Goal: Task Accomplishment & Management: Use online tool/utility

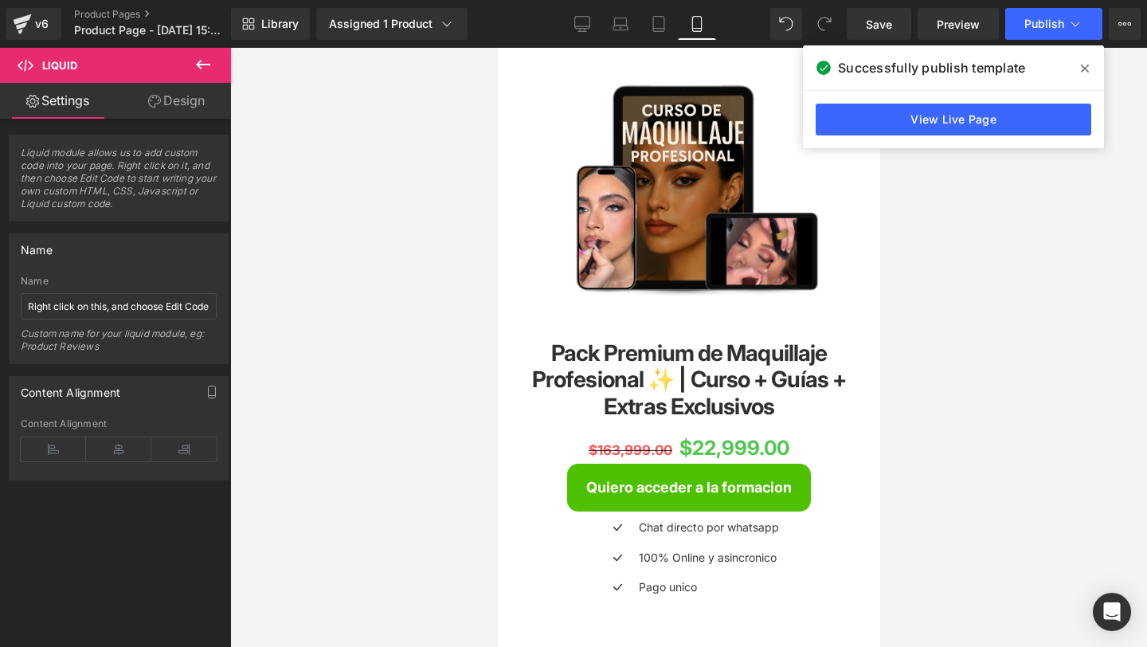
scroll to position [143, 0]
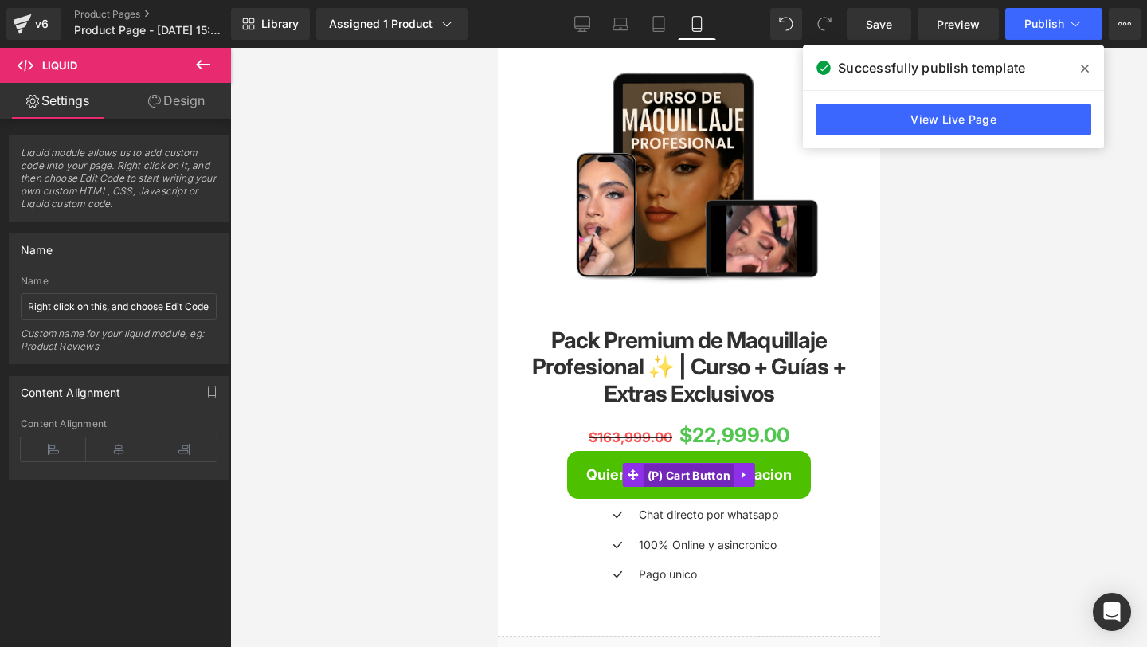
drag, startPoint x: 664, startPoint y: 472, endPoint x: 923, endPoint y: 450, distance: 260.6
click at [664, 472] on span "(P) Cart Button" at bounding box center [689, 476] width 92 height 24
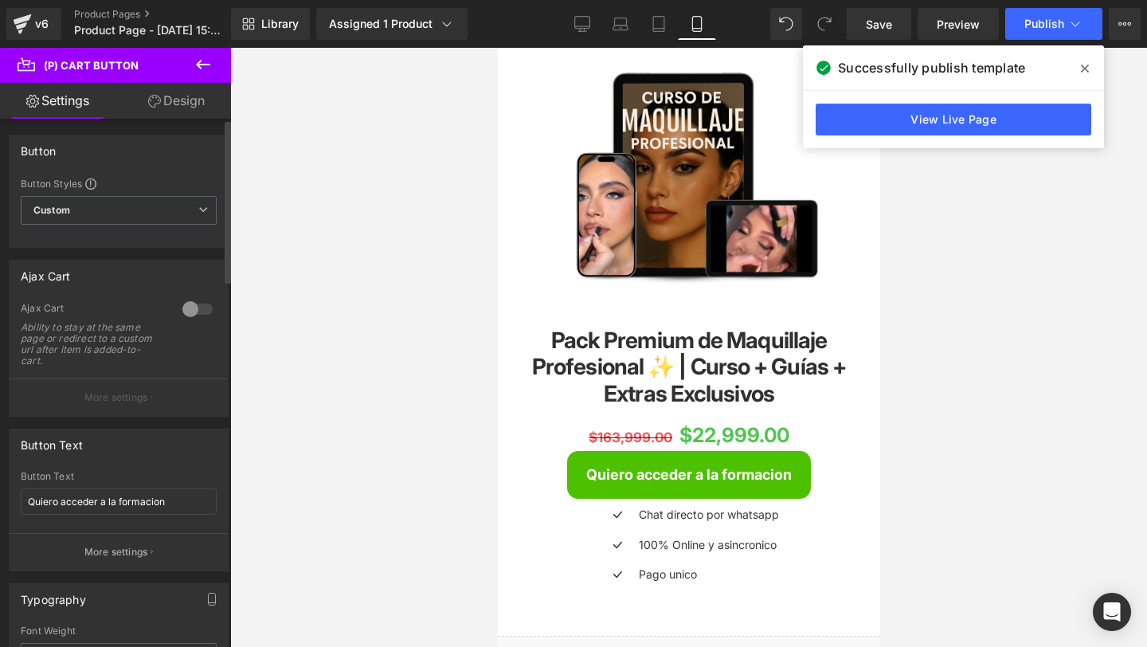
click at [201, 319] on div at bounding box center [197, 308] width 38 height 25
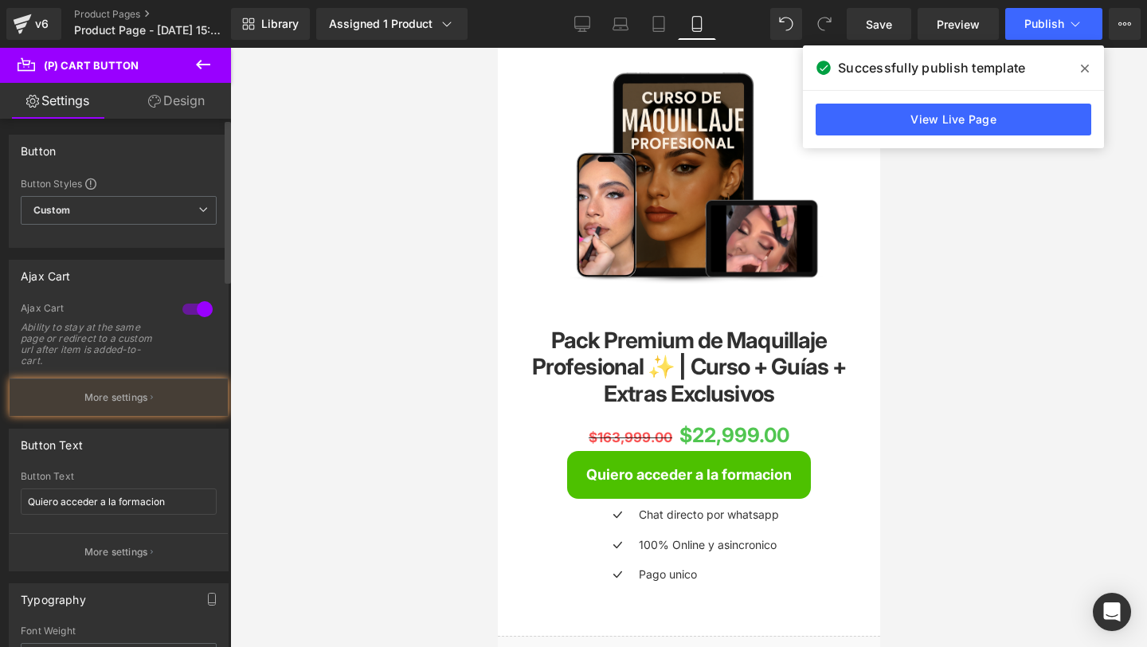
click at [201, 316] on div at bounding box center [197, 308] width 38 height 25
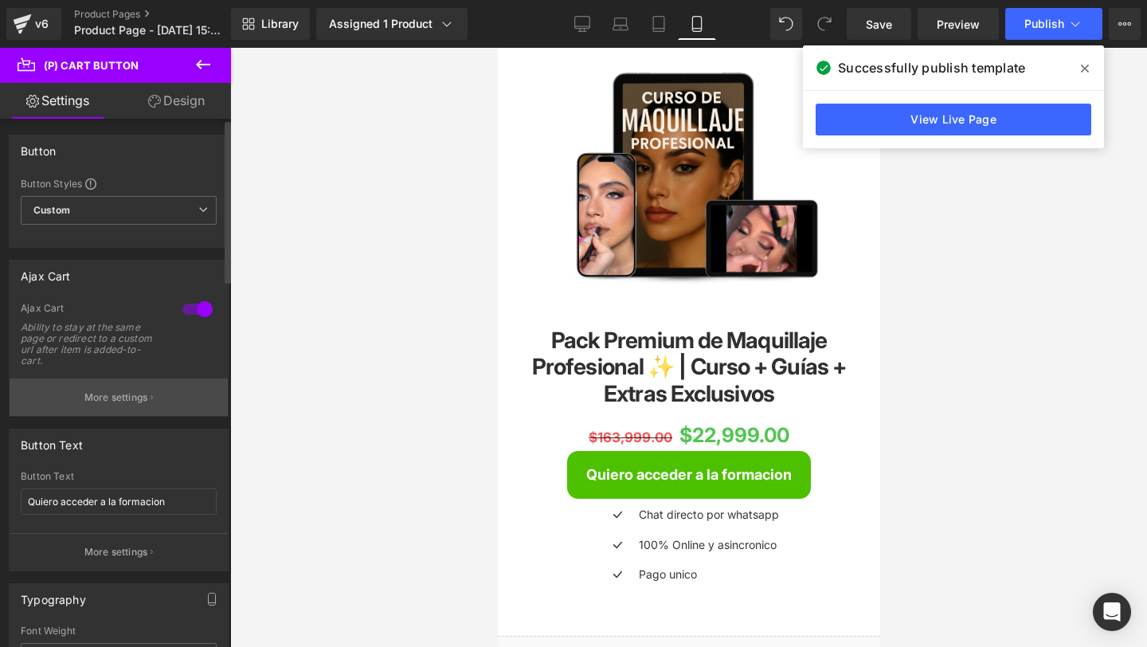
click at [151, 390] on button "More settings" at bounding box center [119, 396] width 218 height 37
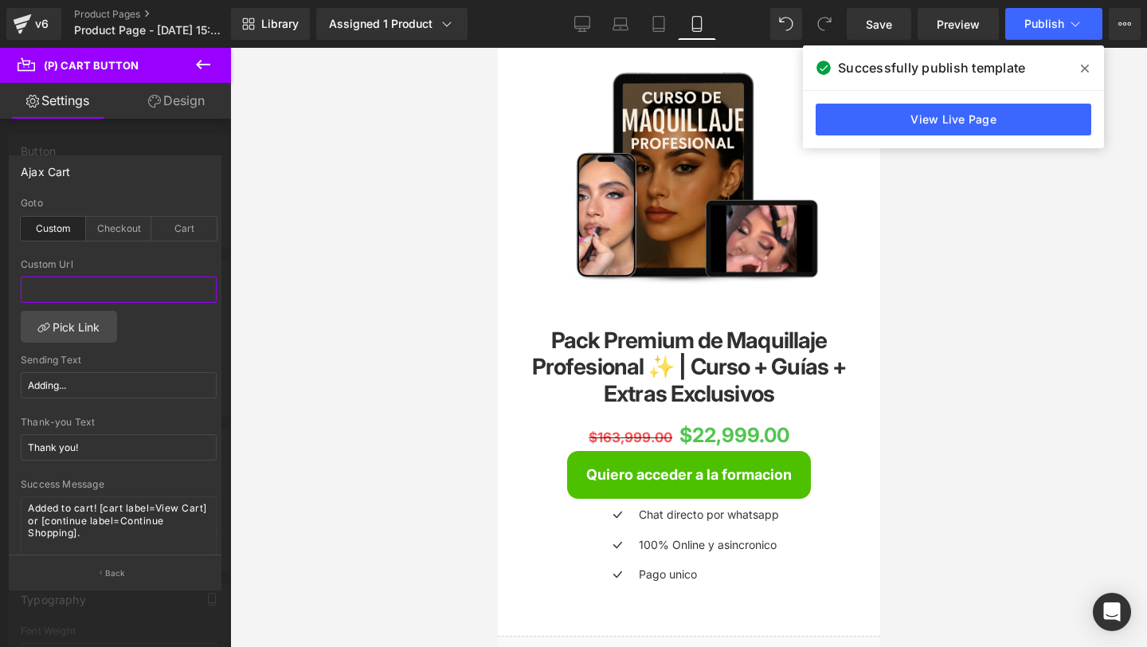
click at [51, 292] on input "text" at bounding box center [119, 289] width 196 height 26
paste input "[URL][DOMAIN_NAME]"
type input "[URL][DOMAIN_NAME]"
click at [51, 292] on input "[URL][DOMAIN_NAME]" at bounding box center [119, 289] width 196 height 26
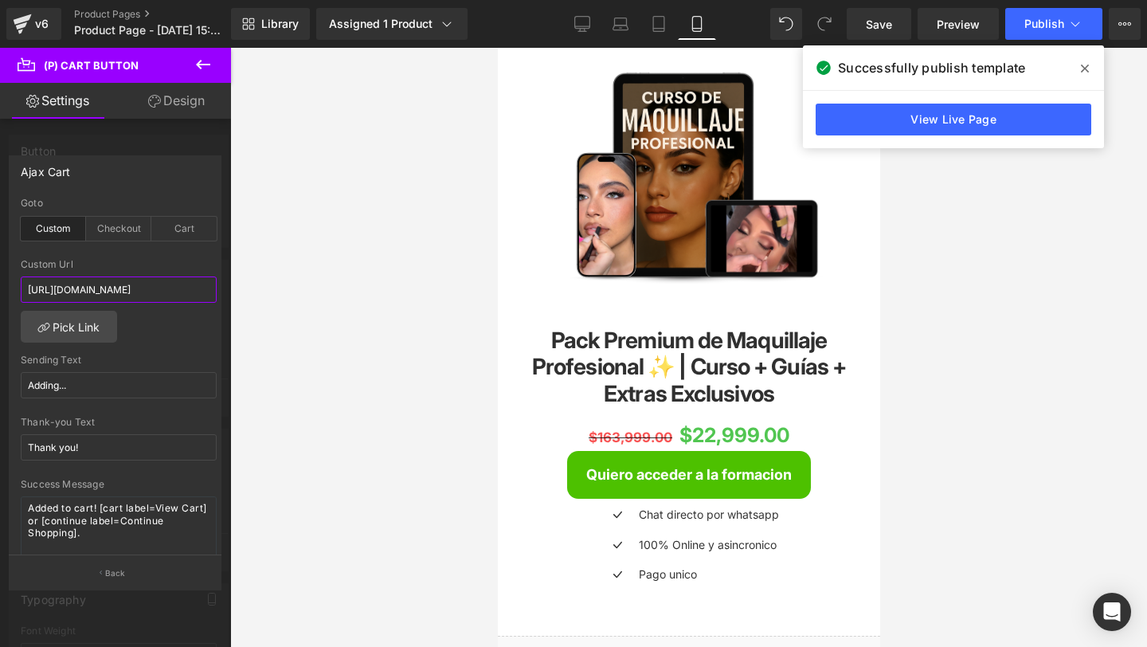
click at [51, 292] on input "[URL][DOMAIN_NAME]" at bounding box center [119, 289] width 196 height 26
drag, startPoint x: 51, startPoint y: 292, endPoint x: 0, endPoint y: 292, distance: 51.0
click at [0, 292] on div "Ajax Cart custom Goto Custom Checkout Cart [URL][DOMAIN_NAME] Custom Url [URL][…" at bounding box center [115, 365] width 231 height 445
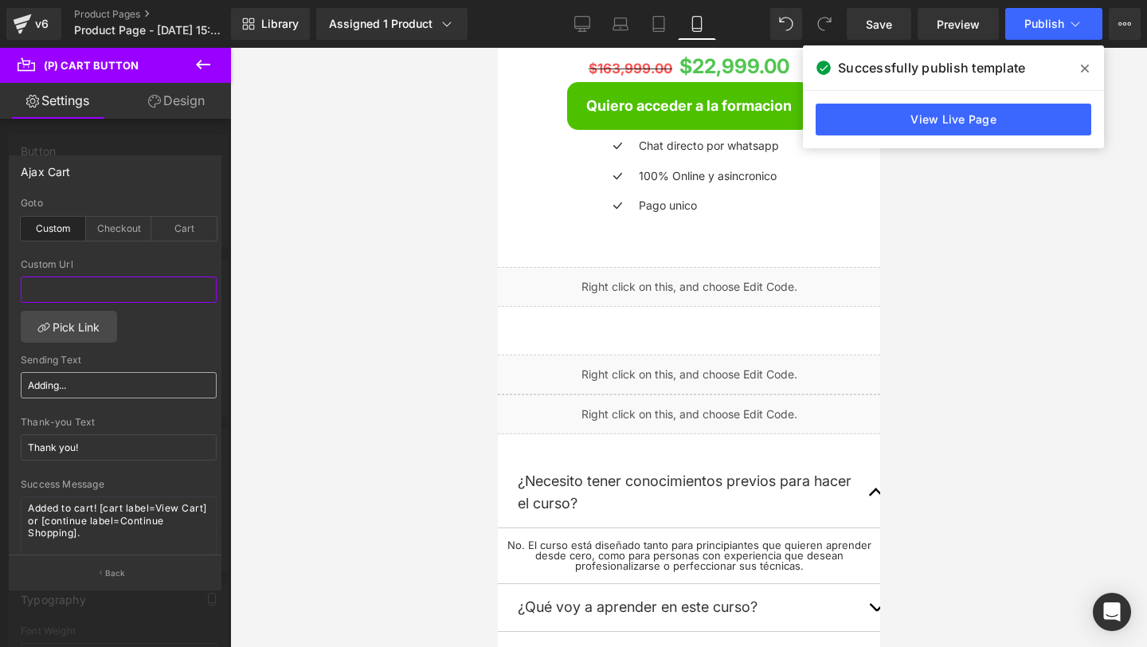
paste input "[URL][DOMAIN_NAME]"
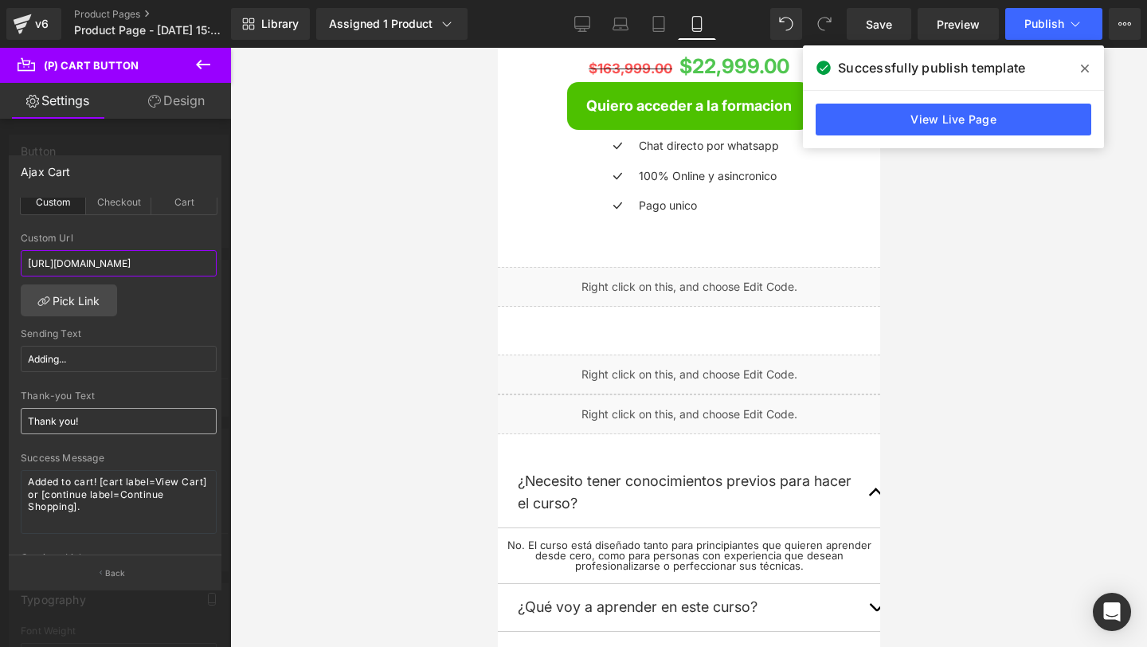
scroll to position [0, 0]
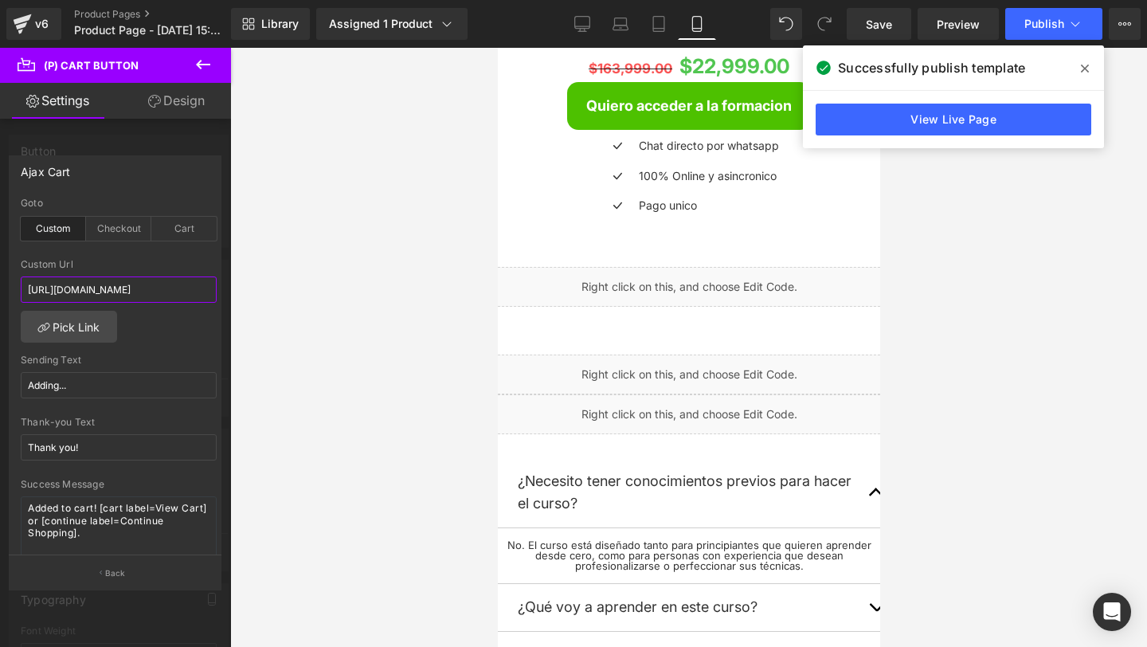
type input "[URL][DOMAIN_NAME]"
click at [1086, 70] on icon at bounding box center [1085, 69] width 8 height 8
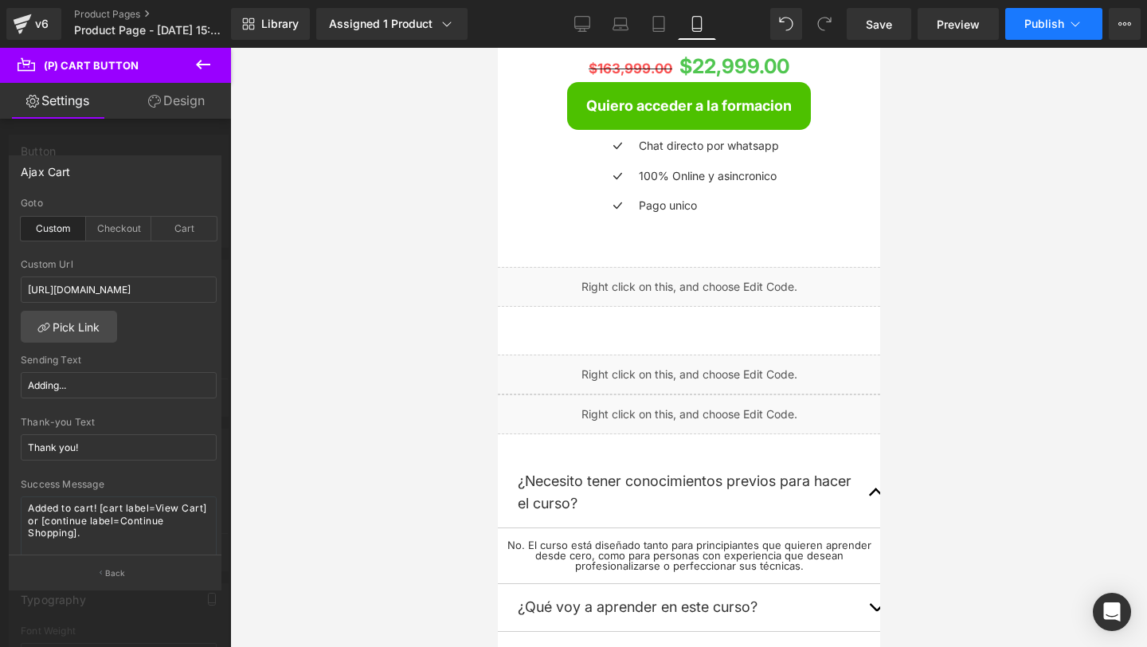
click at [1041, 19] on span "Publish" at bounding box center [1044, 24] width 40 height 13
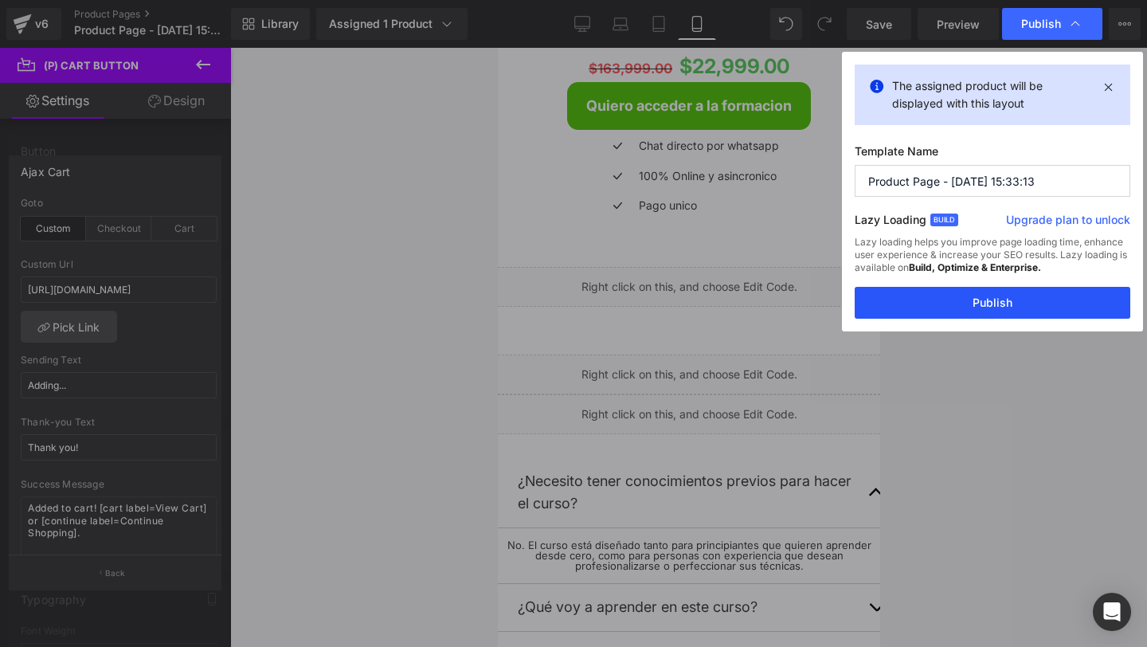
click at [908, 297] on button "Publish" at bounding box center [993, 303] width 276 height 32
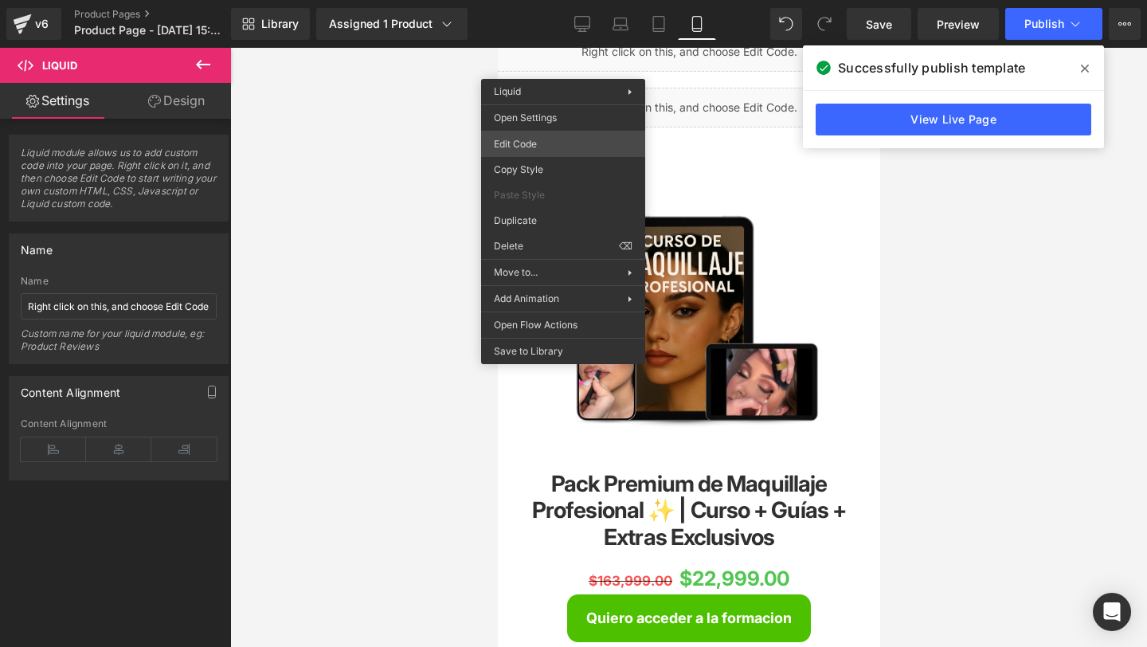
click at [523, 0] on div "(P) Cart Button You are previewing how the will restyle your page. You can not …" at bounding box center [573, 0] width 1147 height 0
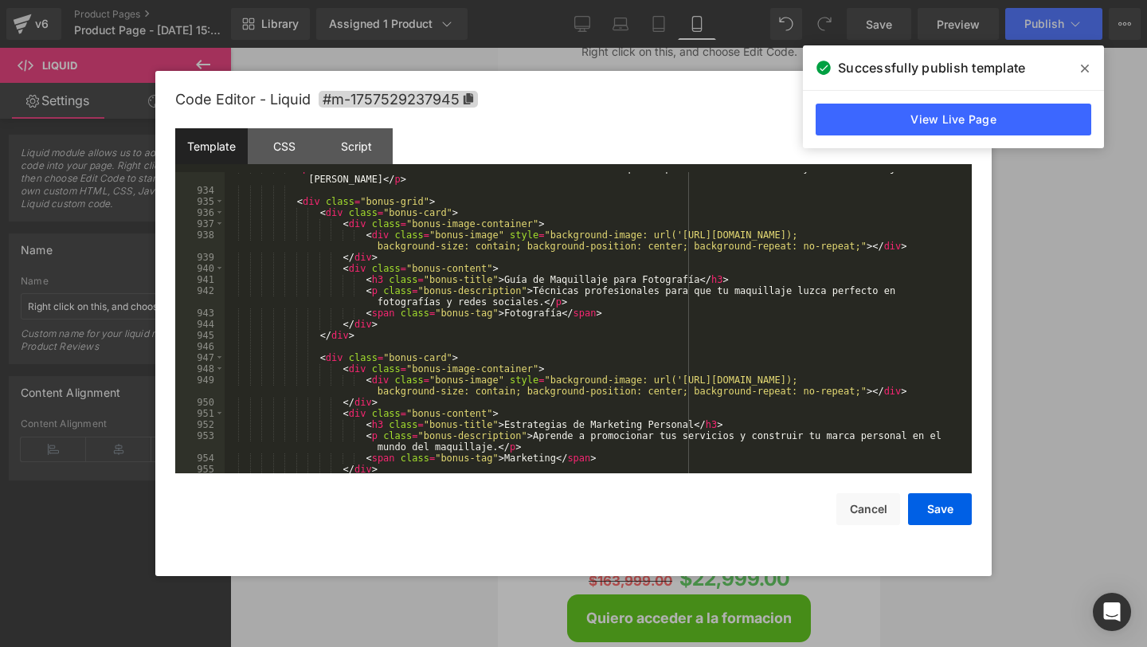
scroll to position [10560, 0]
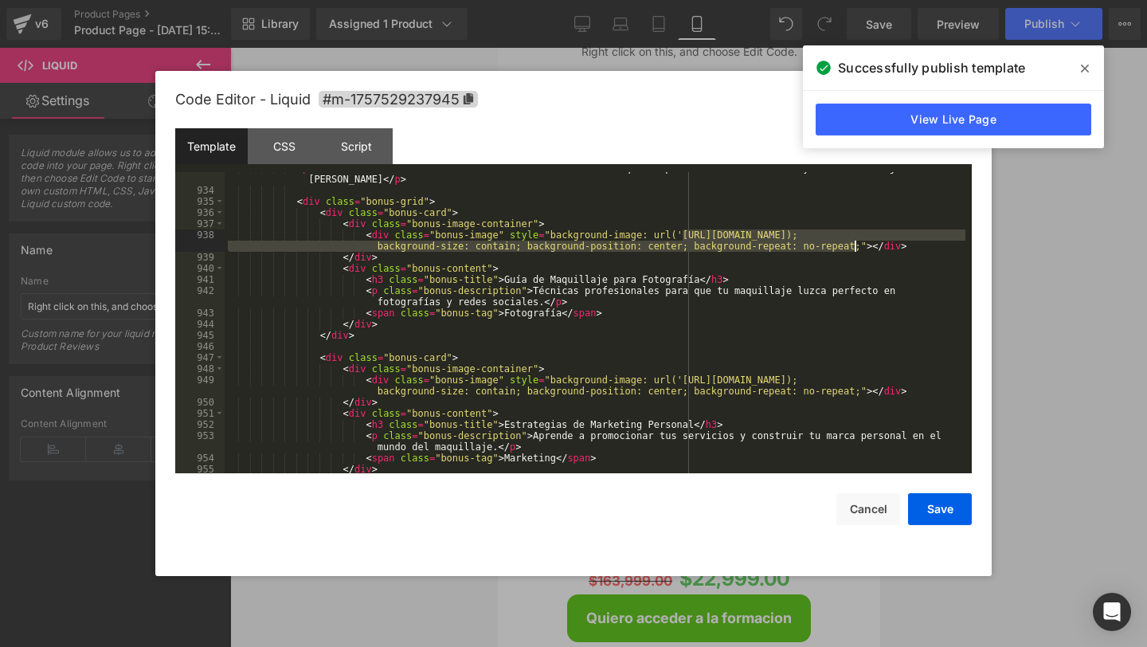
drag, startPoint x: 683, startPoint y: 233, endPoint x: 858, endPoint y: 242, distance: 175.5
click at [858, 242] on div "< p class = "section-subtitle" > Accede a contenido adicional que complementará…" at bounding box center [595, 330] width 741 height 335
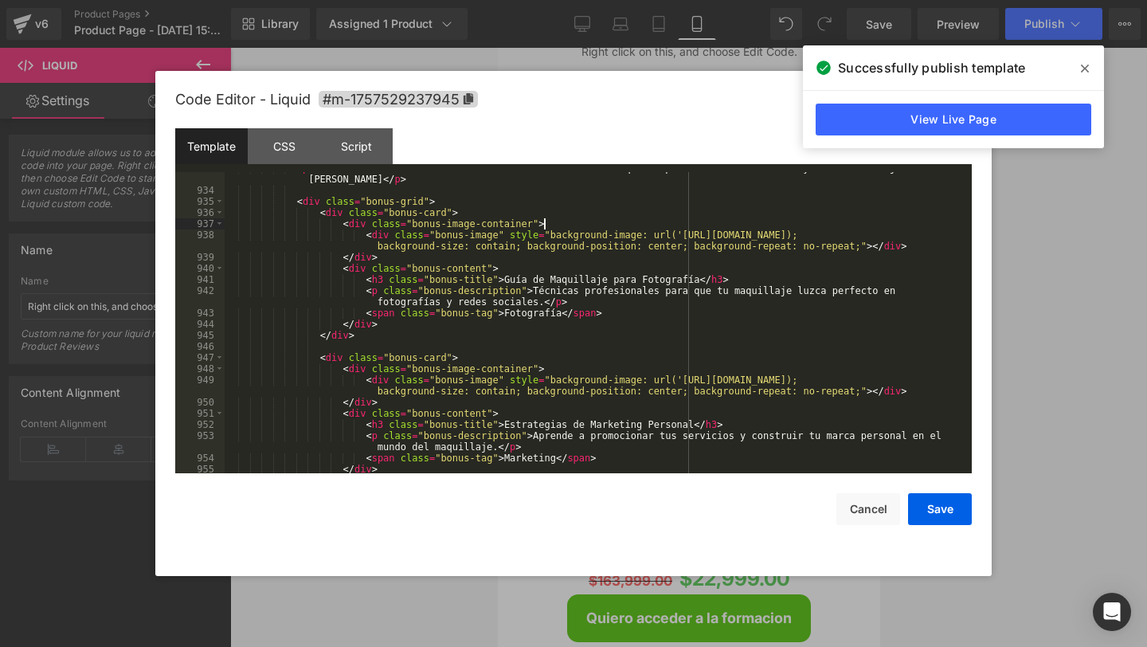
click at [759, 221] on div "< p class = "section-subtitle" > Accede a contenido adicional que complementará…" at bounding box center [595, 330] width 741 height 335
drag, startPoint x: 683, startPoint y: 233, endPoint x: 892, endPoint y: 234, distance: 209.5
click at [892, 234] on div "< p class = "section-subtitle" > Accede a contenido adicional que complementará…" at bounding box center [595, 330] width 741 height 335
click at [505, 280] on div "< p class = "section-subtitle" > Accede a contenido adicional que complementará…" at bounding box center [595, 330] width 741 height 335
drag, startPoint x: 505, startPoint y: 280, endPoint x: 699, endPoint y: 278, distance: 194.4
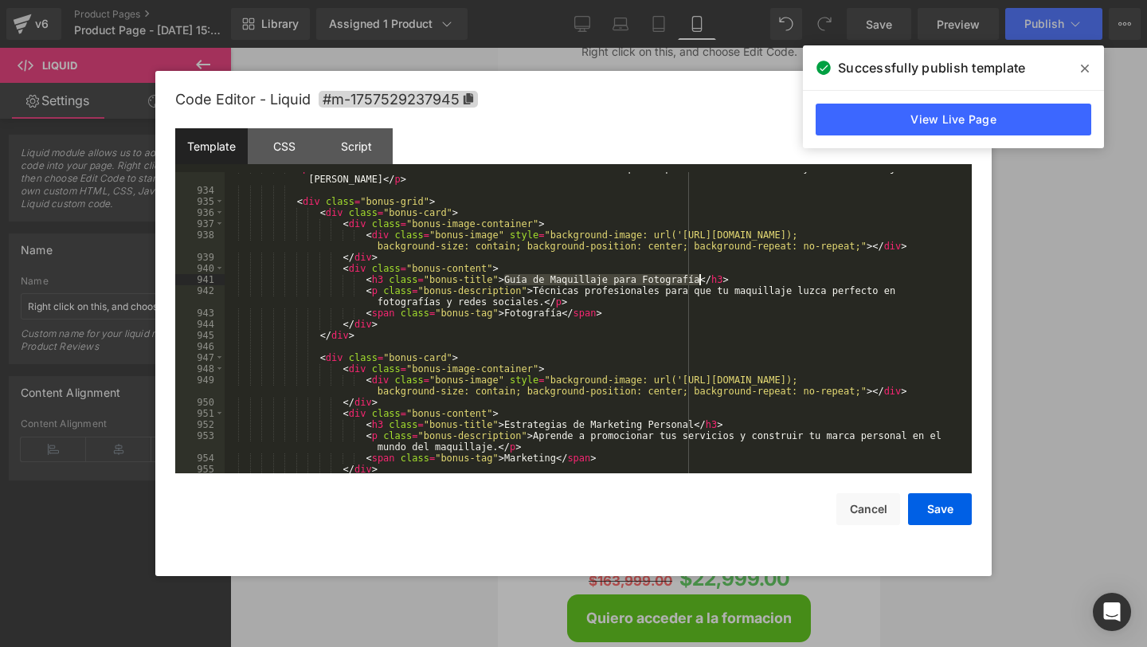
click at [699, 278] on div "< p class = "section-subtitle" > Accede a contenido adicional que complementará…" at bounding box center [595, 330] width 741 height 335
click at [554, 307] on div "< p class = "section-subtitle" > Accede a contenido adicional que complementará…" at bounding box center [595, 330] width 741 height 335
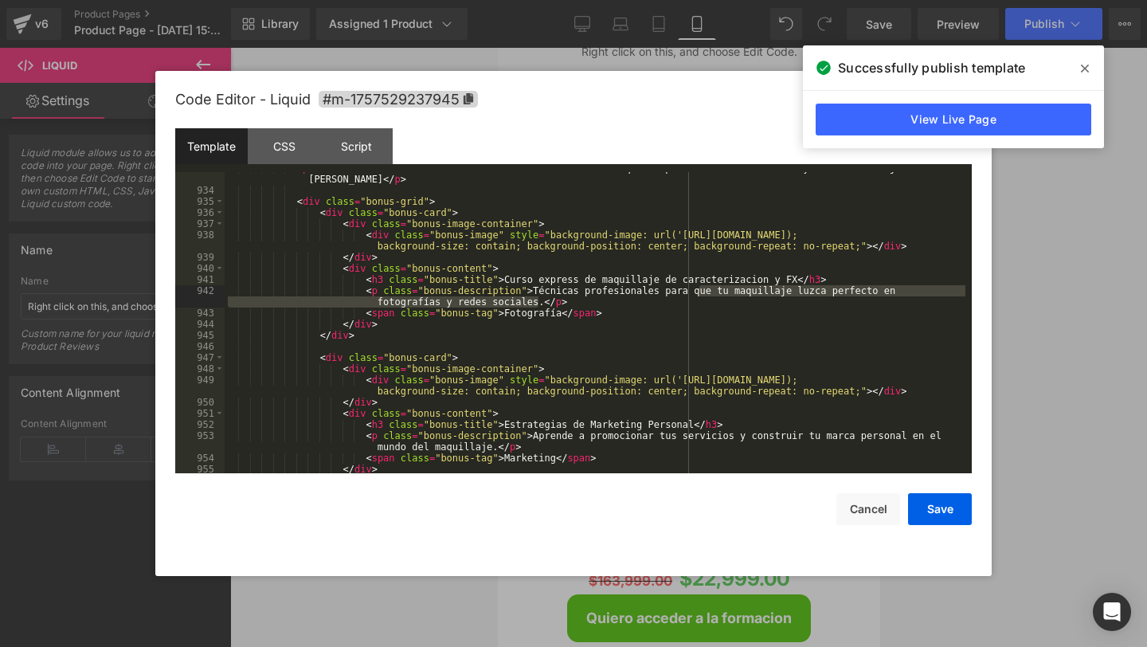
drag, startPoint x: 538, startPoint y: 304, endPoint x: 698, endPoint y: 294, distance: 160.4
click at [698, 294] on div "< p class = "section-subtitle" > Accede a contenido adicional que complementará…" at bounding box center [595, 330] width 741 height 335
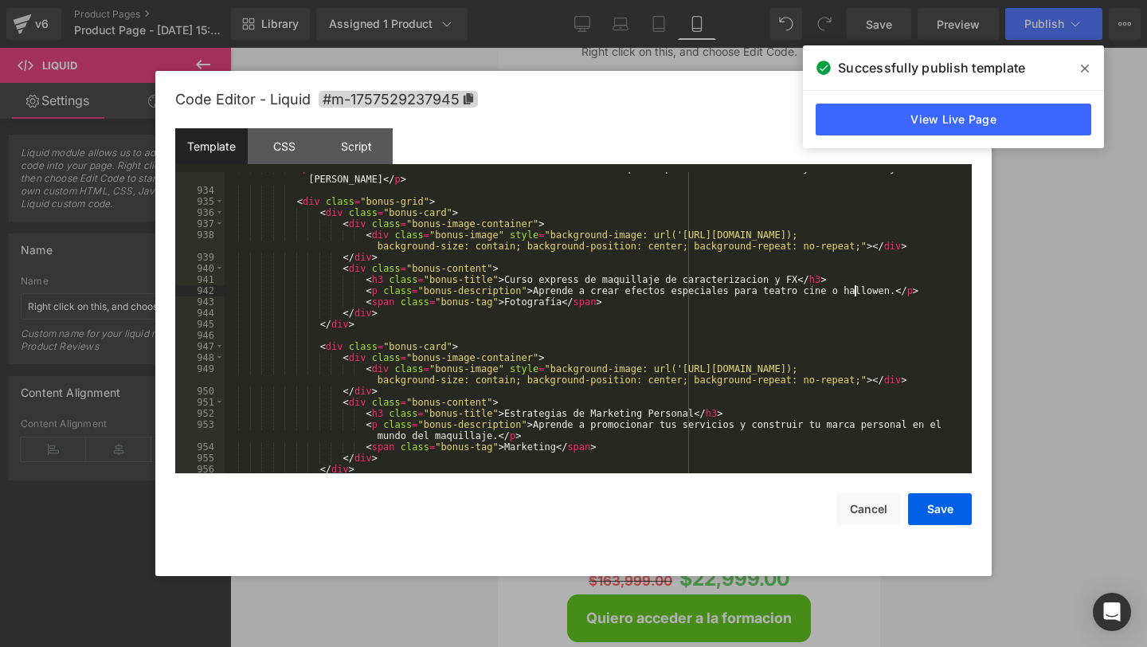
click at [853, 292] on div "< p class = "section-subtitle" > Accede a contenido adicional que complementará…" at bounding box center [595, 330] width 741 height 335
click at [879, 290] on div "< p class = "section-subtitle" > Accede a contenido adicional que complementará…" at bounding box center [595, 330] width 741 height 335
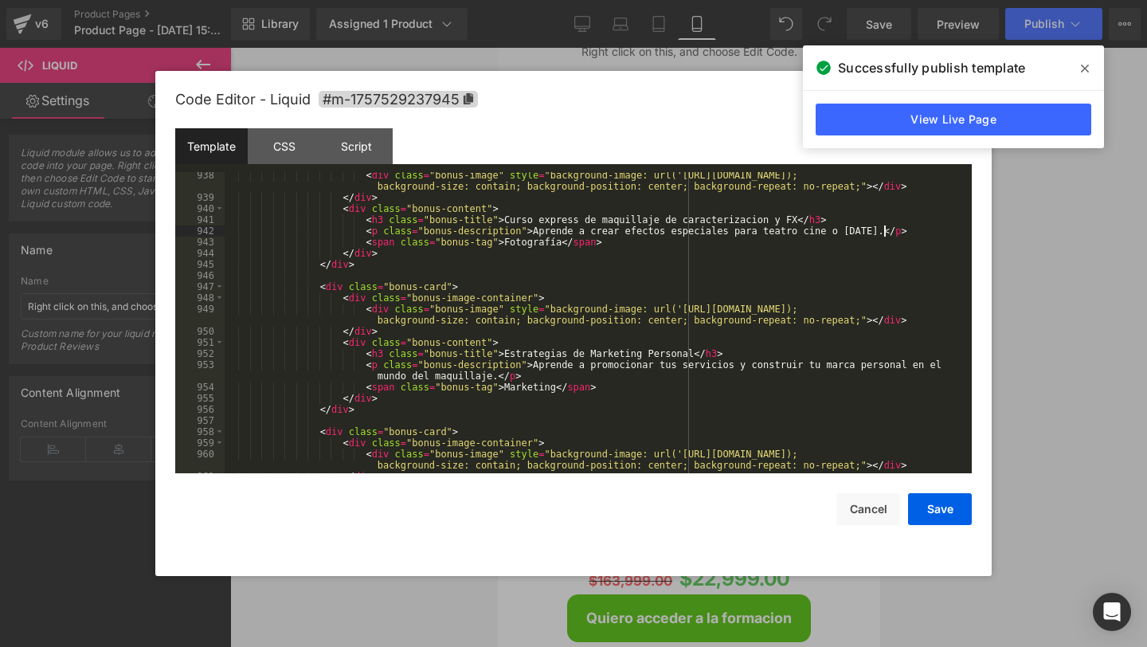
scroll to position [10616, 0]
drag, startPoint x: 560, startPoint y: 245, endPoint x: 505, endPoint y: 246, distance: 55.0
click at [505, 246] on div "< div class = "bonus-image-container" > < div class = "bonus-image" style = "ba…" at bounding box center [595, 329] width 741 height 335
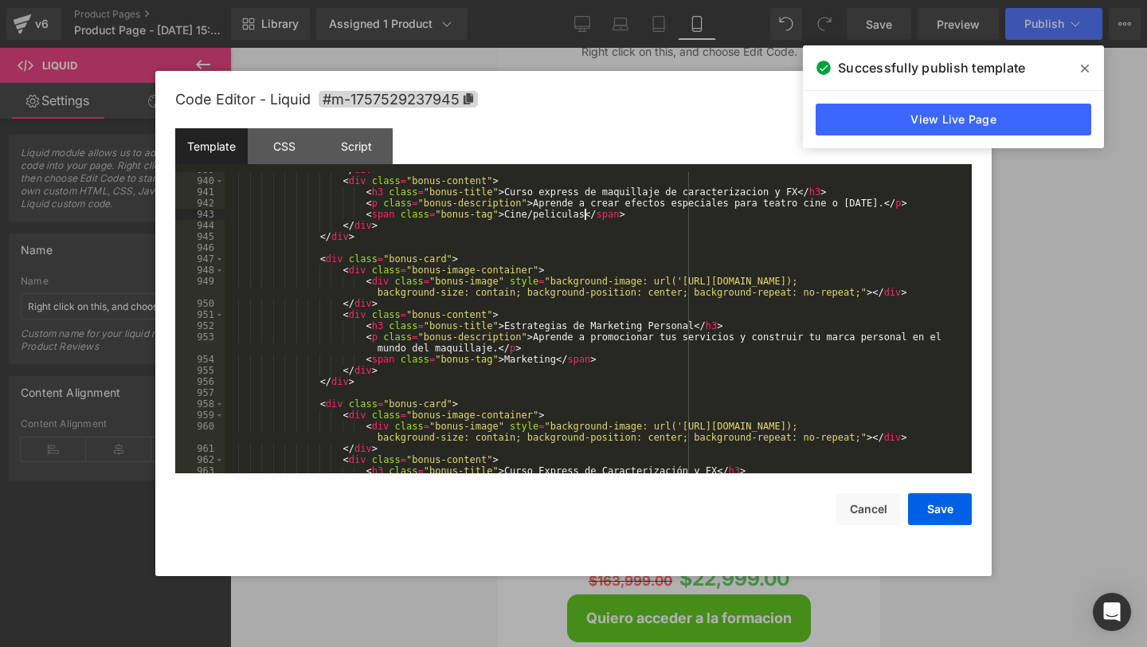
scroll to position [10647, 0]
drag, startPoint x: 682, startPoint y: 282, endPoint x: 890, endPoint y: 283, distance: 207.9
click at [890, 283] on div "</ div > < div class = "bonus-content" > < h3 class = "bonus-title" > Curso exp…" at bounding box center [595, 325] width 741 height 323
drag, startPoint x: 503, startPoint y: 328, endPoint x: 692, endPoint y: 323, distance: 189.7
click at [692, 323] on div "</ div > < div class = "bonus-content" > < h3 class = "bonus-title" > Curso exp…" at bounding box center [595, 325] width 741 height 323
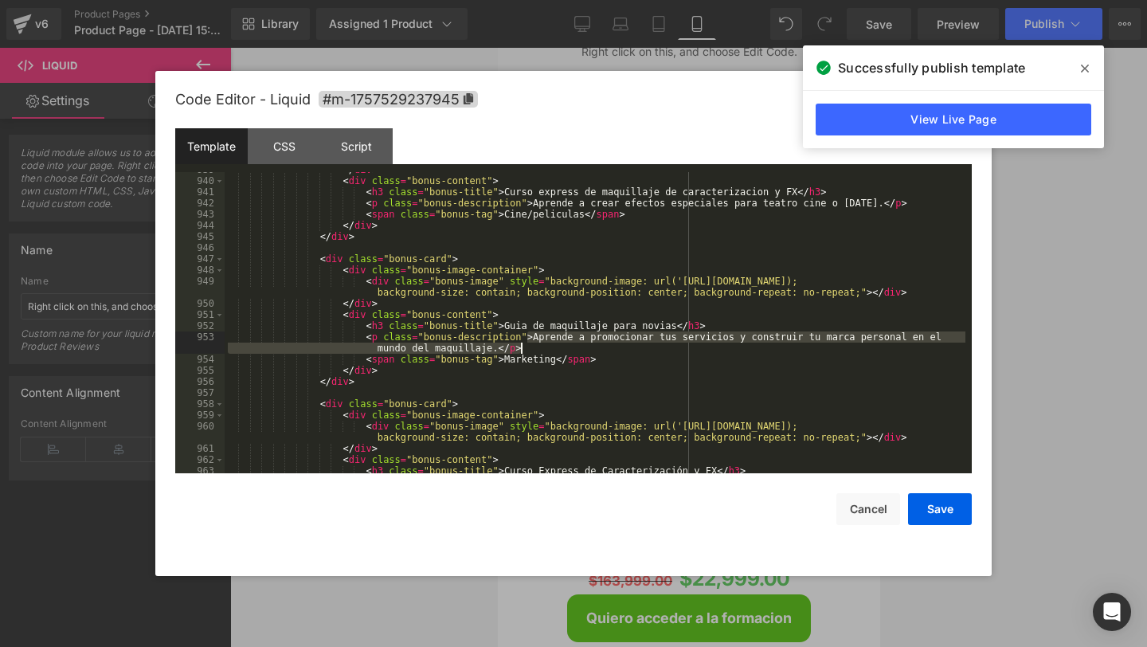
click at [527, 344] on div "</ div > < div class = "bonus-content" > < h3 class = "bonus-title" > Curso exp…" at bounding box center [595, 325] width 741 height 323
click at [535, 340] on div "</ div > < div class = "bonus-content" > < h3 class = "bonus-title" > Curso exp…" at bounding box center [595, 325] width 741 height 323
drag, startPoint x: 535, startPoint y: 340, endPoint x: 492, endPoint y: 350, distance: 44.1
click at [492, 350] on div "</ div > < div class = "bonus-content" > < h3 class = "bonus-title" > Curso exp…" at bounding box center [595, 325] width 741 height 323
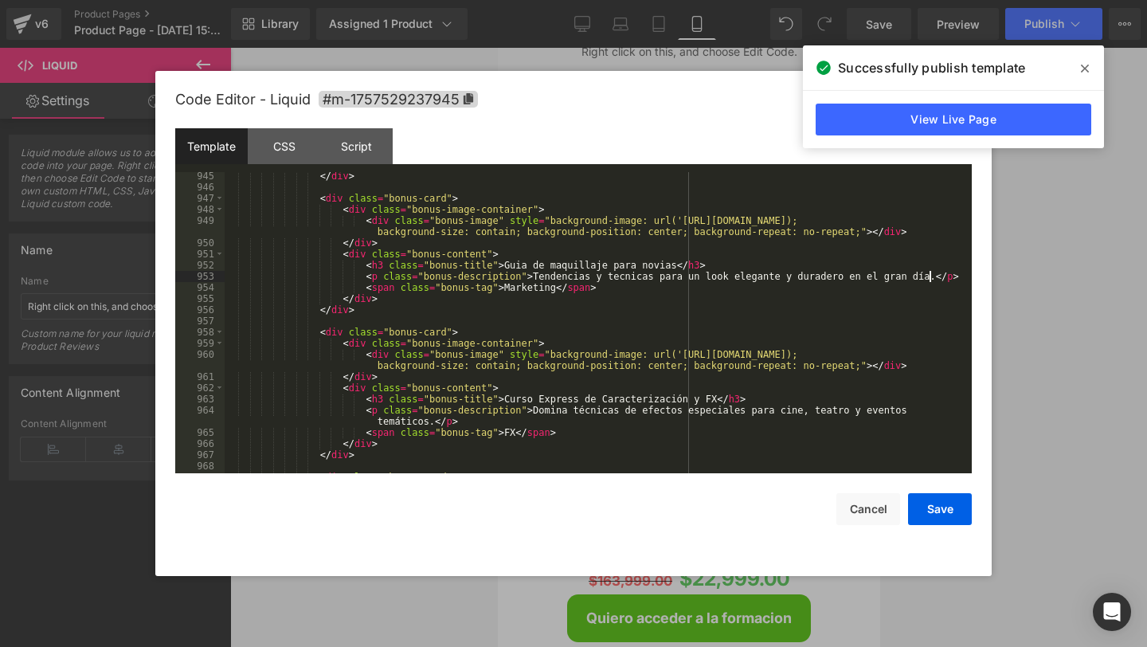
scroll to position [10717, 0]
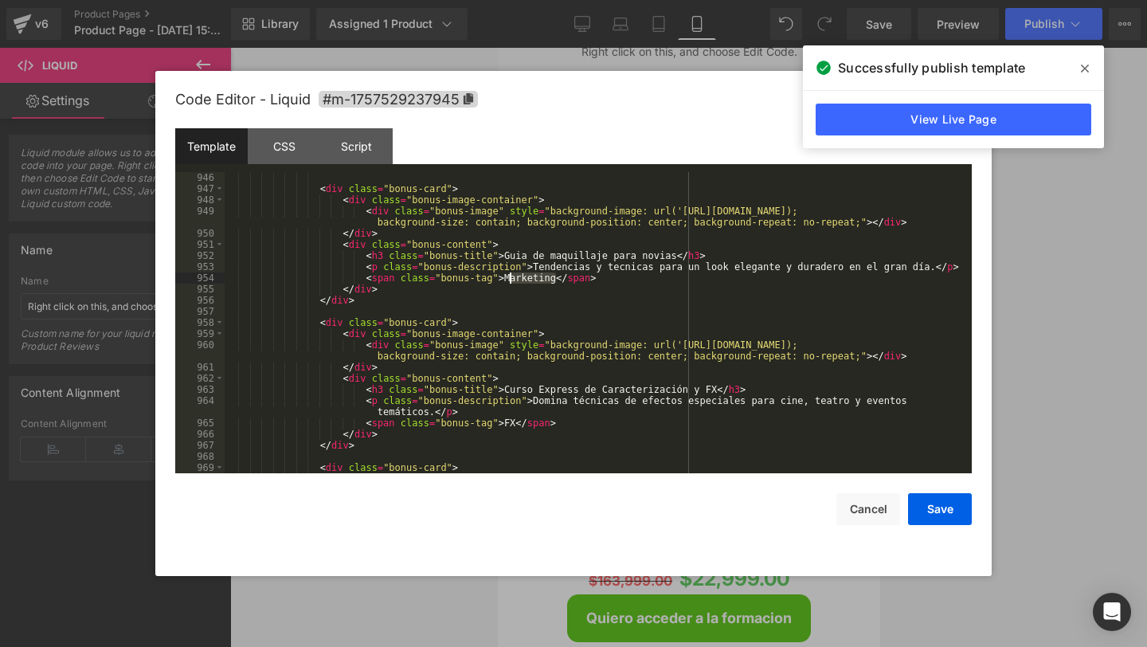
drag, startPoint x: 554, startPoint y: 277, endPoint x: 507, endPoint y: 277, distance: 47.0
click at [507, 277] on div "< div class = "bonus-card" > < div class = "bonus-image-container" > < div clas…" at bounding box center [595, 333] width 741 height 323
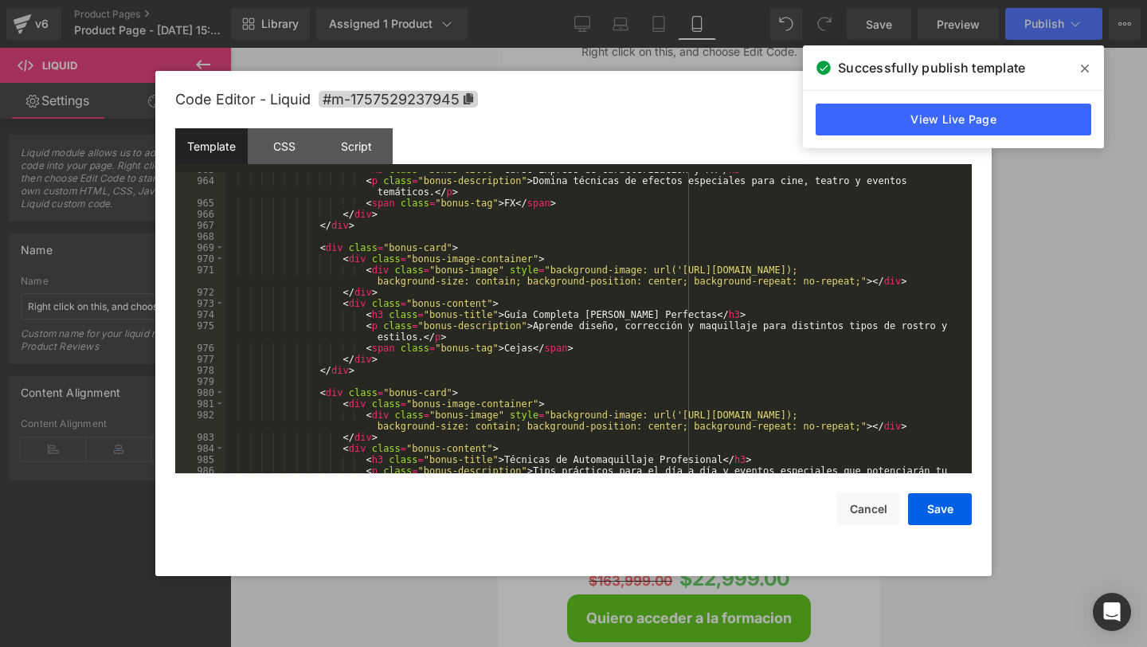
scroll to position [10946, 0]
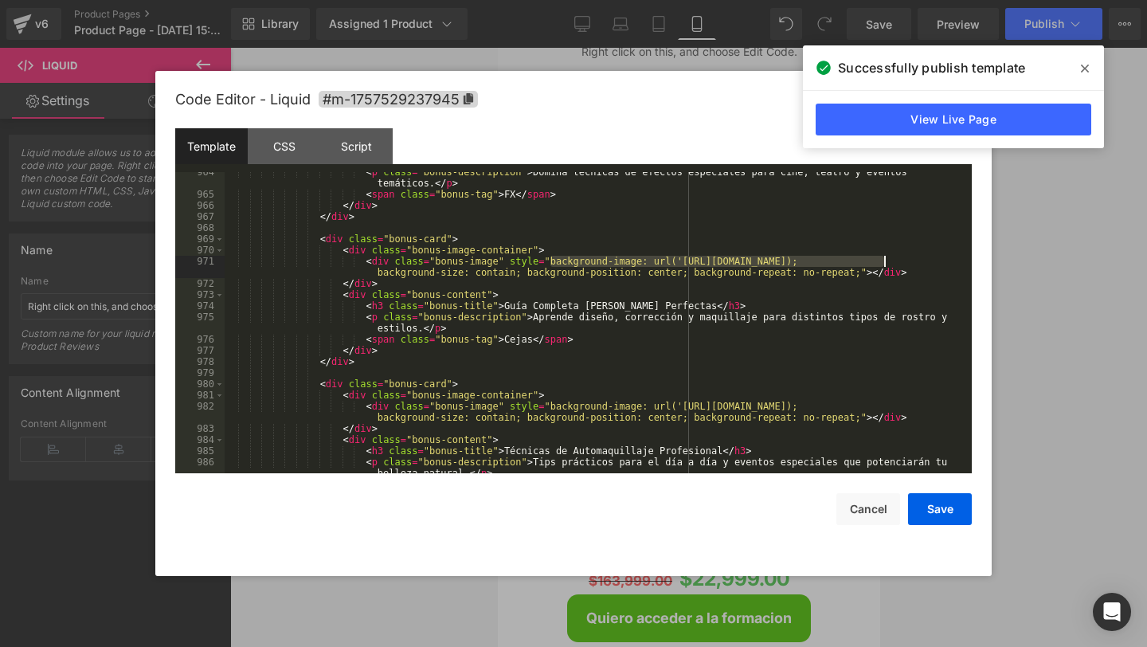
drag, startPoint x: 550, startPoint y: 262, endPoint x: 884, endPoint y: 261, distance: 333.8
click at [884, 261] on div "< p class = "bonus-description" > Domina técnicas de efectos especiales para ci…" at bounding box center [595, 339] width 741 height 346
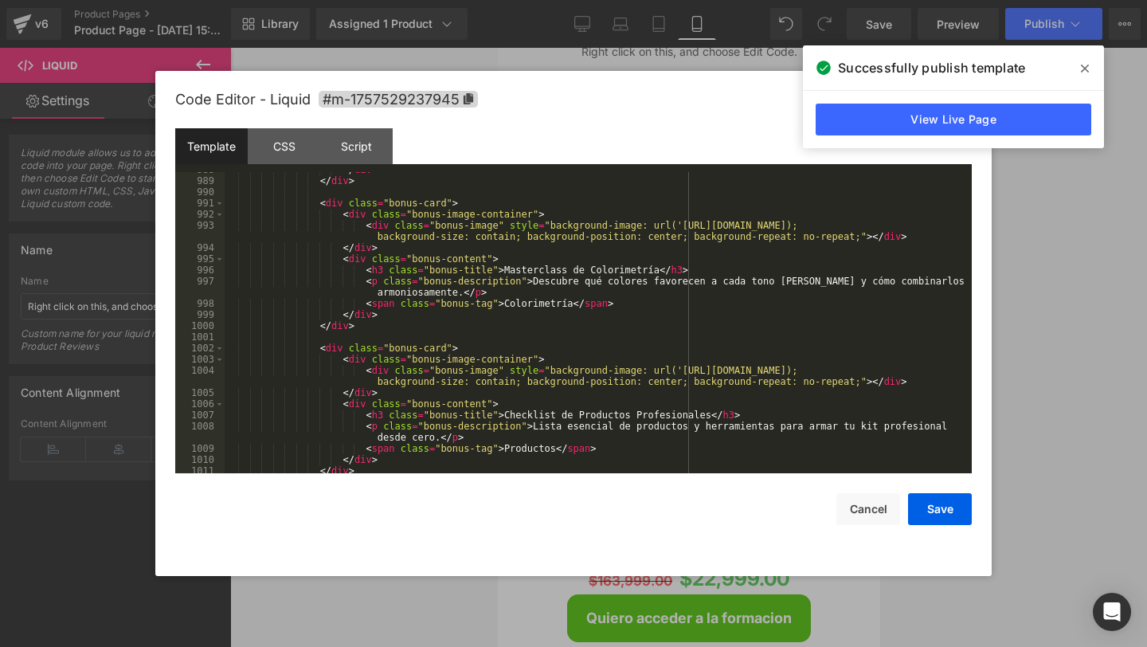
scroll to position [11272, 0]
drag, startPoint x: 682, startPoint y: 226, endPoint x: 882, endPoint y: 230, distance: 200.0
click at [882, 230] on div "</ div > </ div > < div class = "bonus-card" > < div class = "bonus-image-conta…" at bounding box center [595, 325] width 741 height 323
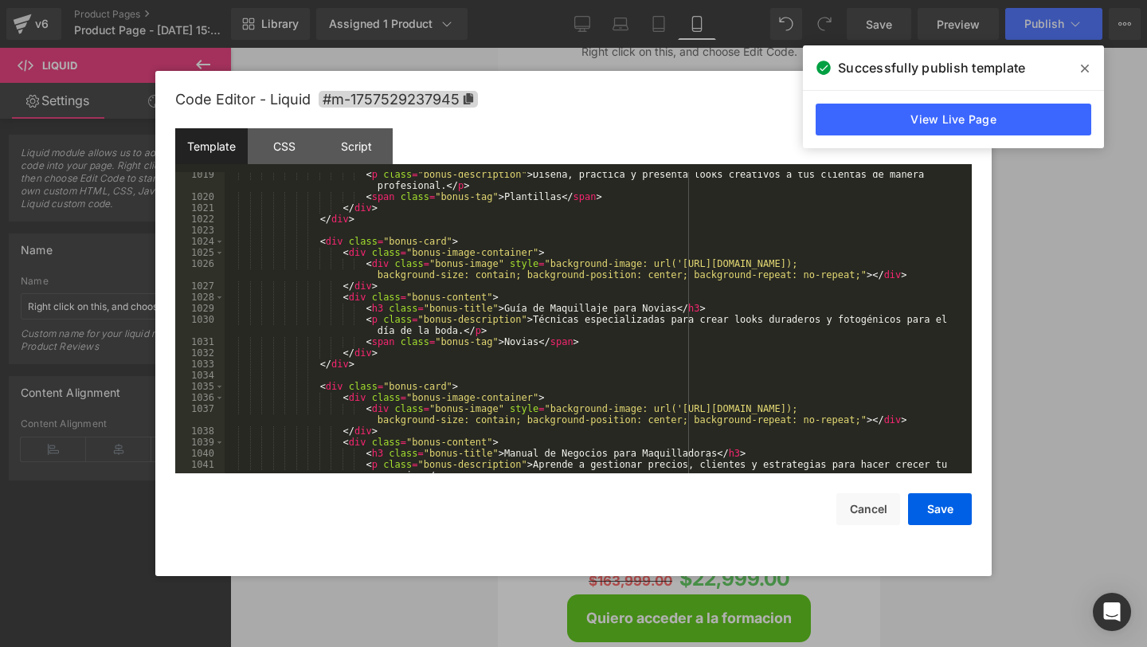
scroll to position [11667, 0]
drag, startPoint x: 683, startPoint y: 263, endPoint x: 883, endPoint y: 263, distance: 199.1
click at [883, 263] on div "< p class = "bonus-description" > Diseña, practica y presenta looks creativos a…" at bounding box center [595, 343] width 741 height 346
drag, startPoint x: 506, startPoint y: 312, endPoint x: 673, endPoint y: 310, distance: 167.3
click at [673, 310] on div "< p class = "bonus-description" > Diseña, practica y presenta looks creativos a…" at bounding box center [595, 343] width 741 height 346
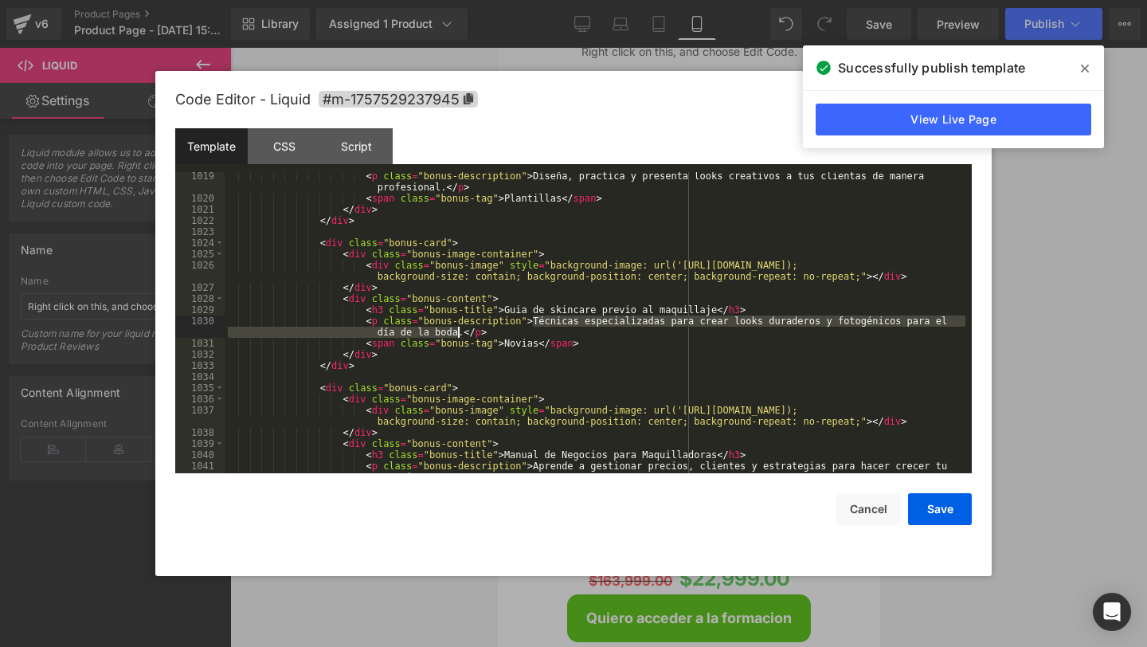
drag, startPoint x: 534, startPoint y: 320, endPoint x: 458, endPoint y: 331, distance: 76.5
click at [458, 331] on div "< p class = "bonus-description" > Diseña, practica y presenta looks creativos a…" at bounding box center [595, 343] width 741 height 346
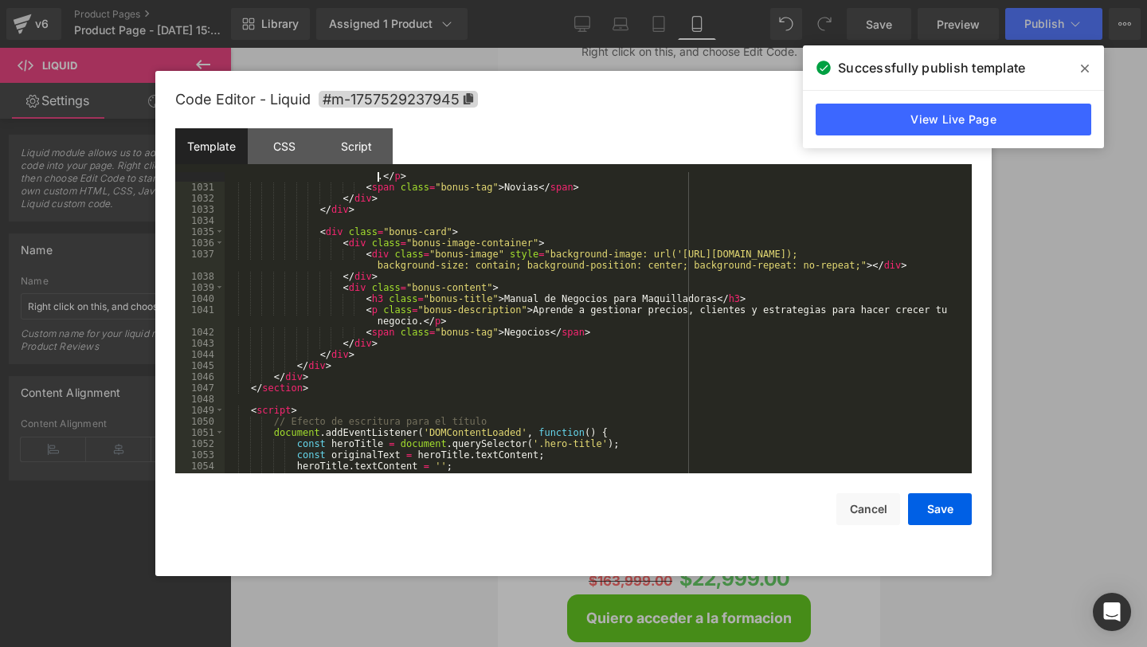
scroll to position [11827, 0]
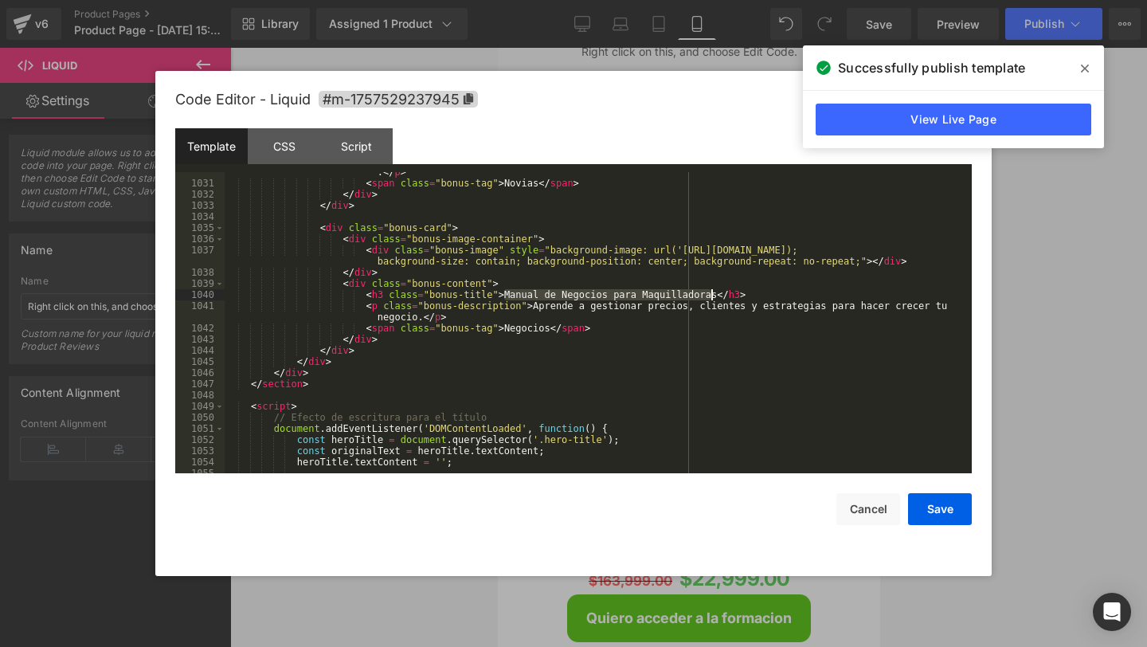
drag, startPoint x: 503, startPoint y: 296, endPoint x: 712, endPoint y: 299, distance: 209.5
click at [712, 299] on div "< p class = "bonus-description" > Como preparar [PERSON_NAME] para que el maqui…" at bounding box center [595, 322] width 741 height 335
drag, startPoint x: 682, startPoint y: 249, endPoint x: 881, endPoint y: 249, distance: 199.1
click at [881, 249] on div "< p class = "bonus-description" > Como preparar [PERSON_NAME] para que el maqui…" at bounding box center [595, 322] width 741 height 335
click at [504, 293] on div "< p class = "bonus-description" > Como preparar [PERSON_NAME] para que el maqui…" at bounding box center [595, 322] width 741 height 335
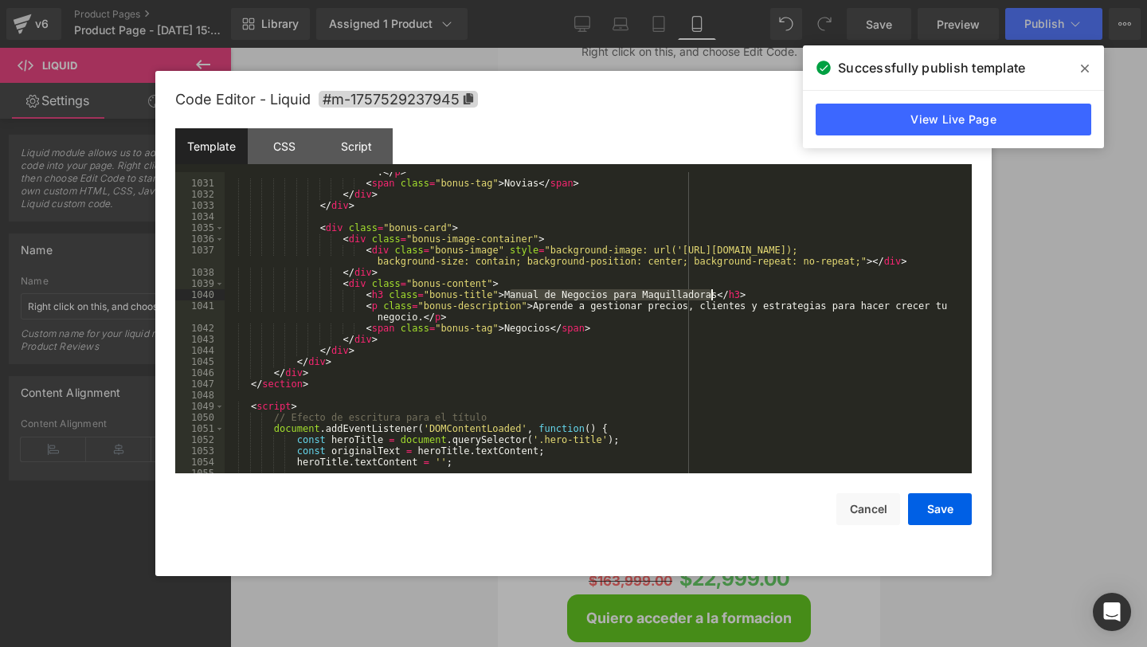
drag, startPoint x: 511, startPoint y: 296, endPoint x: 713, endPoint y: 297, distance: 201.5
click at [713, 297] on div "< p class = "bonus-description" > Como preparar [PERSON_NAME] para que el maqui…" at bounding box center [595, 322] width 741 height 335
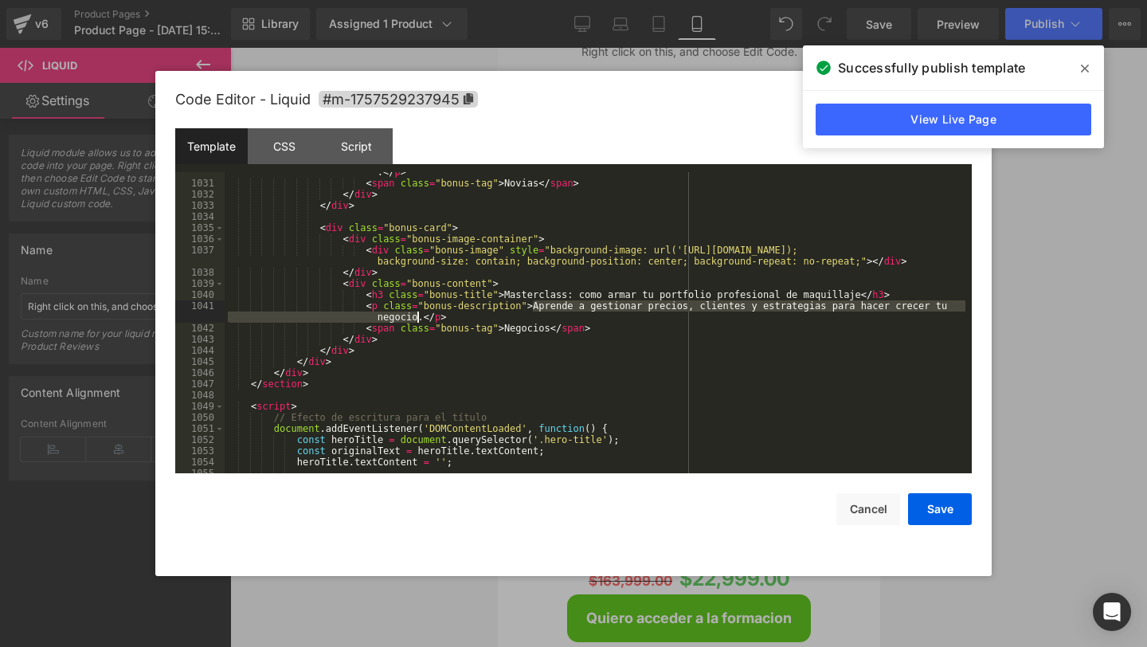
drag, startPoint x: 531, startPoint y: 307, endPoint x: 417, endPoint y: 320, distance: 114.6
click at [417, 320] on div "< p class = "bonus-description" > Como preparar [PERSON_NAME] para que el maqui…" at bounding box center [595, 322] width 741 height 335
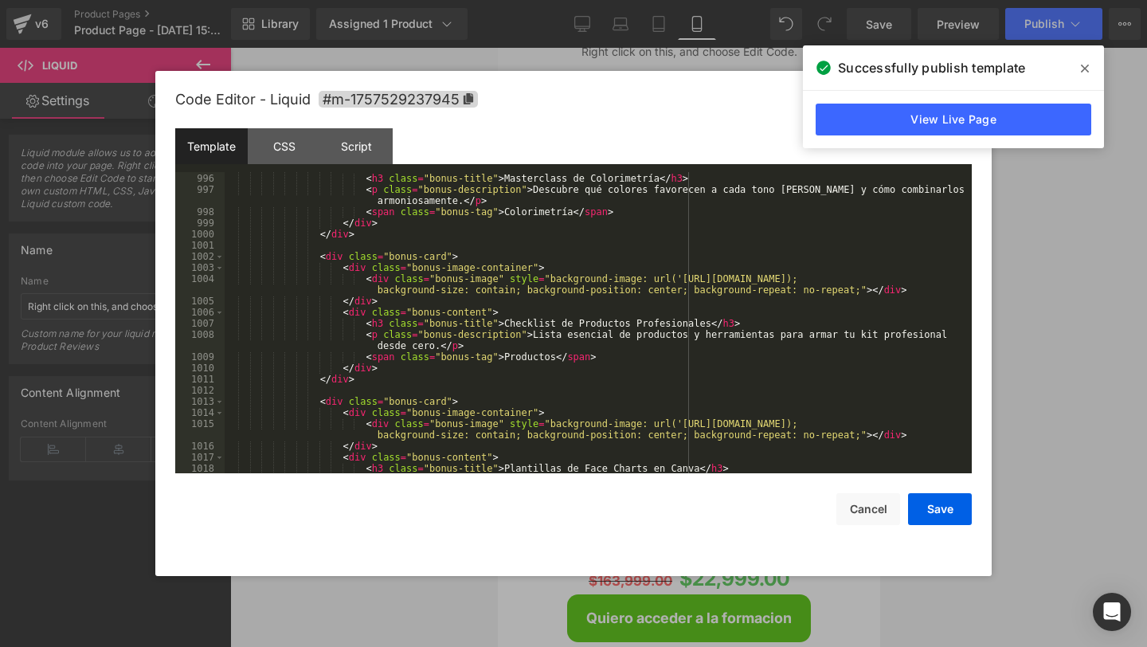
scroll to position [11362, 0]
drag, startPoint x: 681, startPoint y: 280, endPoint x: 883, endPoint y: 284, distance: 202.4
click at [883, 284] on div "< div class = "bonus-content" > < h3 class = "bonus-title" > Masterclass de Col…" at bounding box center [595, 324] width 741 height 323
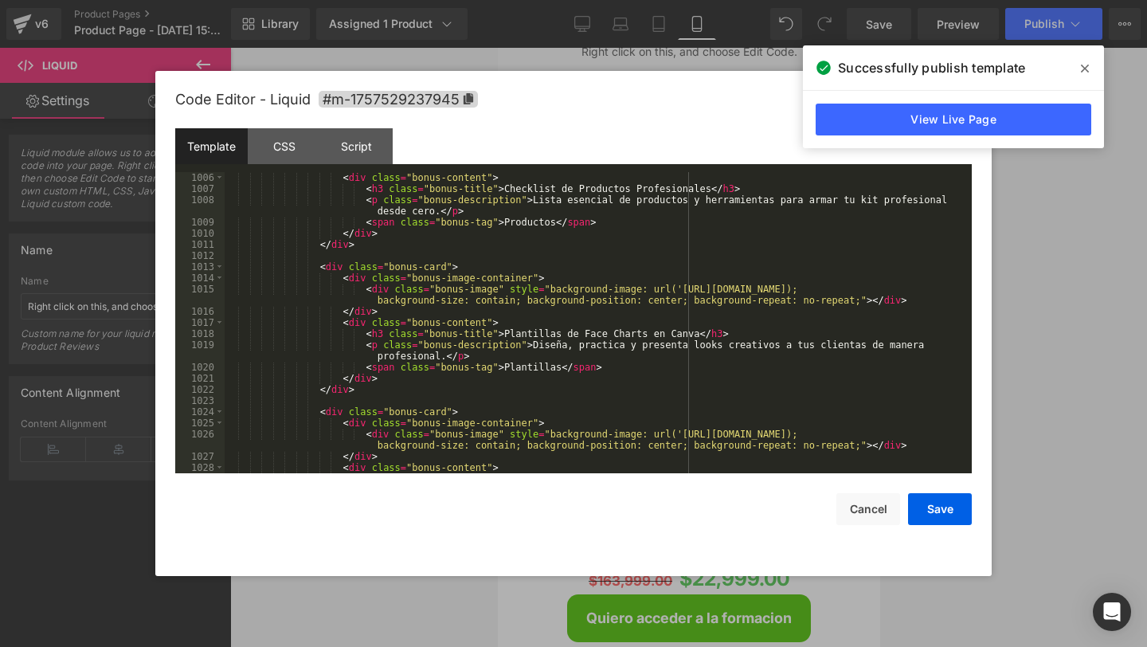
scroll to position [11502, 0]
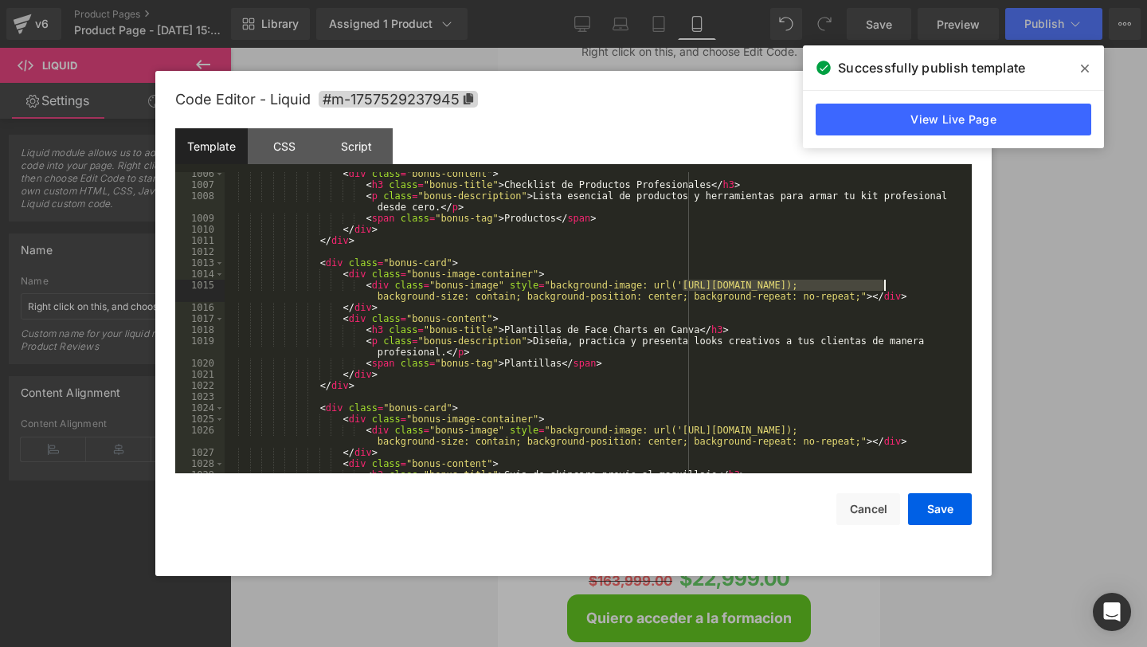
drag, startPoint x: 683, startPoint y: 284, endPoint x: 882, endPoint y: 289, distance: 199.2
click at [882, 289] on div "< div class = "bonus-content" > < h3 class = "bonus-title" > Checklist de Produ…" at bounding box center [595, 329] width 741 height 323
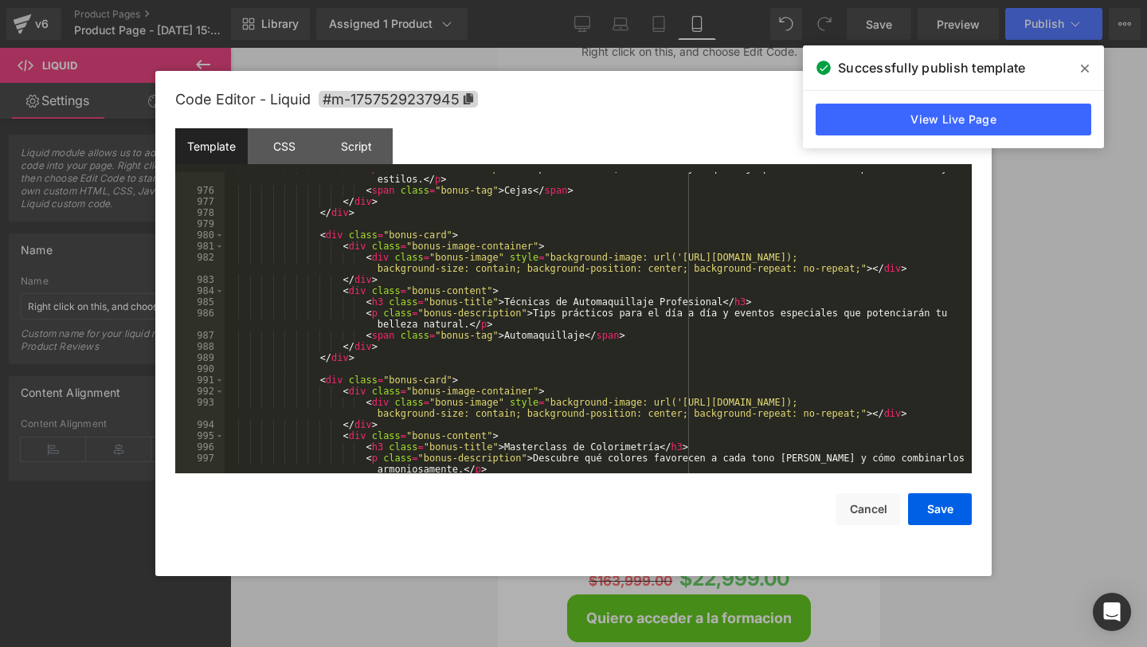
scroll to position [11095, 0]
drag, startPoint x: 682, startPoint y: 258, endPoint x: 885, endPoint y: 256, distance: 203.1
click at [885, 256] on div "< p class = "bonus-description" > Aprende diseño, corrección y maquillaje para …" at bounding box center [595, 336] width 741 height 346
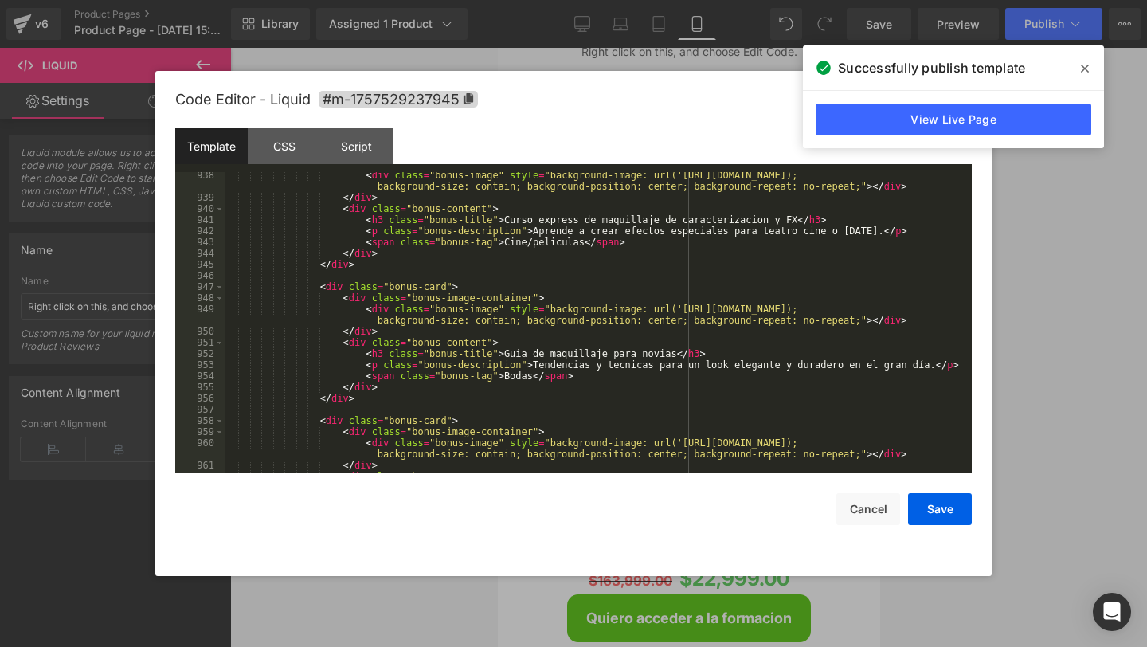
scroll to position [10622, 0]
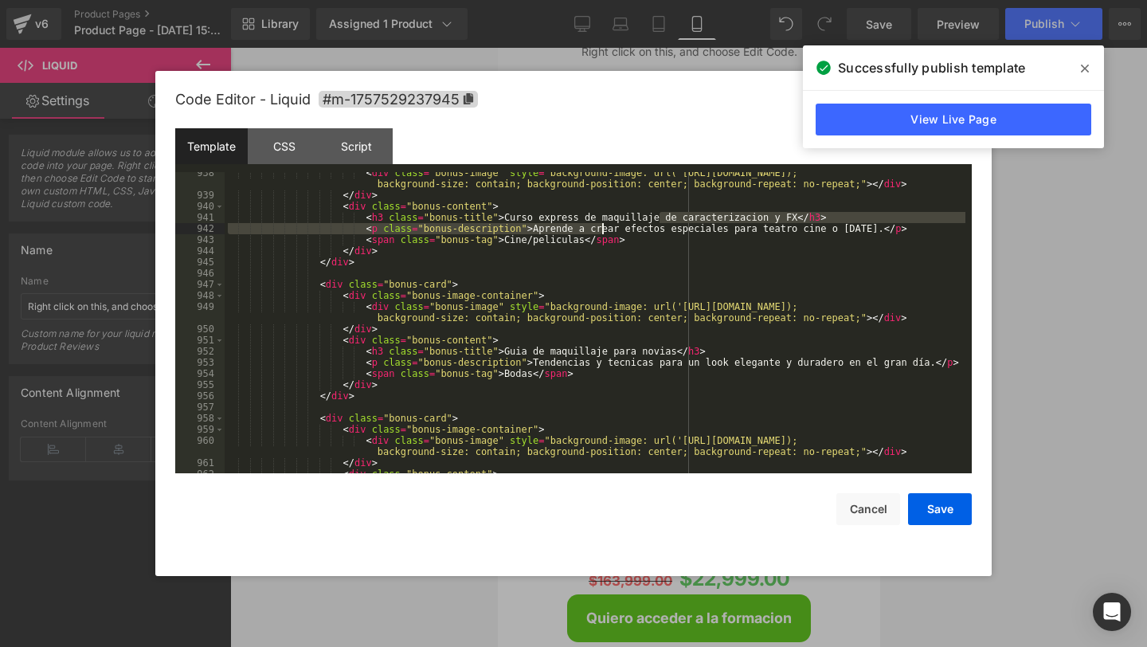
drag, startPoint x: 659, startPoint y: 219, endPoint x: 602, endPoint y: 224, distance: 56.8
click at [602, 224] on div "< div class = "bonus-image" style = "background-image: url('[URL][DOMAIN_NAME])…" at bounding box center [595, 334] width 741 height 335
drag, startPoint x: 602, startPoint y: 224, endPoint x: 598, endPoint y: 204, distance: 20.3
click at [601, 216] on div "< div class = "bonus-image" style = "background-image: url('[URL][DOMAIN_NAME])…" at bounding box center [595, 334] width 741 height 335
click at [602, 217] on div "< div class = "bonus-image" style = "background-image: url('[URL][DOMAIN_NAME])…" at bounding box center [595, 334] width 741 height 335
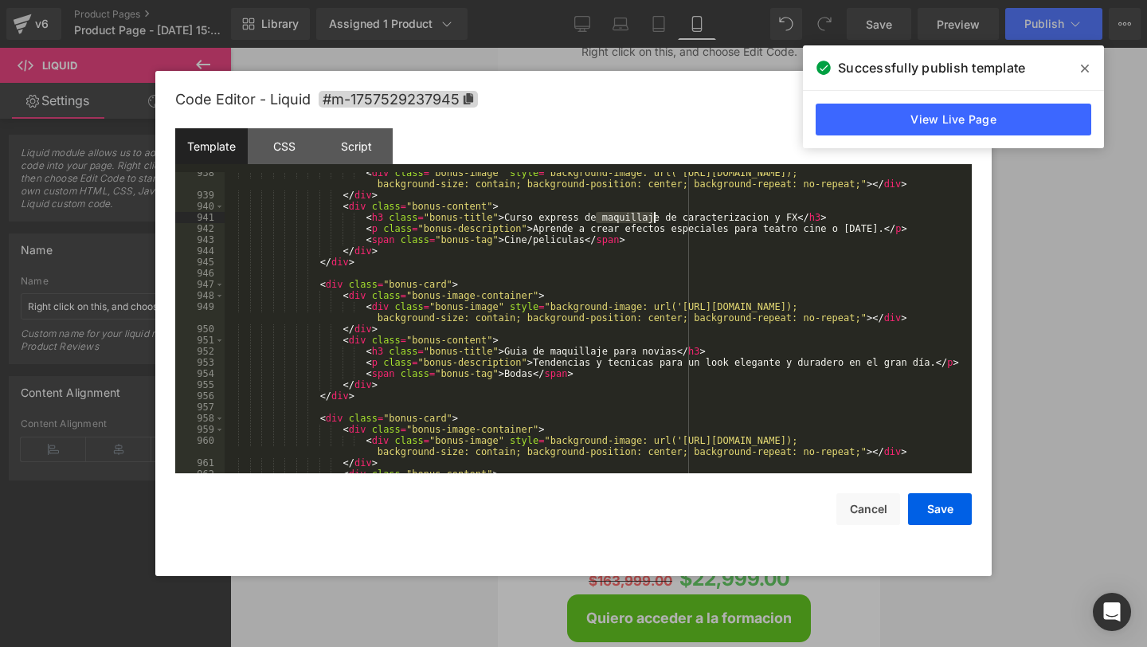
drag, startPoint x: 598, startPoint y: 217, endPoint x: 654, endPoint y: 214, distance: 55.9
click at [654, 214] on div "< div class = "bonus-image" style = "background-image: url('[URL][DOMAIN_NAME])…" at bounding box center [595, 334] width 741 height 335
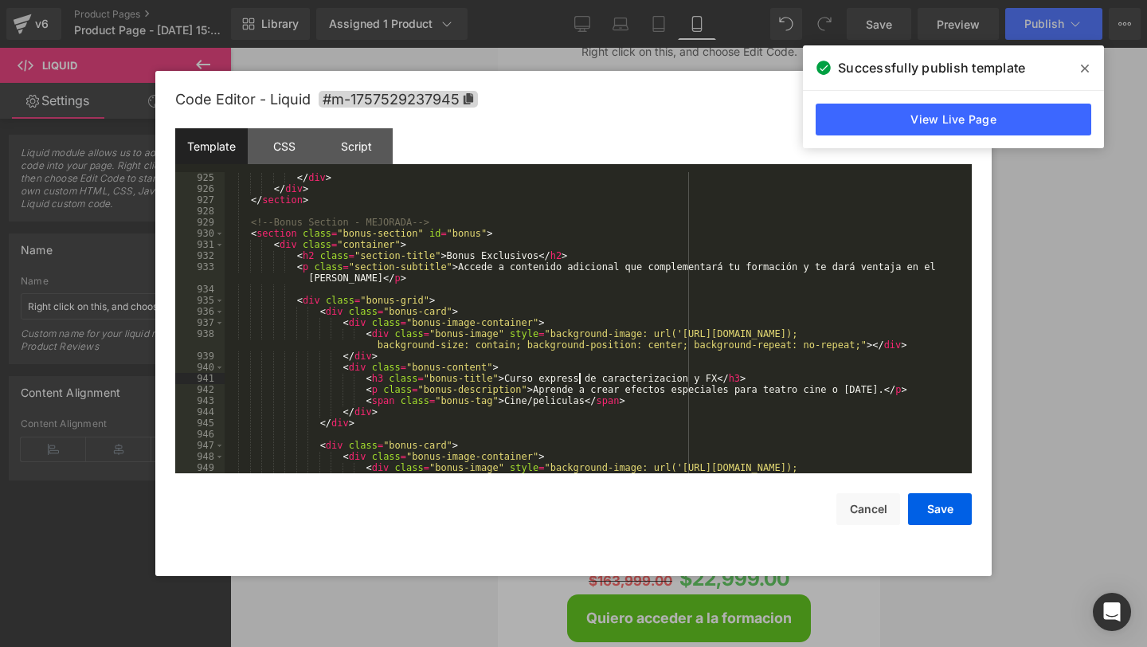
scroll to position [10478, 0]
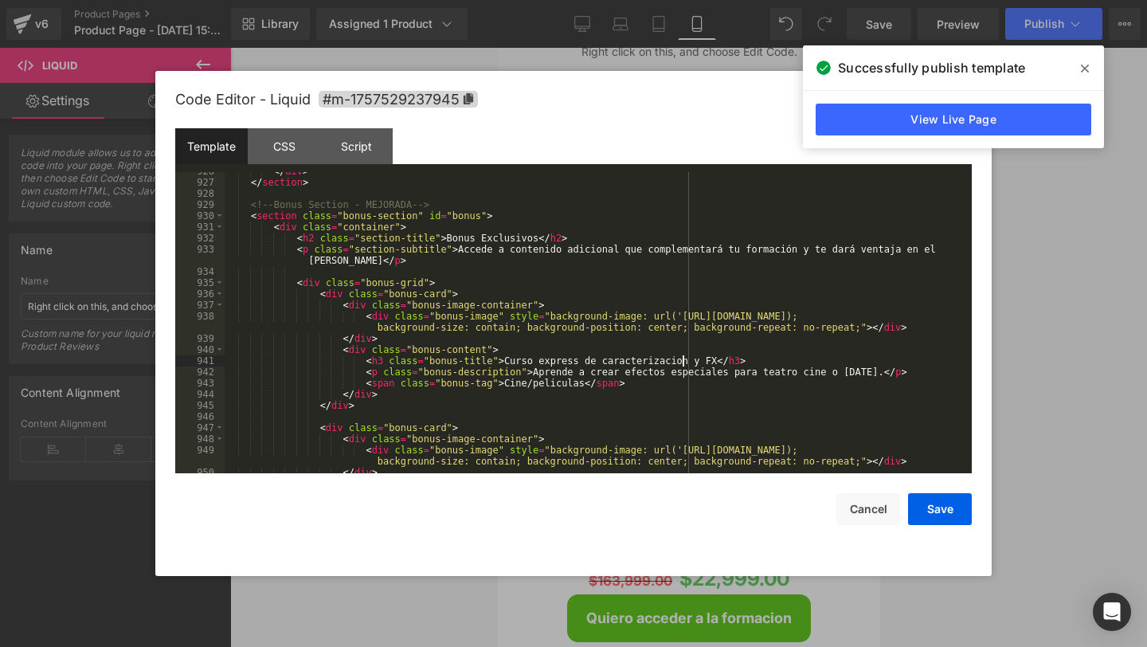
click at [682, 363] on div "</ div > </ section > <!-- Bonus Section - MEJORADA --> < section class = "bonu…" at bounding box center [595, 327] width 741 height 323
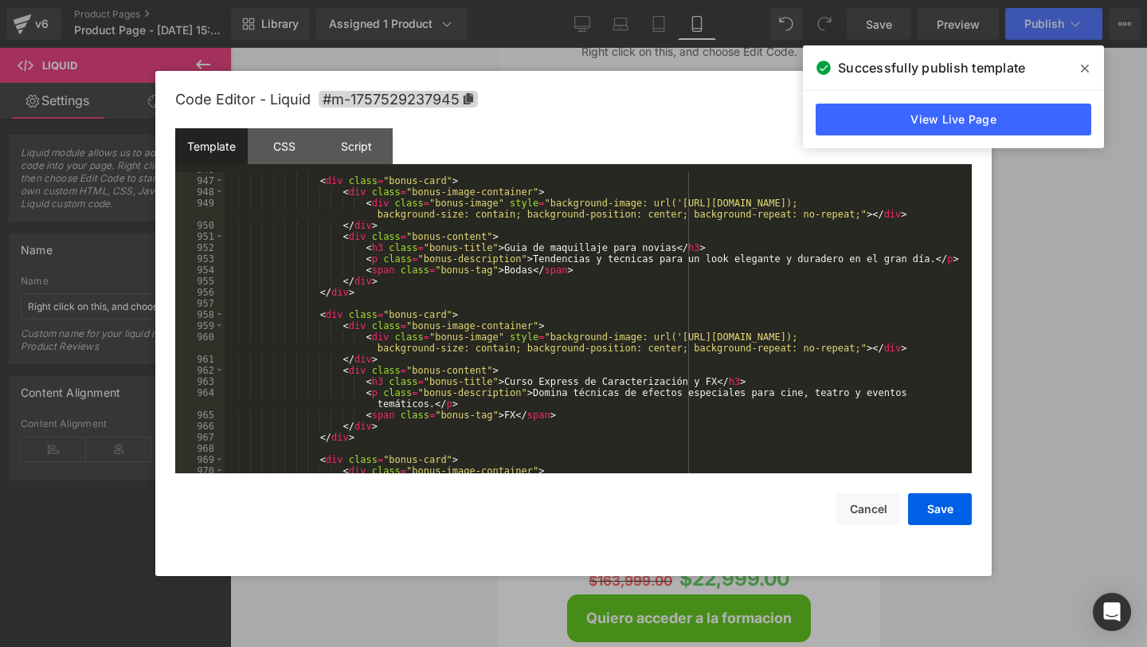
scroll to position [10729, 0]
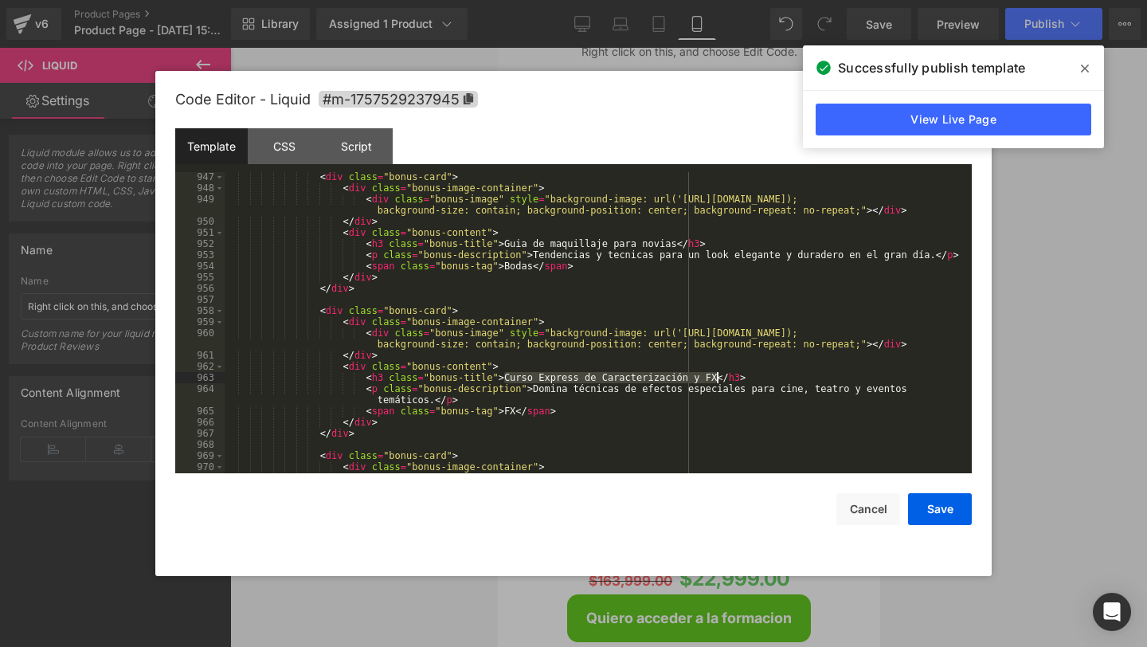
drag, startPoint x: 506, startPoint y: 377, endPoint x: 717, endPoint y: 377, distance: 211.1
click at [717, 377] on div "< div class = "bonus-card" > < div class = "bonus-image-container" > < div clas…" at bounding box center [595, 338] width 741 height 335
drag, startPoint x: 680, startPoint y: 333, endPoint x: 881, endPoint y: 363, distance: 203.0
click at [883, 332] on div "< div class = "bonus-card" > < div class = "bonus-image-container" > < div clas…" at bounding box center [595, 338] width 741 height 335
drag, startPoint x: 505, startPoint y: 377, endPoint x: 718, endPoint y: 377, distance: 212.7
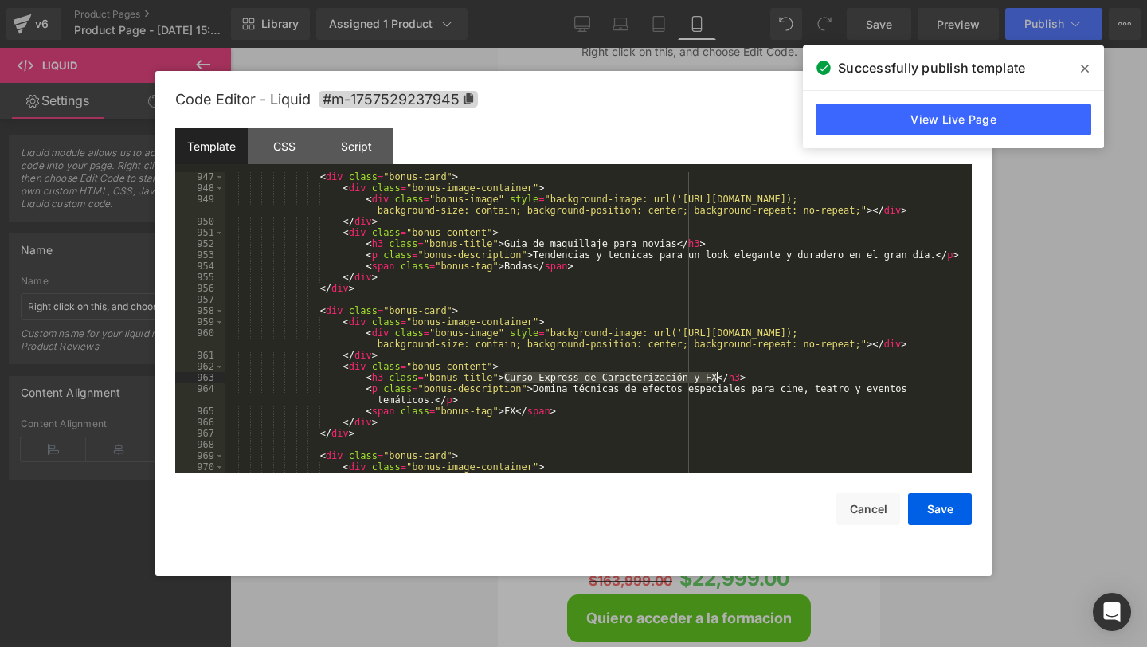
click at [718, 377] on div "< div class = "bonus-card" > < div class = "bonus-image-container" > < div clas…" at bounding box center [595, 338] width 741 height 335
drag, startPoint x: 535, startPoint y: 390, endPoint x: 429, endPoint y: 404, distance: 106.9
click at [429, 404] on div "< div class = "bonus-card" > < div class = "bonus-image-container" > < div clas…" at bounding box center [595, 338] width 741 height 335
click at [939, 504] on button "Save" at bounding box center [940, 509] width 64 height 32
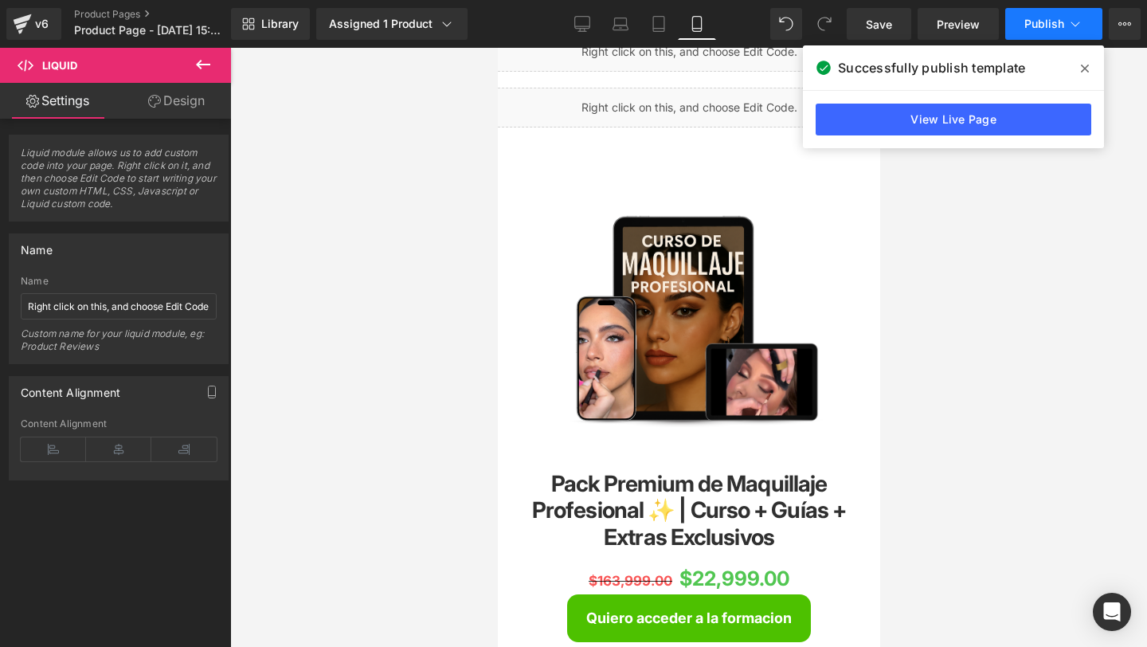
click at [1054, 16] on button "Publish" at bounding box center [1053, 24] width 97 height 32
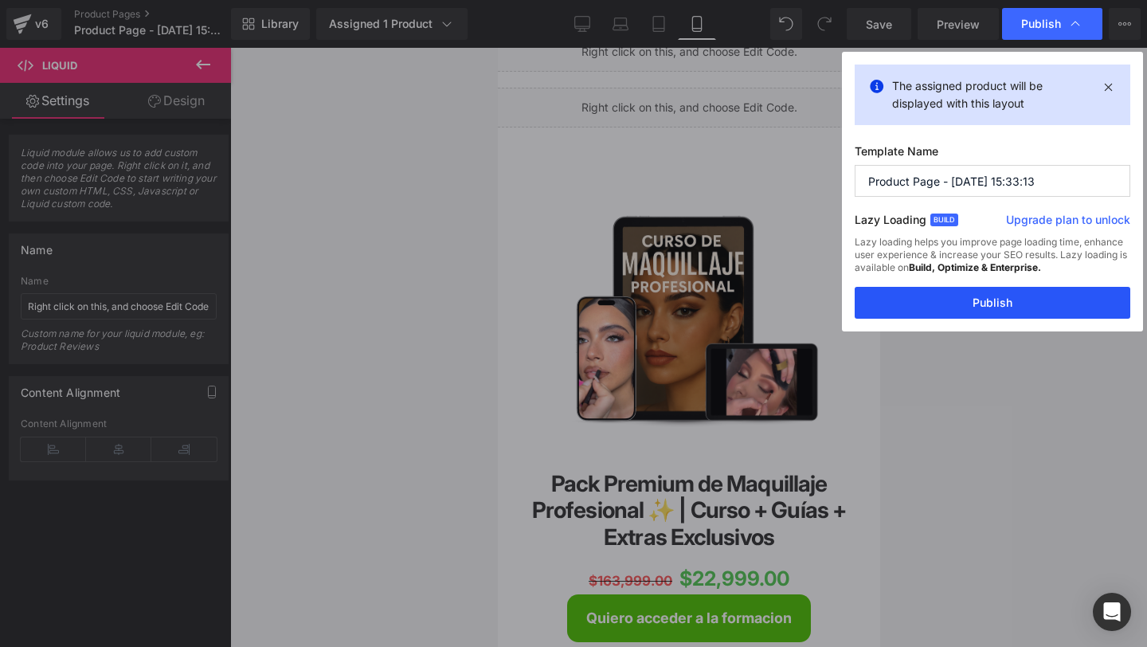
click at [947, 300] on button "Publish" at bounding box center [993, 303] width 276 height 32
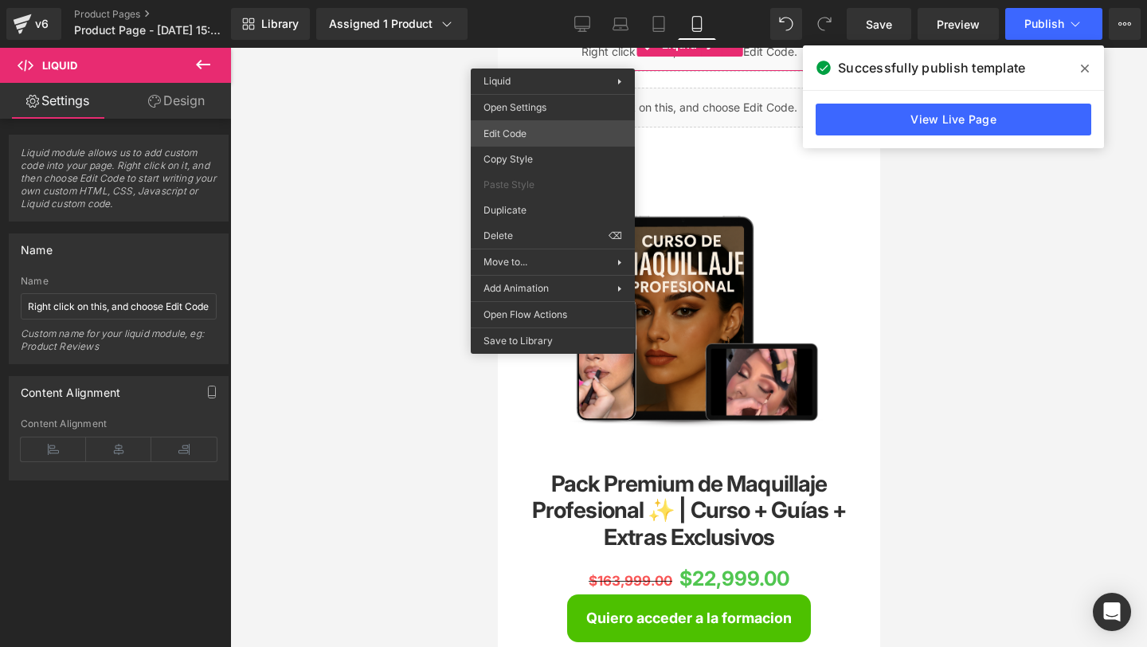
click at [516, 0] on div "(P) Cart Button You are previewing how the will restyle your page. You can not …" at bounding box center [573, 0] width 1147 height 0
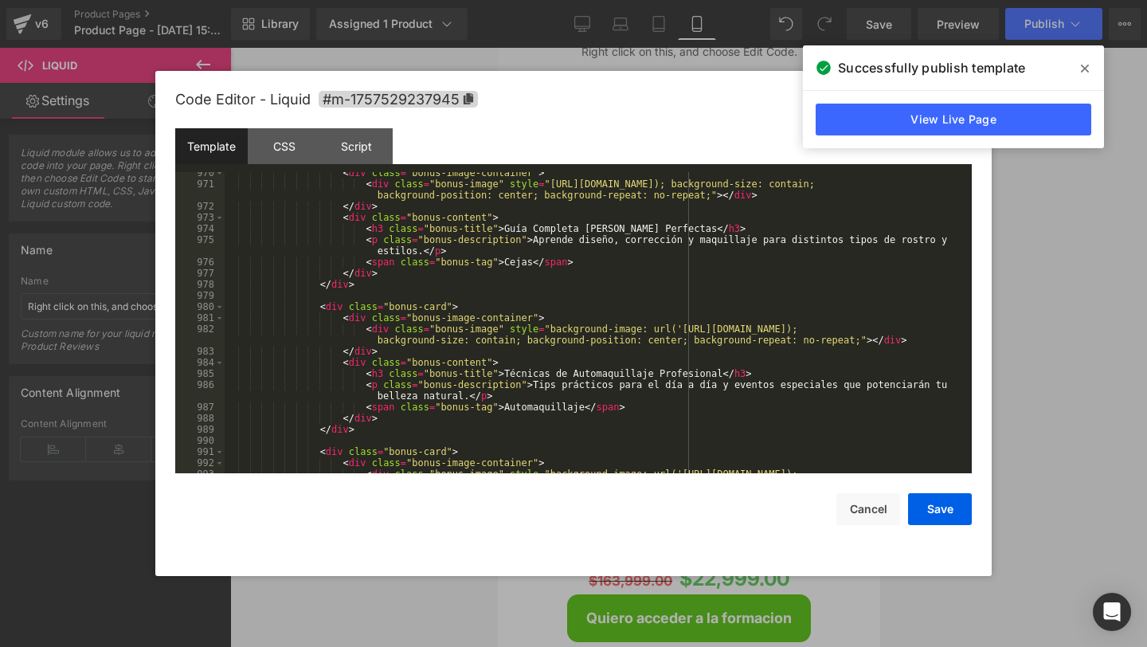
scroll to position [10940, 0]
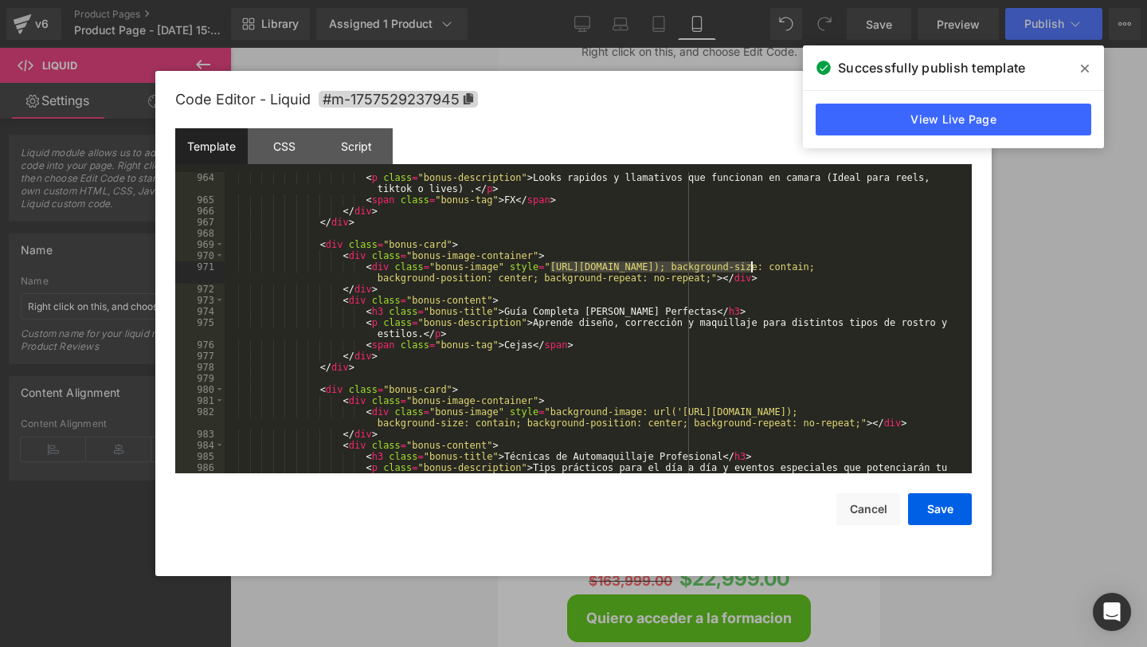
drag, startPoint x: 550, startPoint y: 268, endPoint x: 750, endPoint y: 268, distance: 199.2
click at [750, 268] on div "< p class = "bonus-description" > Looks rapidos y llamativos que funcionan en c…" at bounding box center [595, 345] width 741 height 346
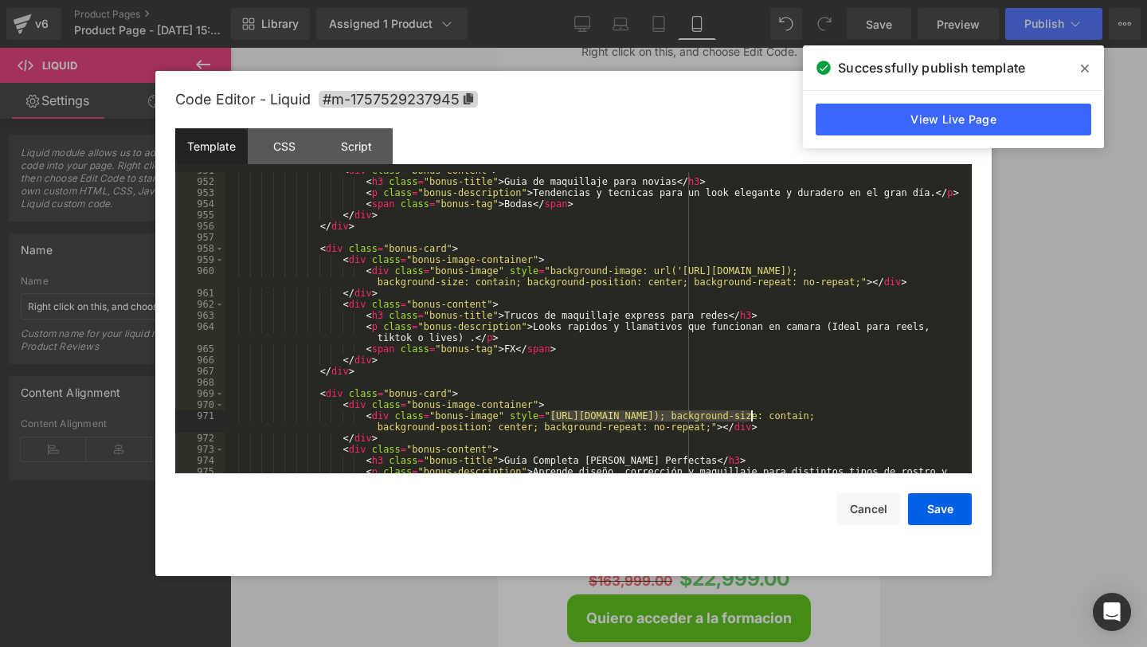
scroll to position [10754, 0]
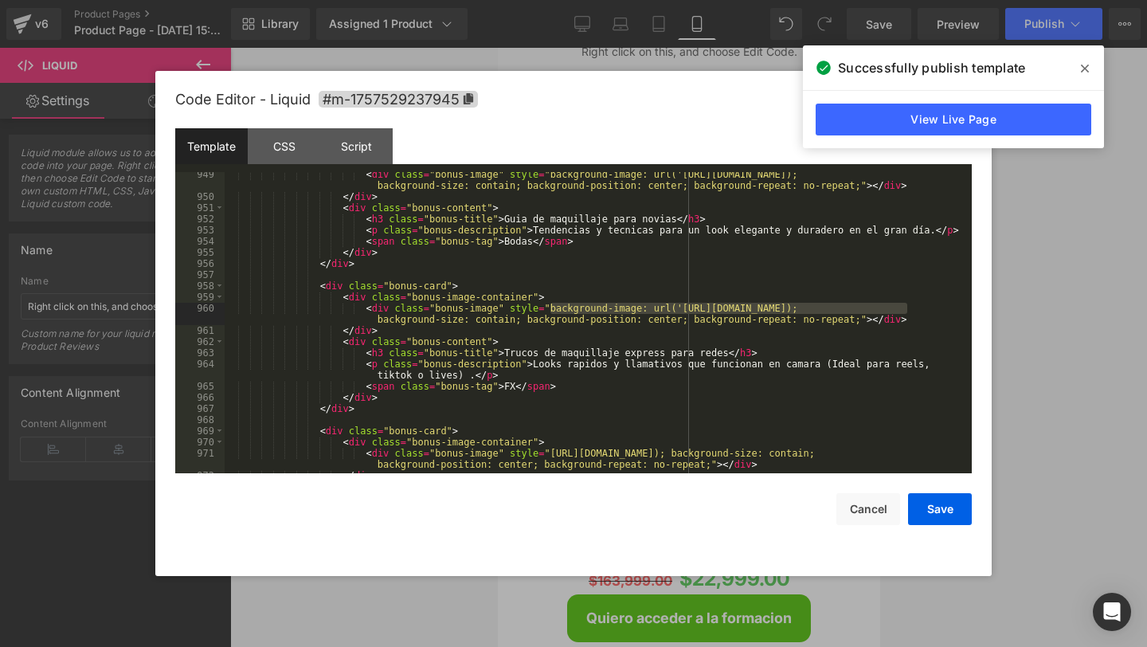
drag, startPoint x: 547, startPoint y: 309, endPoint x: 913, endPoint y: 307, distance: 365.6
click at [913, 307] on div "< div class = "bonus-image" style = "background-image: url('[URL][DOMAIN_NAME])…" at bounding box center [595, 336] width 741 height 335
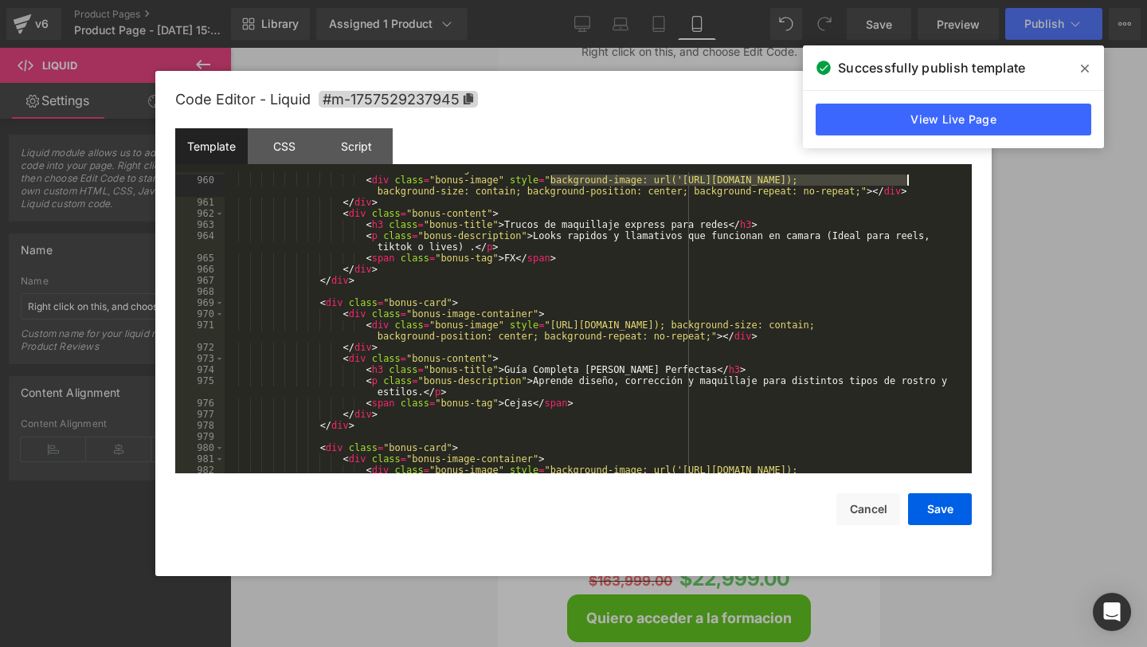
scroll to position [10854, 0]
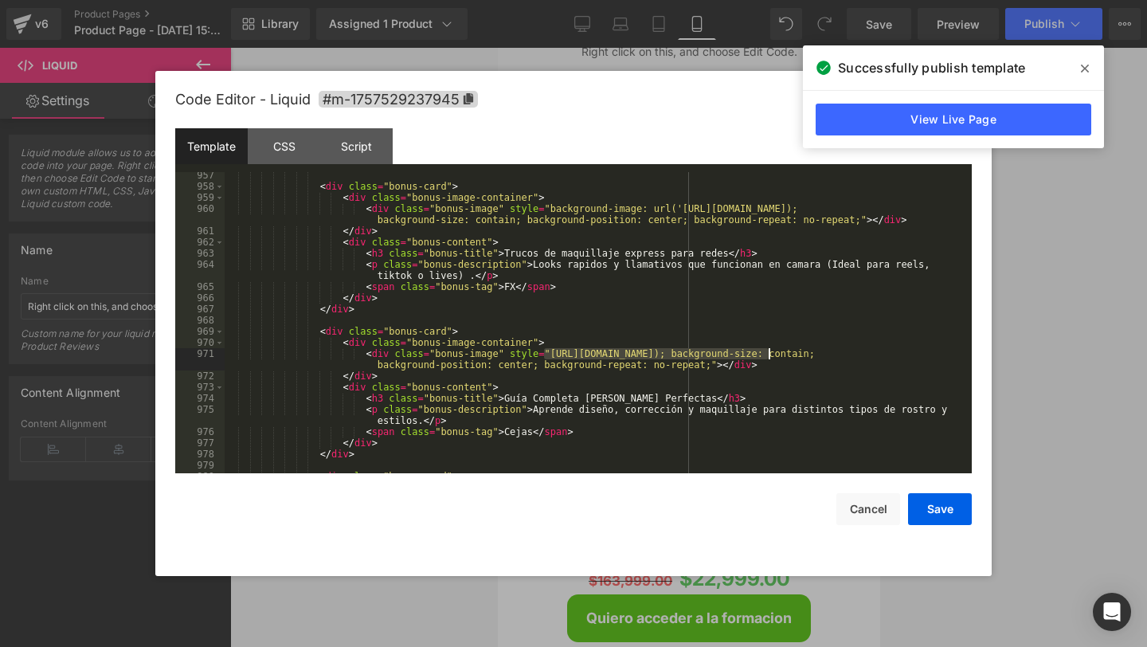
drag, startPoint x: 546, startPoint y: 351, endPoint x: 770, endPoint y: 354, distance: 223.9
click at [770, 354] on div "< div class = "bonus-card" > < div class = "bonus-image-container" > < div clas…" at bounding box center [595, 331] width 741 height 323
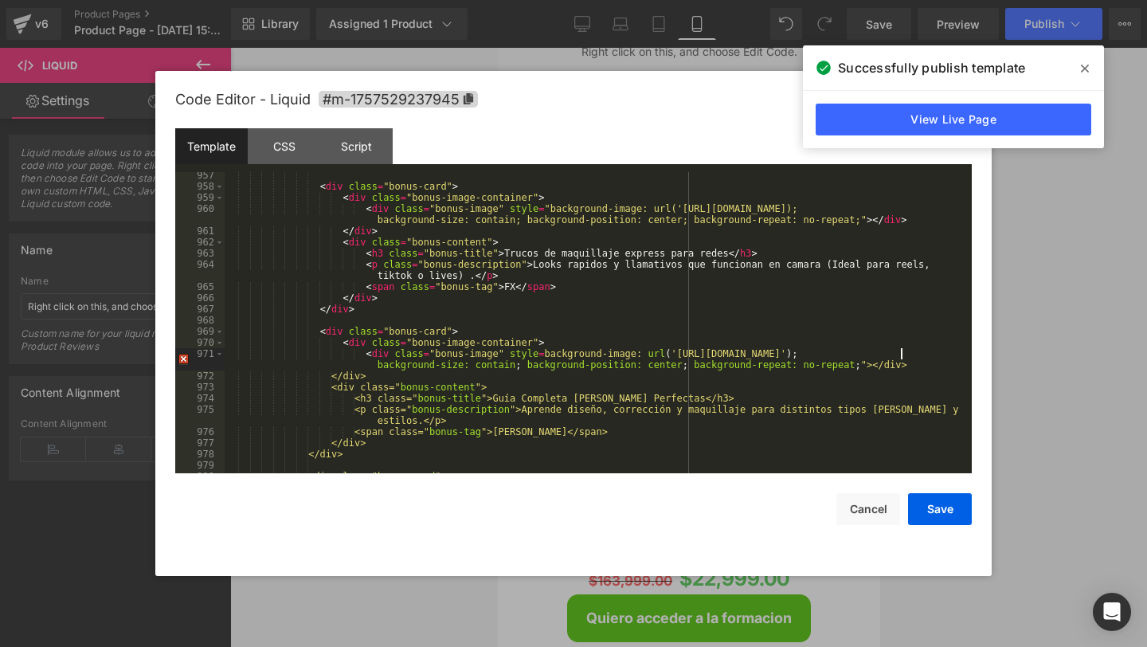
click at [687, 351] on div "< div class = "bonus-card" > < div class = "bonus-image-container" > < div clas…" at bounding box center [595, 331] width 741 height 323
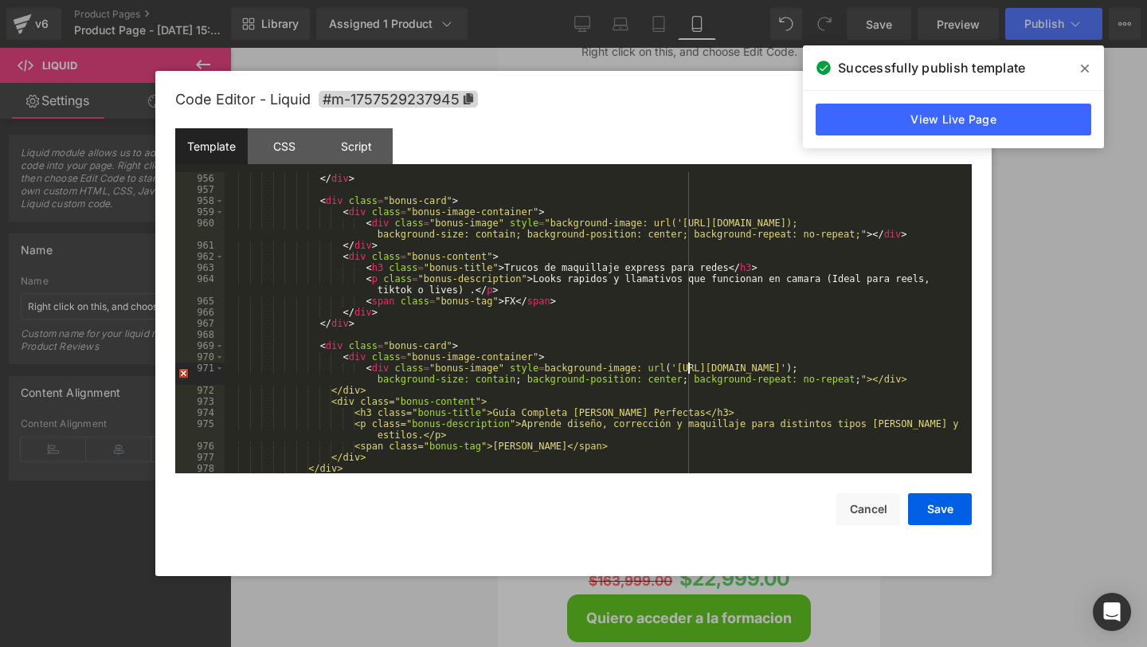
scroll to position [10840, 0]
click at [545, 366] on div "</ div > < div class = "bonus-card" > < div class = "bonus-image-container" > <…" at bounding box center [595, 333] width 741 height 323
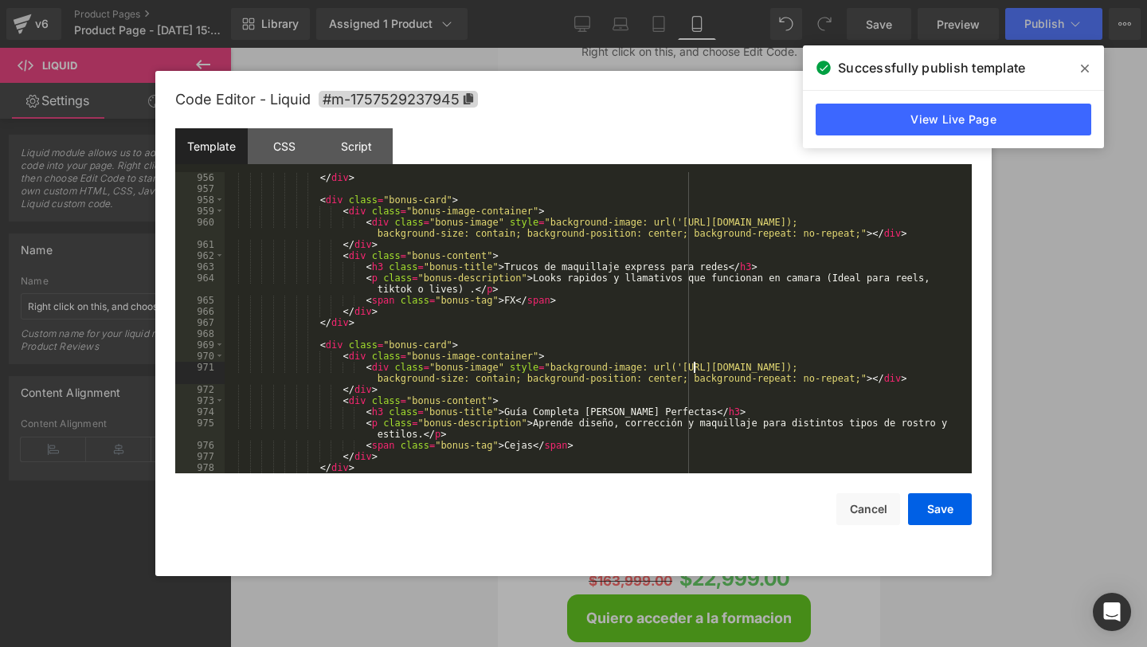
click at [693, 367] on div "</ div > < div class = "bonus-card" > < div class = "bonus-image-container" > <…" at bounding box center [595, 333] width 741 height 323
drag, startPoint x: 683, startPoint y: 367, endPoint x: 887, endPoint y: 371, distance: 204.0
click at [887, 371] on div "</ div > < div class = "bonus-card" > < div class = "bonus-image-container" > <…" at bounding box center [595, 333] width 741 height 323
click at [1086, 61] on span at bounding box center [1084, 68] width 25 height 25
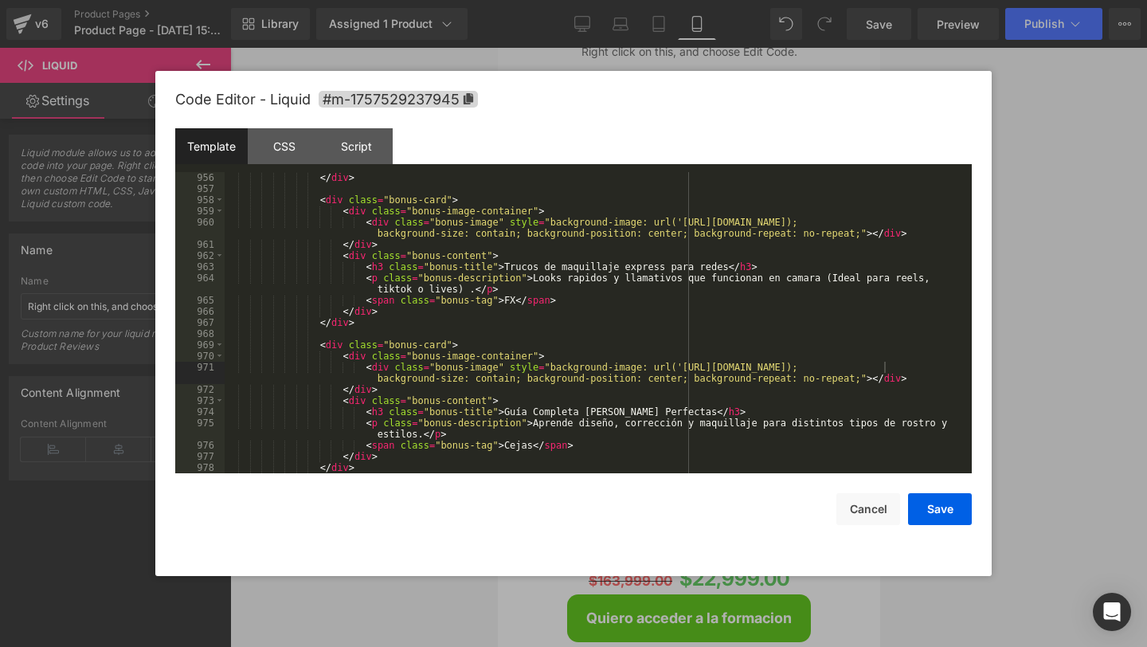
click at [1039, 32] on div at bounding box center [573, 323] width 1147 height 647
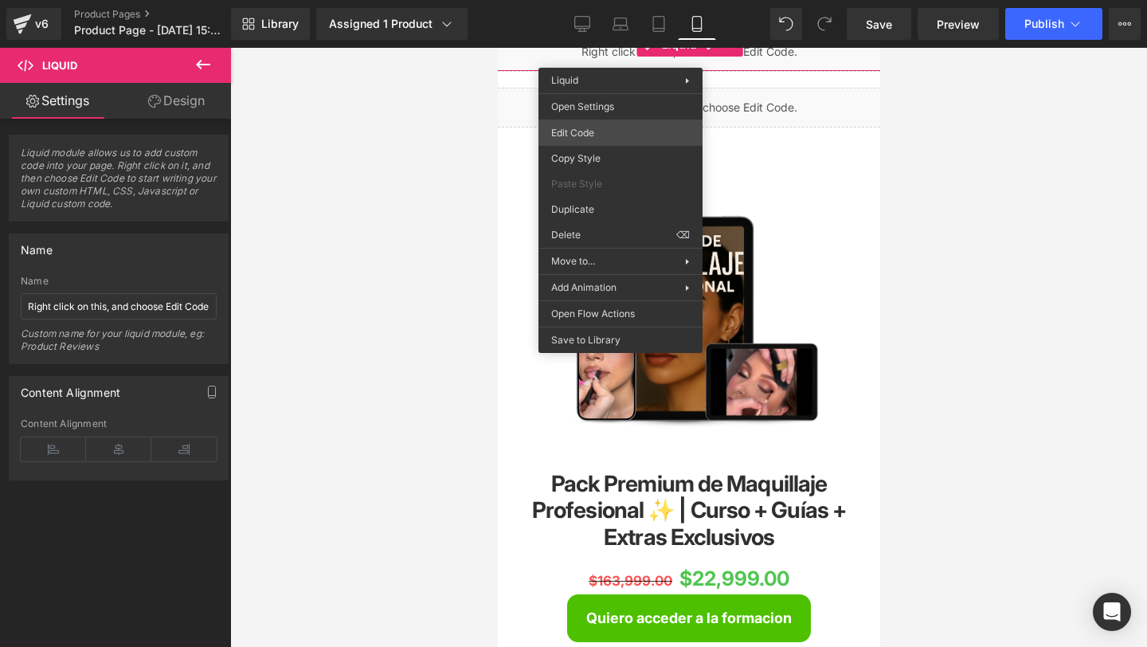
click at [571, 0] on div "(P) Cart Button You are previewing how the will restyle your page. You can not …" at bounding box center [573, 0] width 1147 height 0
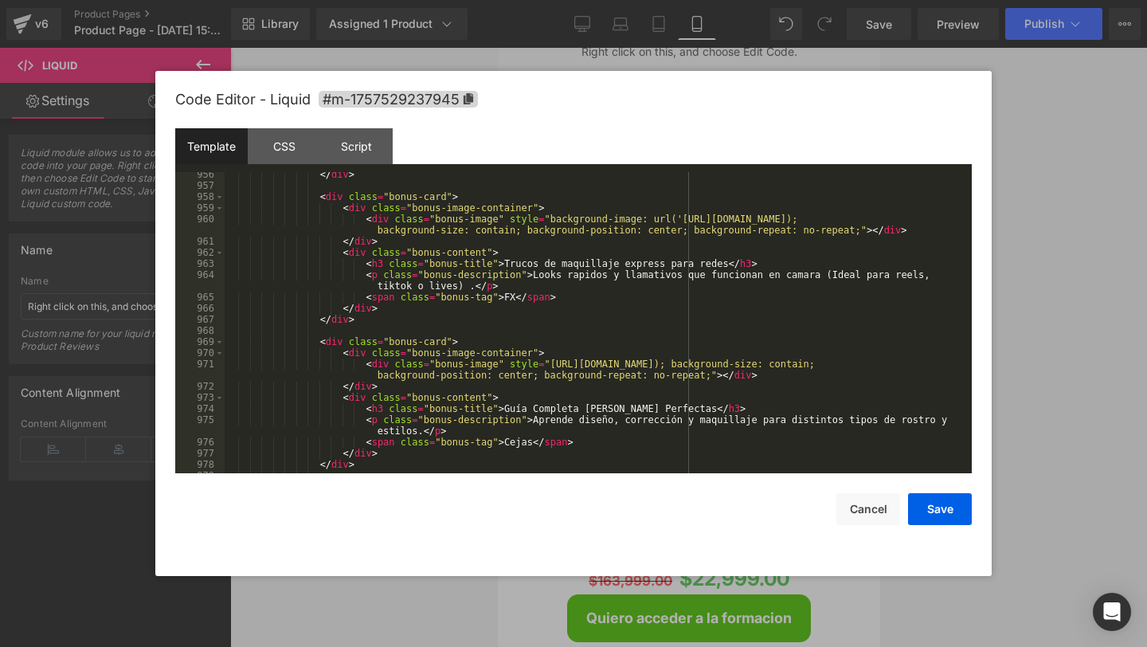
scroll to position [10842, 0]
drag, startPoint x: 545, startPoint y: 221, endPoint x: 911, endPoint y: 220, distance: 366.4
click at [911, 220] on div "</ div > < div class = "bonus-card" > < div class = "bonus-image-container" > <…" at bounding box center [595, 331] width 741 height 323
drag, startPoint x: 546, startPoint y: 364, endPoint x: 768, endPoint y: 364, distance: 222.3
click at [768, 364] on div "</ div > < div class = "bonus-card" > < div class = "bonus-image-container" > <…" at bounding box center [595, 331] width 741 height 323
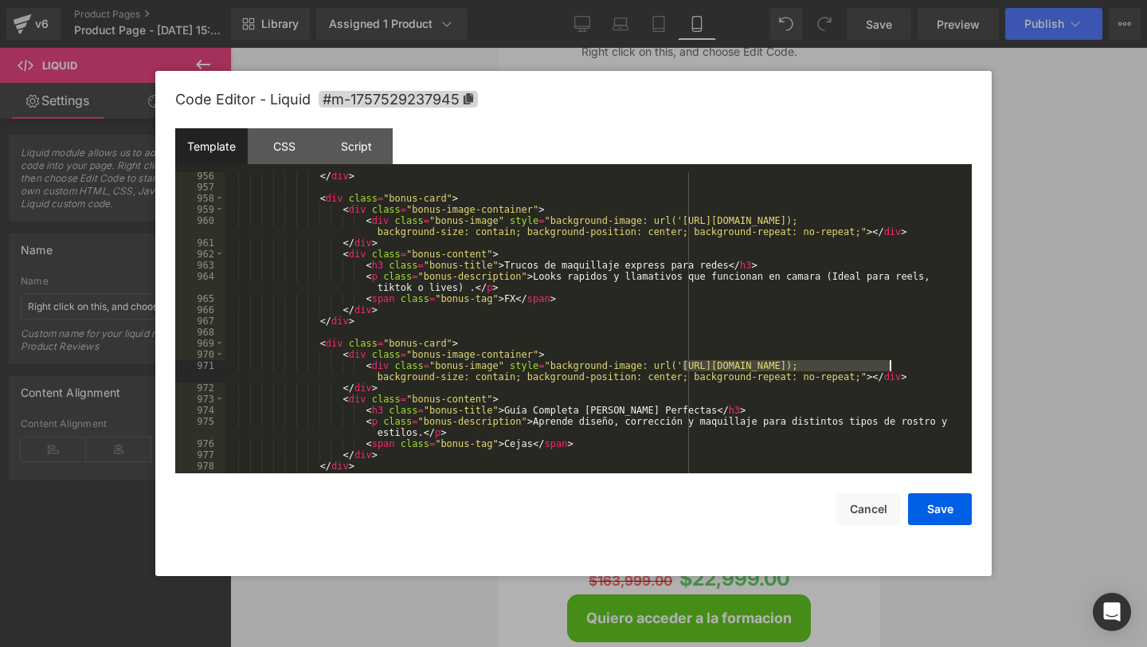
drag, startPoint x: 681, startPoint y: 368, endPoint x: 888, endPoint y: 366, distance: 207.1
click at [888, 366] on div "</ div > < div class = "bonus-card" > < div class = "bonus-image-container" > <…" at bounding box center [595, 331] width 741 height 323
click at [938, 517] on button "Save" at bounding box center [940, 509] width 64 height 32
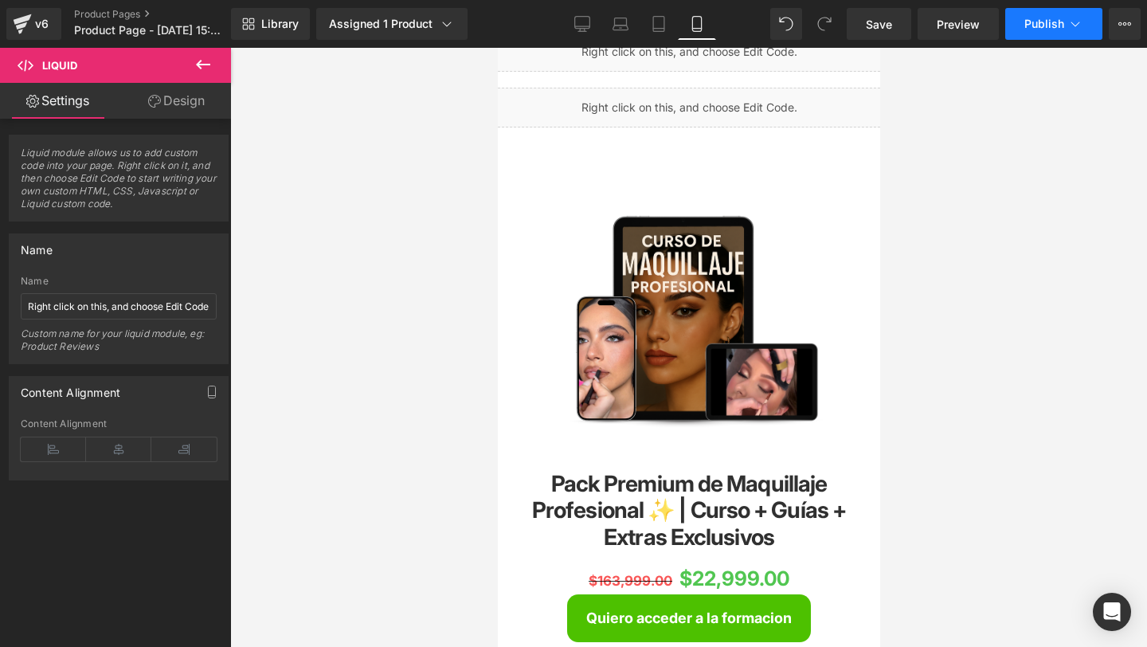
click at [1020, 30] on button "Publish" at bounding box center [1053, 24] width 97 height 32
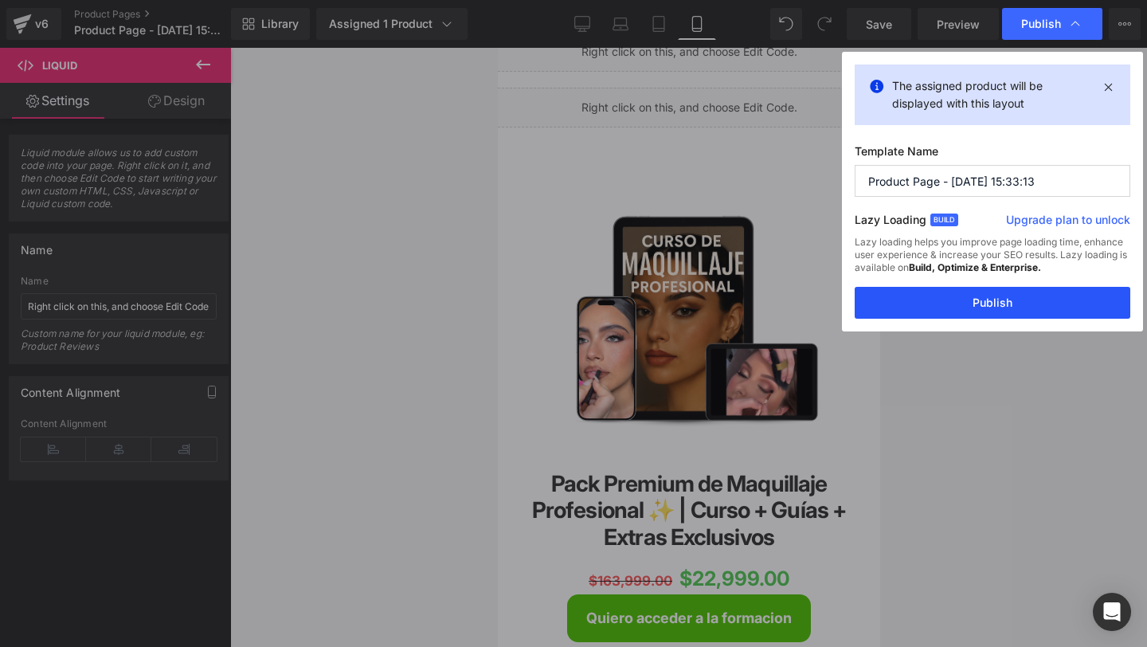
click at [915, 307] on button "Publish" at bounding box center [993, 303] width 276 height 32
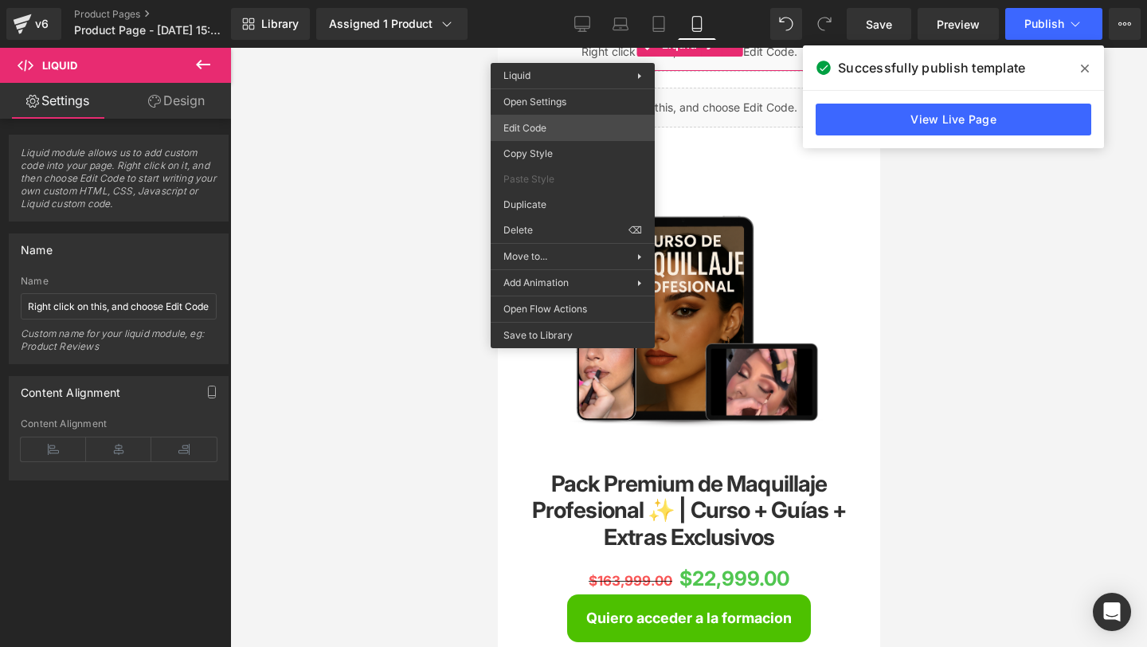
click at [561, 0] on div "(P) Cart Button You are previewing how the will restyle your page. You can not …" at bounding box center [573, 0] width 1147 height 0
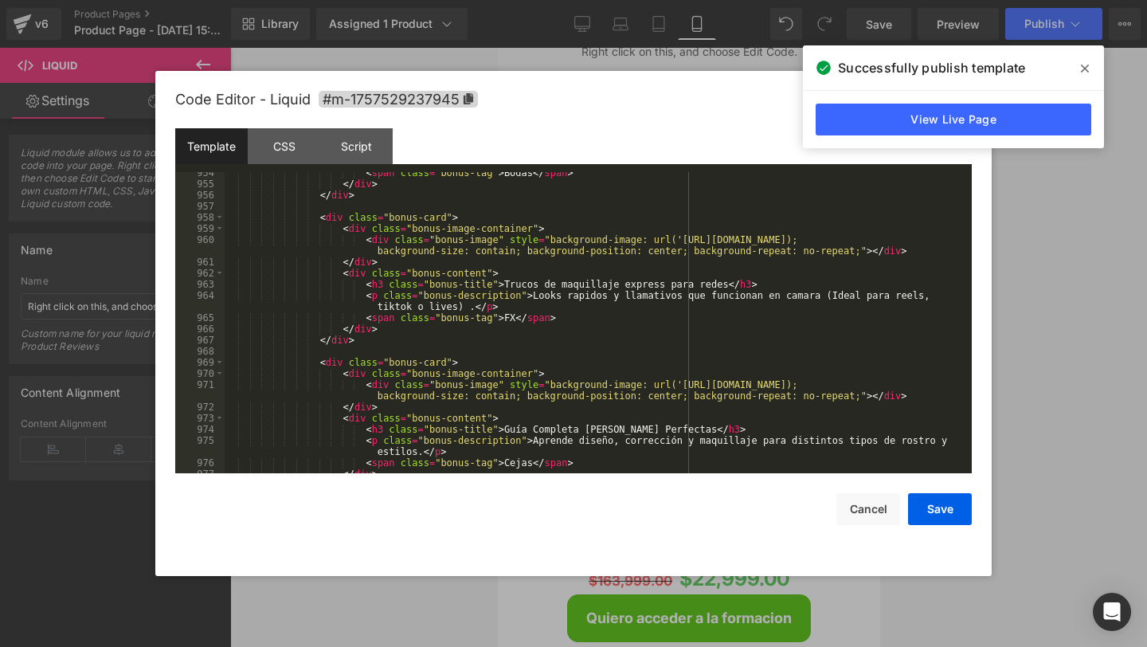
scroll to position [10822, 0]
click at [515, 319] on div "< span class = "bonus-tag" > Bodas </ span > </ div > </ div > < div class = "b…" at bounding box center [595, 329] width 741 height 323
click at [958, 507] on button "Save" at bounding box center [940, 509] width 64 height 32
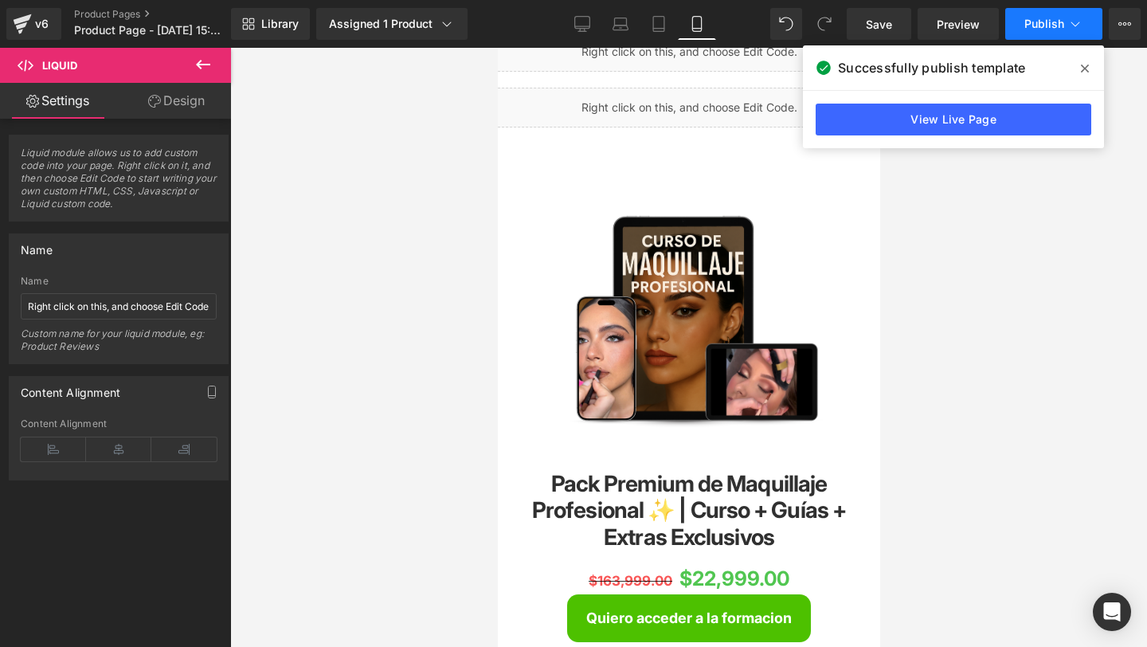
click at [1048, 13] on button "Publish" at bounding box center [1053, 24] width 97 height 32
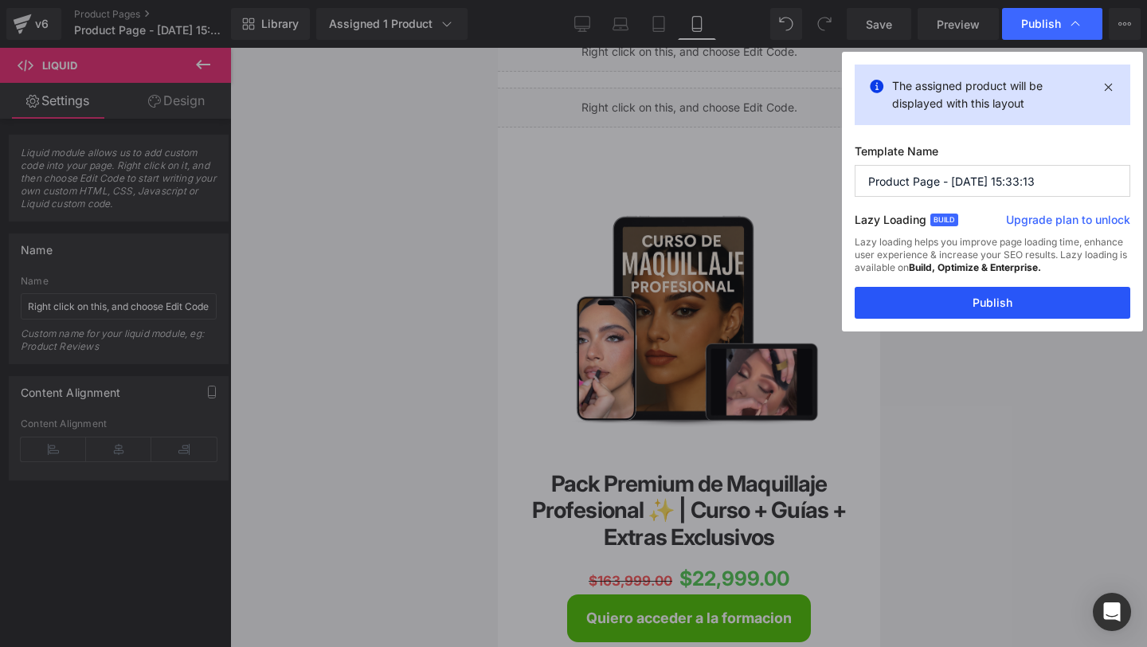
click at [873, 312] on button "Publish" at bounding box center [993, 303] width 276 height 32
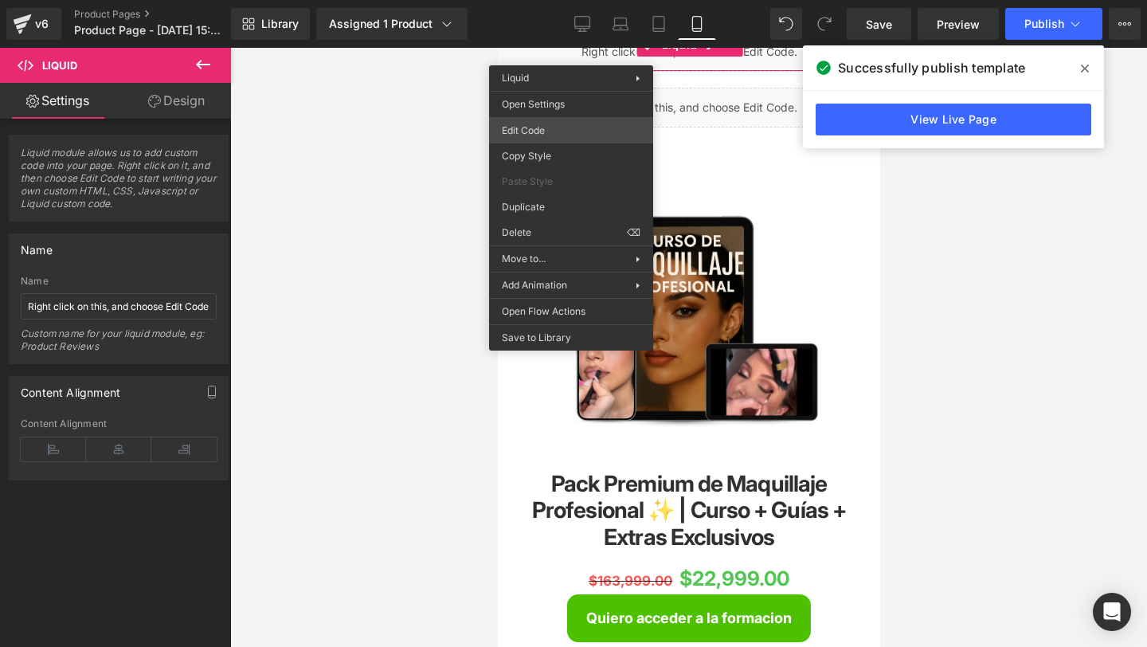
click at [573, 0] on div "(P) Cart Button You are previewing how the will restyle your page. You can not …" at bounding box center [573, 0] width 1147 height 0
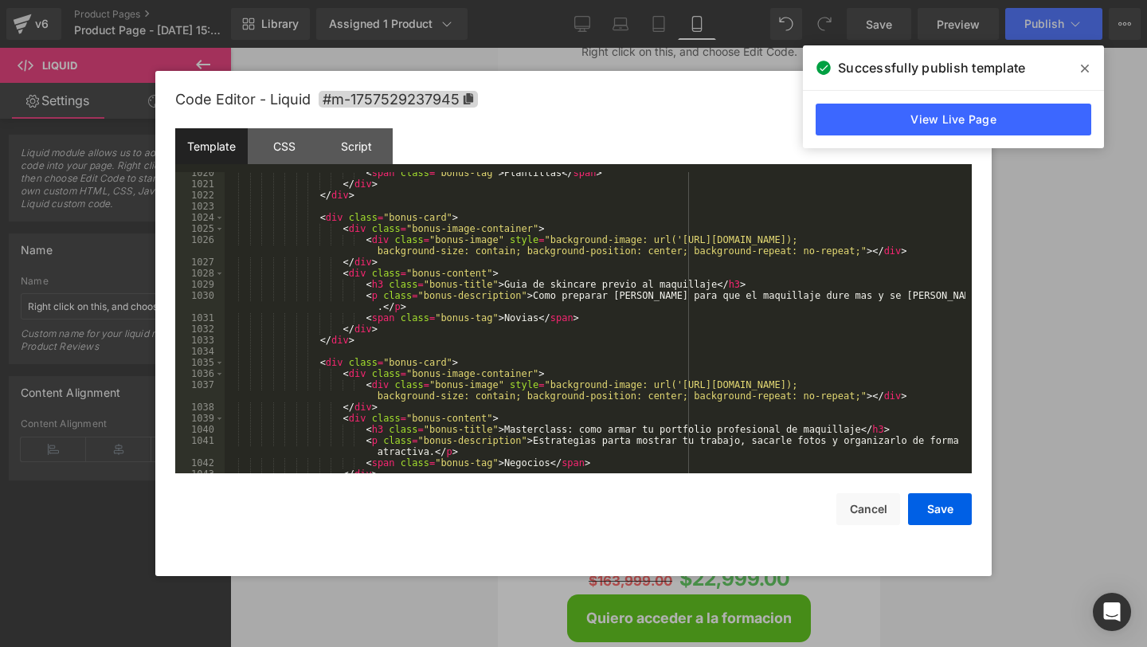
scroll to position [11669, 0]
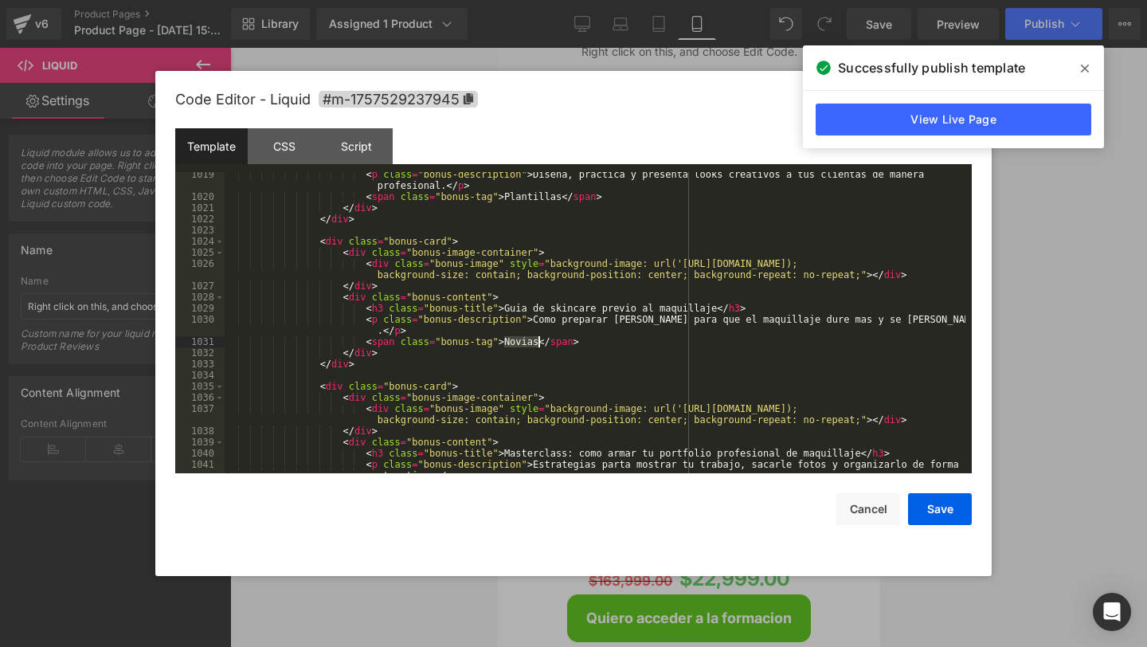
drag, startPoint x: 507, startPoint y: 338, endPoint x: 539, endPoint y: 339, distance: 32.7
click at [539, 339] on div "< p class = "bonus-description" > Diseña, practica y presenta looks creativos a…" at bounding box center [595, 342] width 741 height 346
click at [929, 499] on button "Save" at bounding box center [940, 509] width 64 height 32
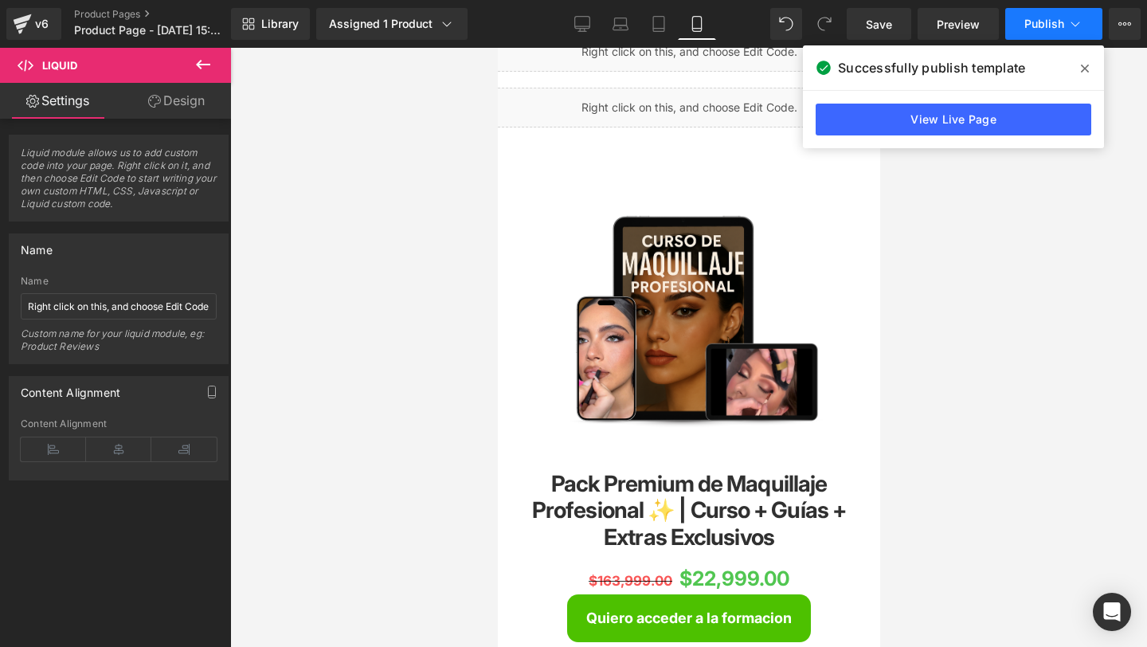
click at [1028, 22] on span "Publish" at bounding box center [1044, 24] width 40 height 13
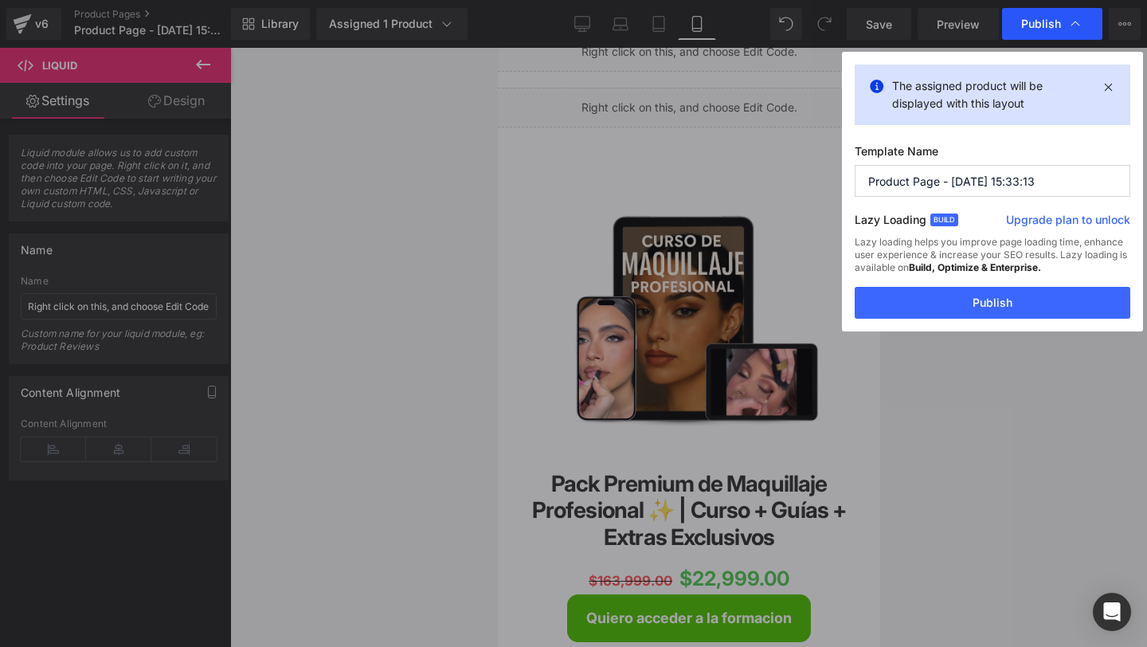
click at [1055, 28] on span "Publish" at bounding box center [1041, 24] width 40 height 14
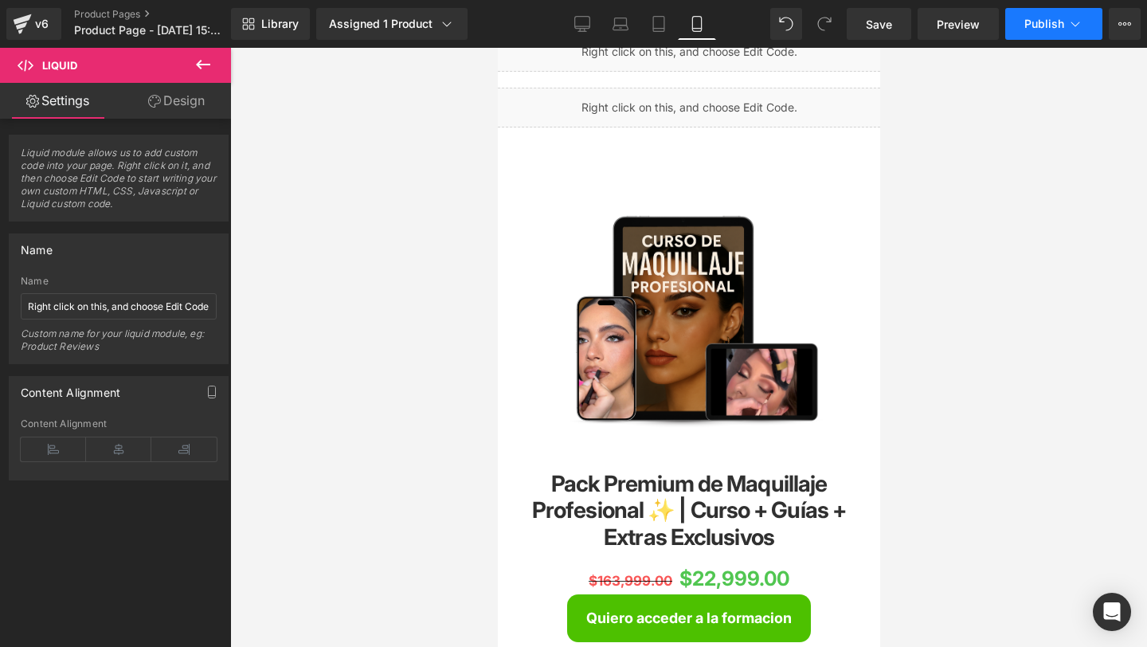
click at [1039, 30] on button "Publish" at bounding box center [1053, 24] width 97 height 32
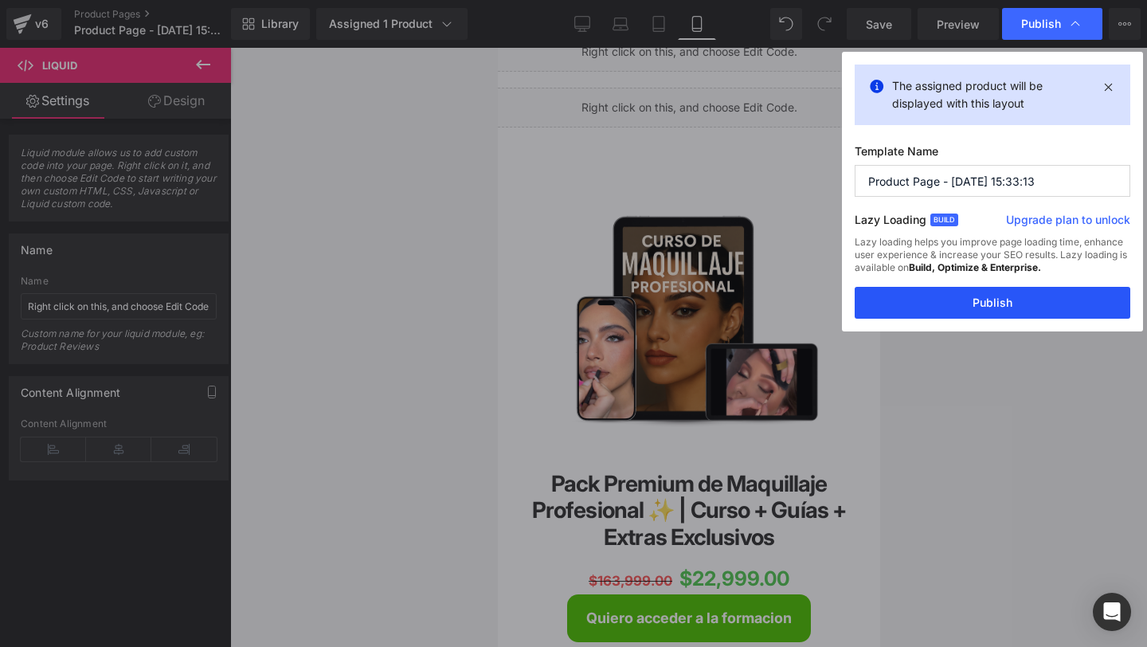
click at [997, 294] on button "Publish" at bounding box center [993, 303] width 276 height 32
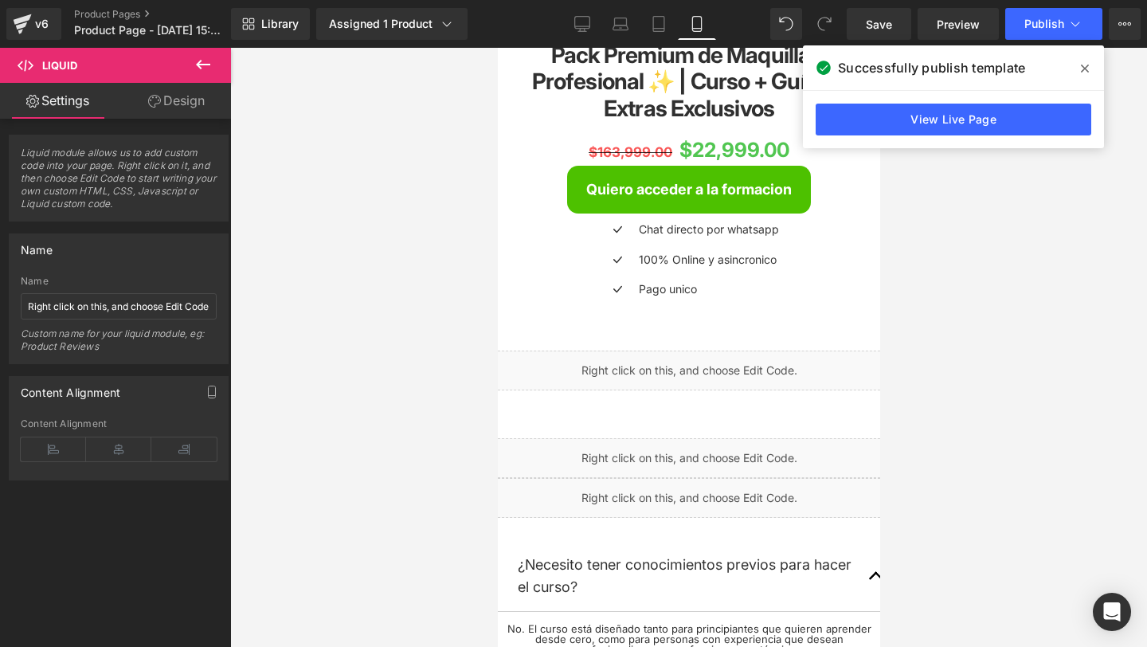
scroll to position [421, 0]
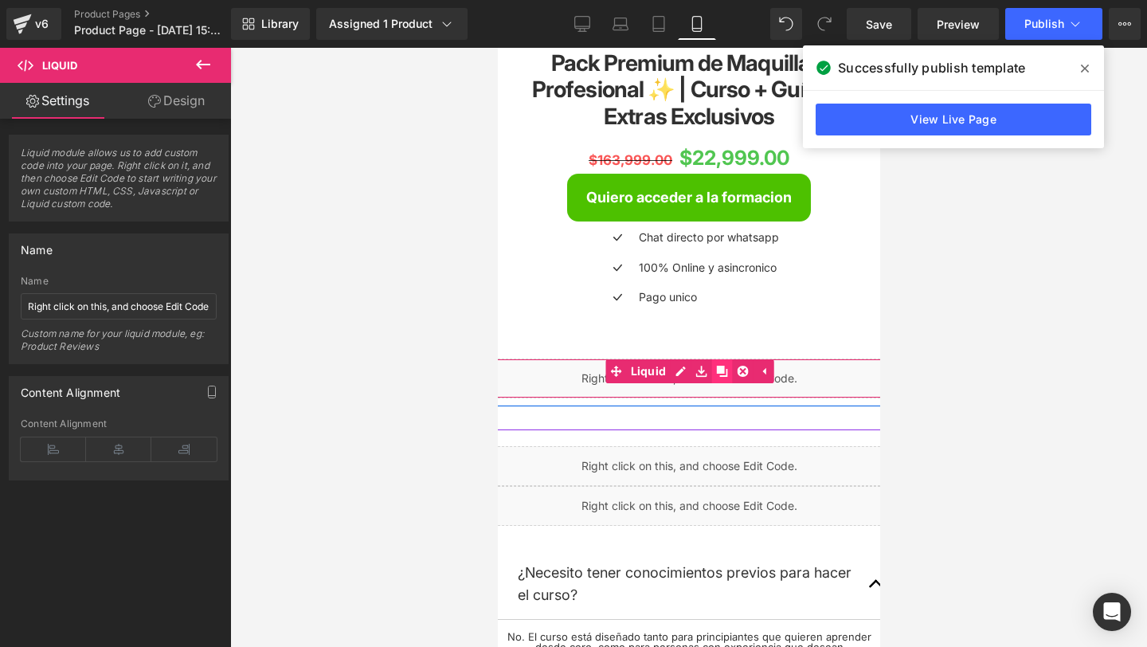
click at [715, 368] on icon at bounding box center [720, 371] width 11 height 11
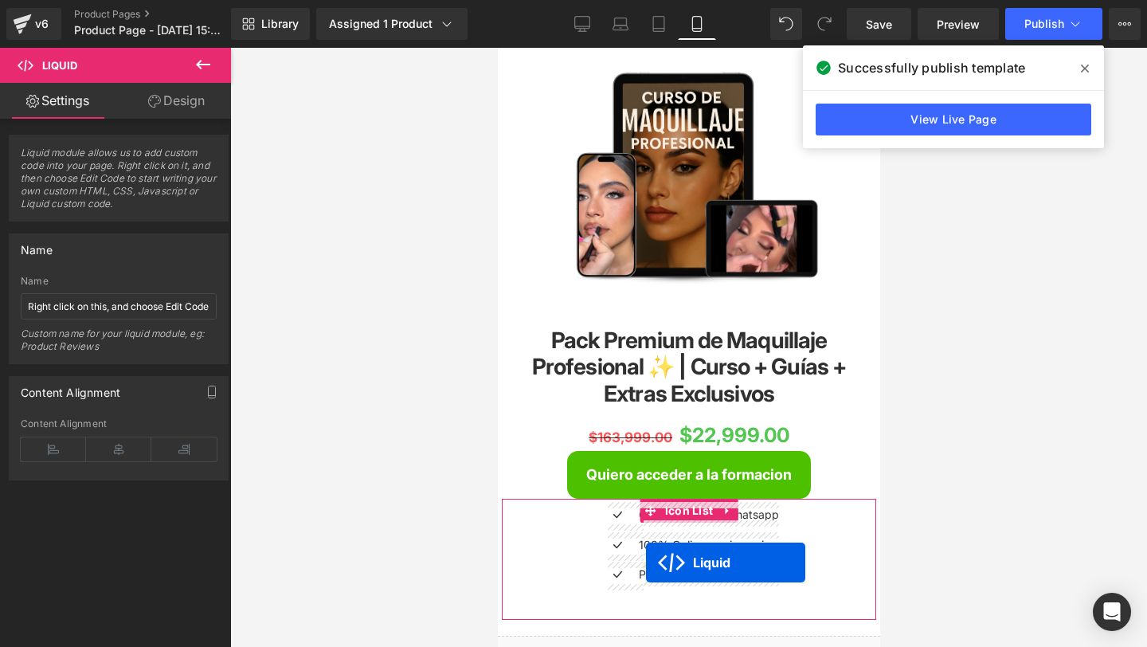
scroll to position [0, 0]
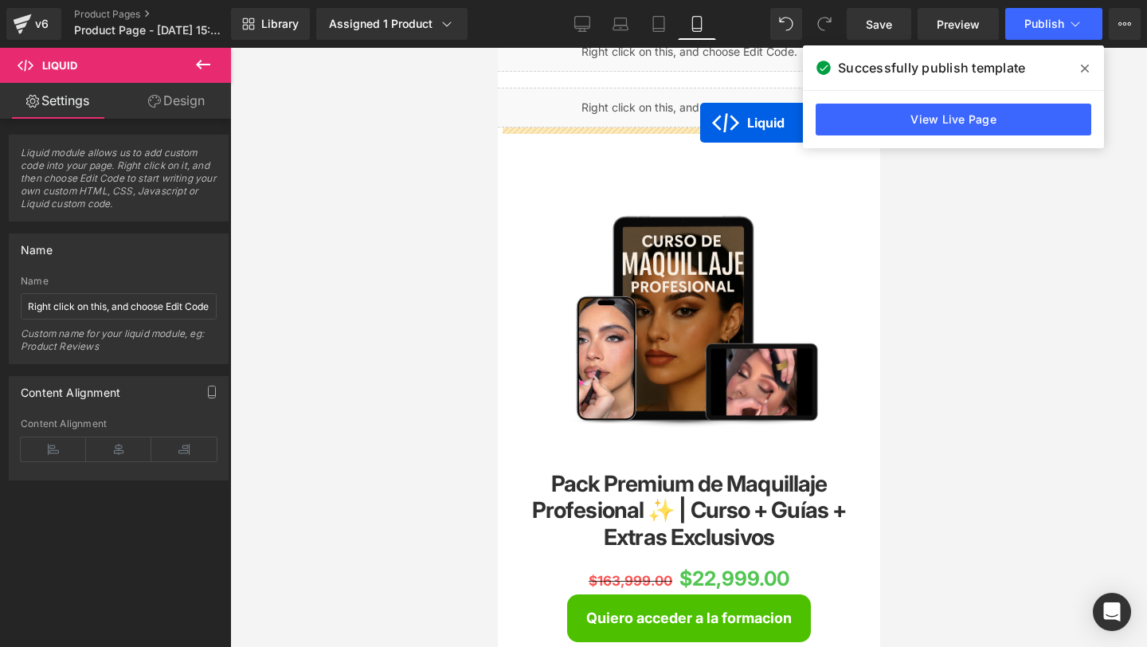
drag, startPoint x: 642, startPoint y: 431, endPoint x: 699, endPoint y: 123, distance: 313.6
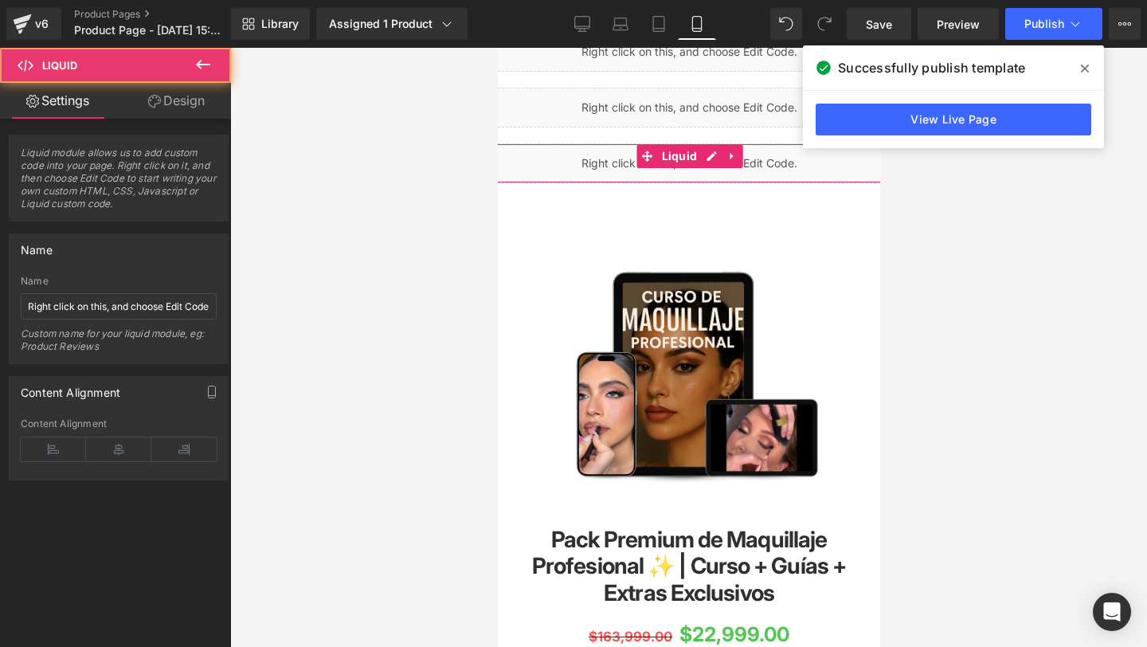
click at [589, 164] on div "Liquid" at bounding box center [688, 163] width 398 height 40
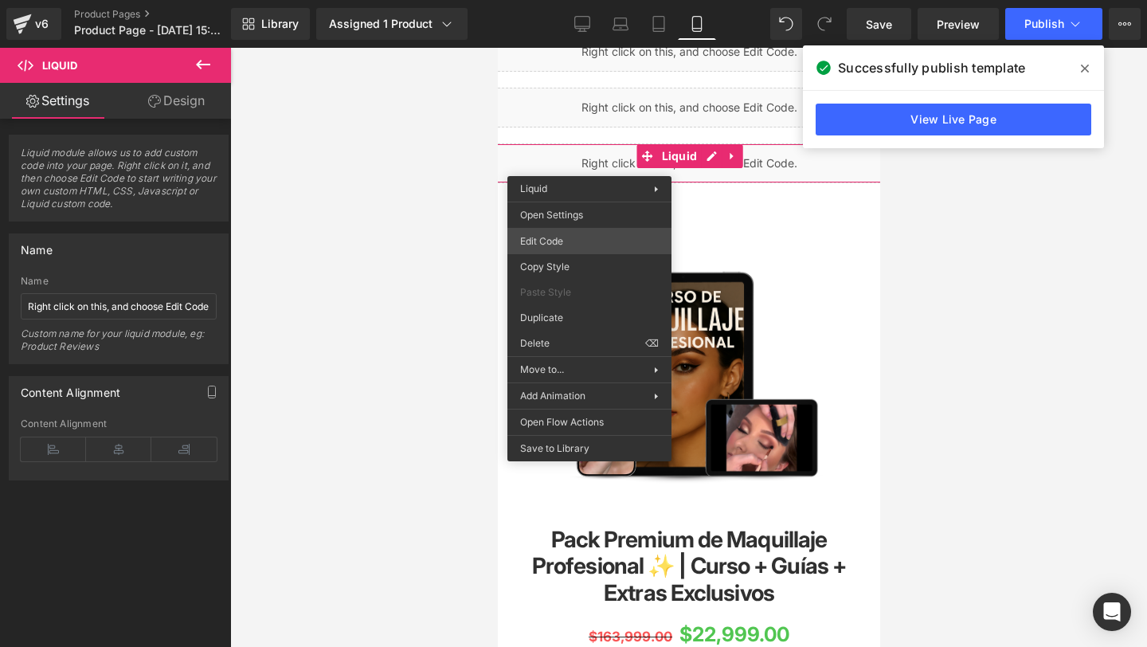
click at [538, 0] on div "Liquid You are previewing how the will restyle your page. You can not edit Elem…" at bounding box center [573, 0] width 1147 height 0
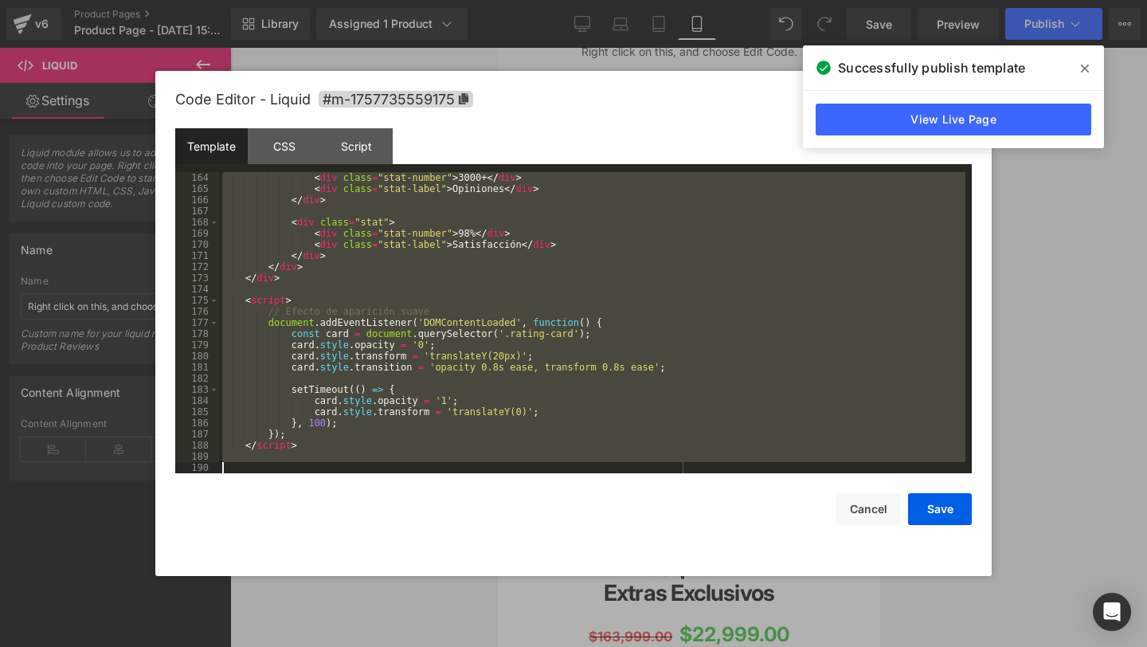
scroll to position [1818, 0]
drag, startPoint x: 282, startPoint y: 186, endPoint x: 329, endPoint y: 557, distance: 373.4
click at [329, 557] on div "Code Editor - Liquid #m-1757735559175 Template CSS Script Data 164 165 166 167 …" at bounding box center [573, 323] width 797 height 505
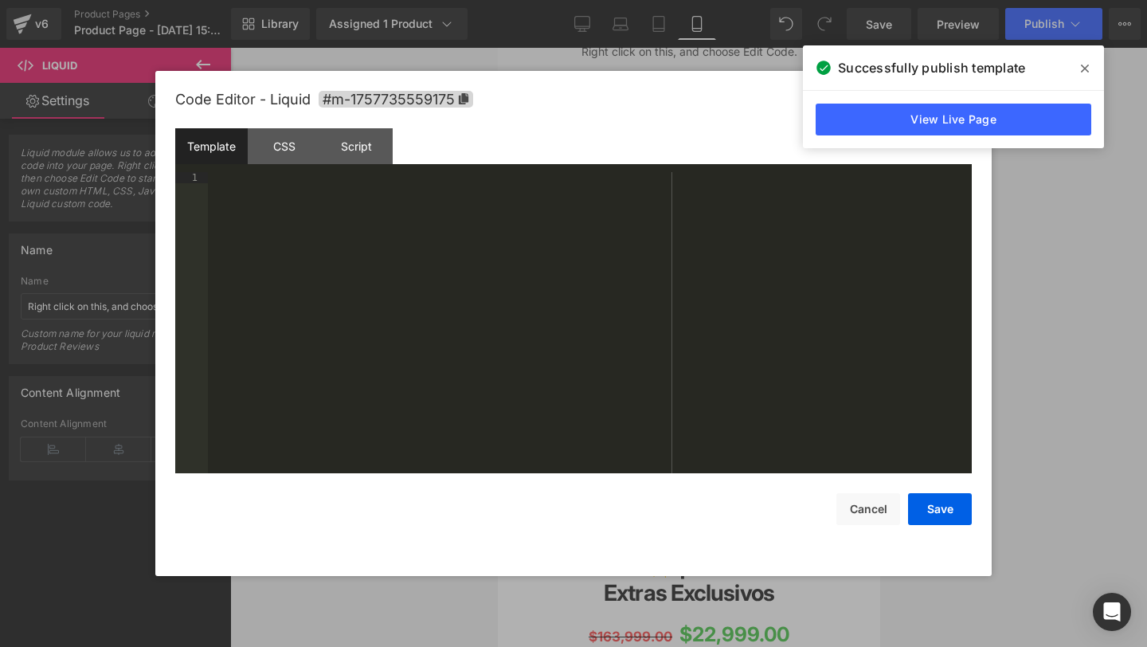
scroll to position [2242, 0]
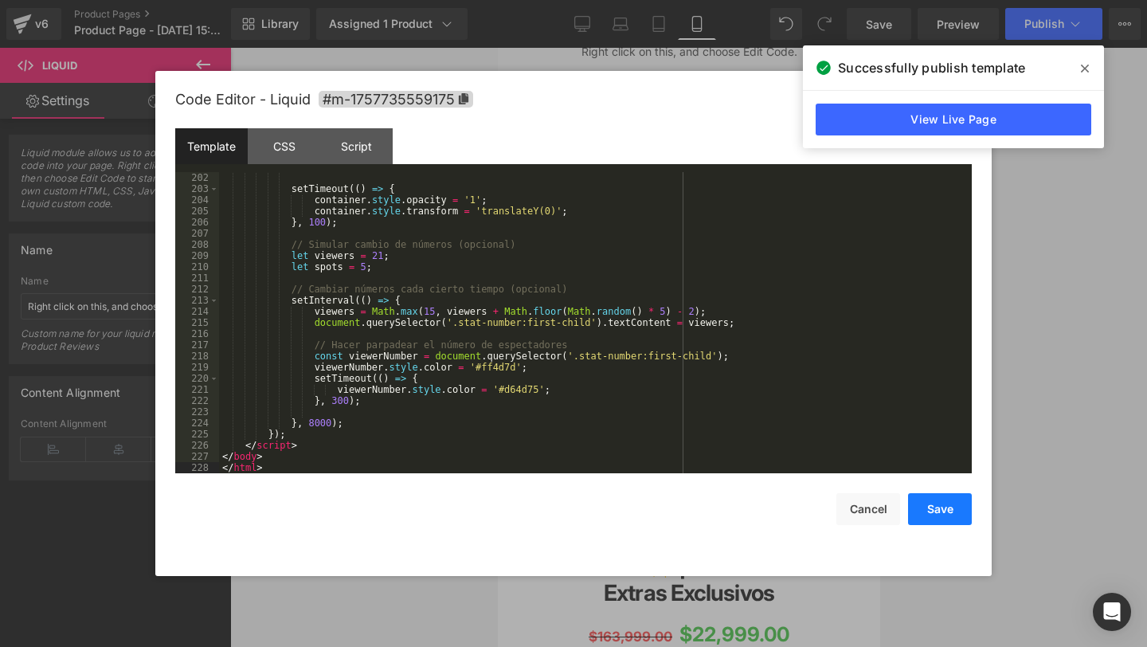
click at [951, 505] on button "Save" at bounding box center [940, 509] width 64 height 32
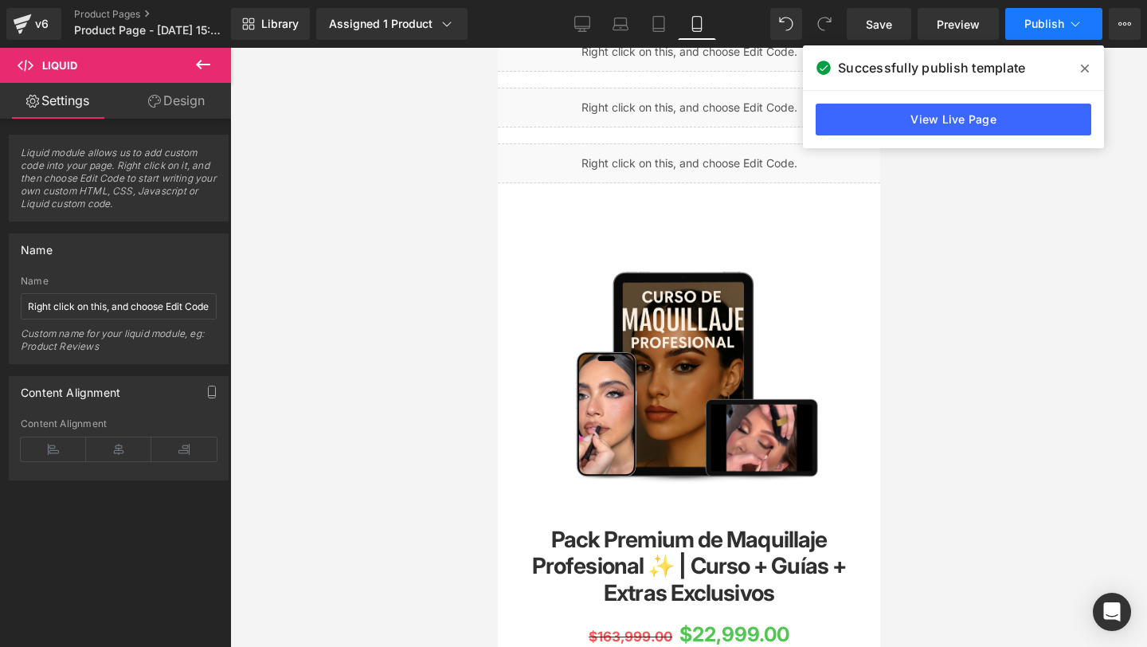
click at [1053, 25] on span "Publish" at bounding box center [1044, 24] width 40 height 13
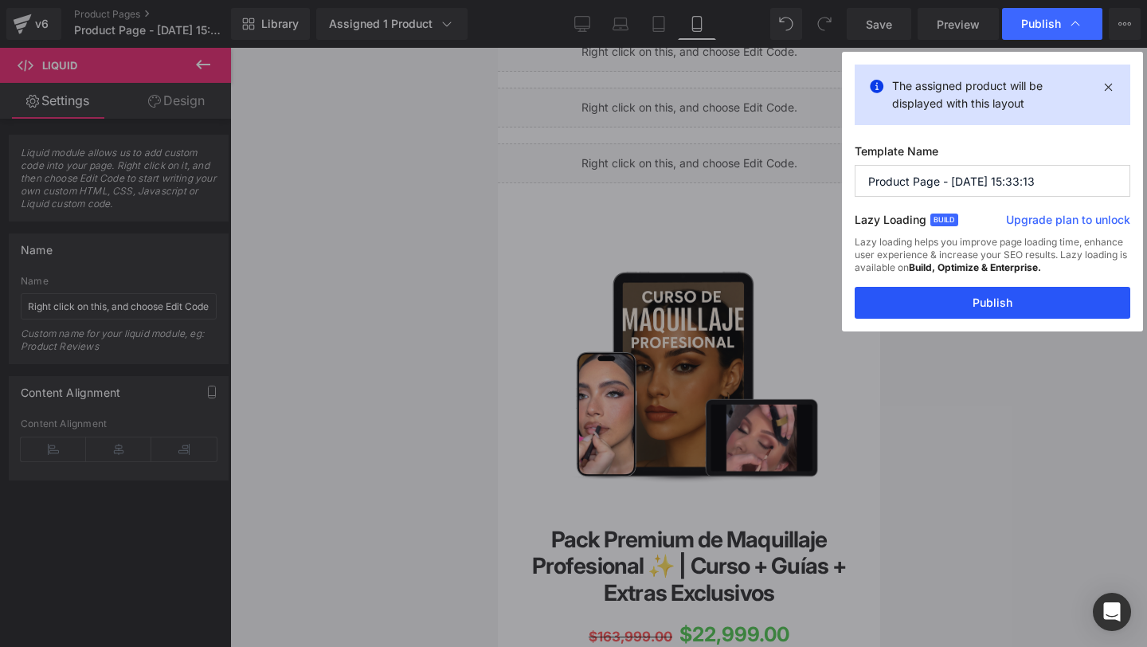
click at [911, 307] on button "Publish" at bounding box center [993, 303] width 276 height 32
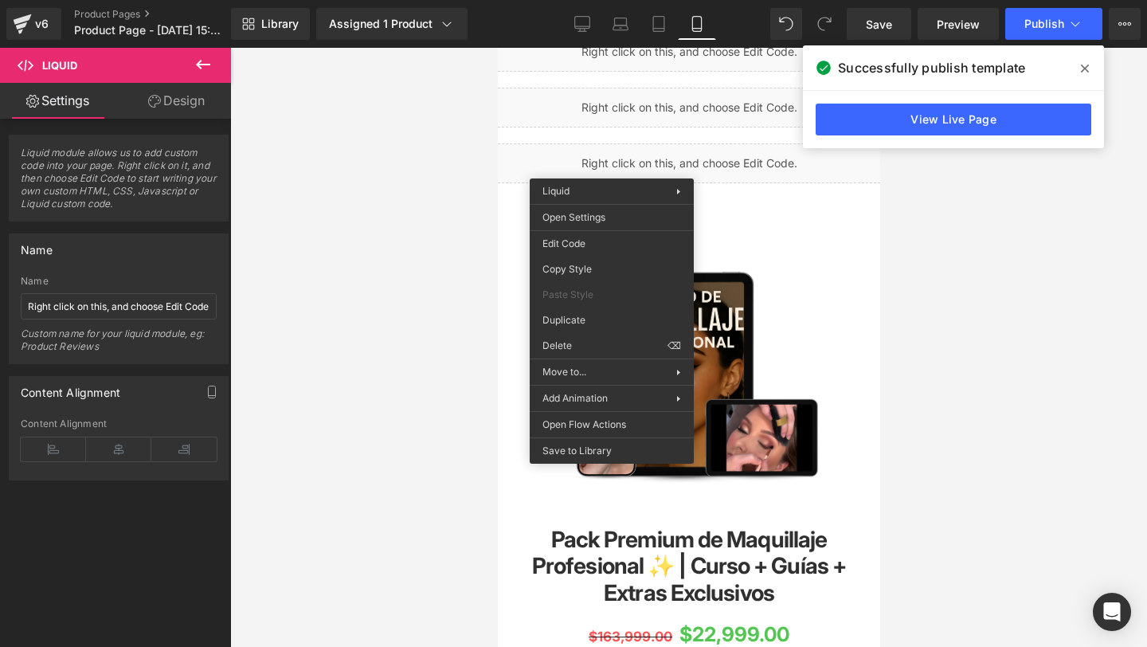
click at [542, 158] on div "Liquid" at bounding box center [688, 163] width 398 height 40
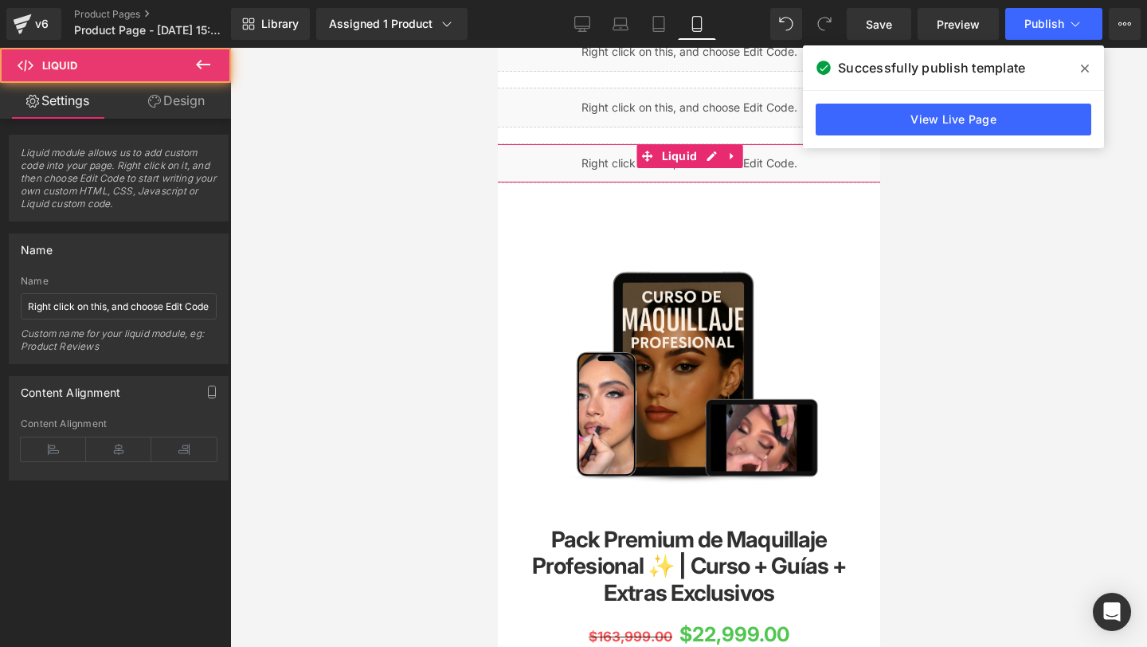
click at [166, 94] on link "Design" at bounding box center [177, 101] width 116 height 36
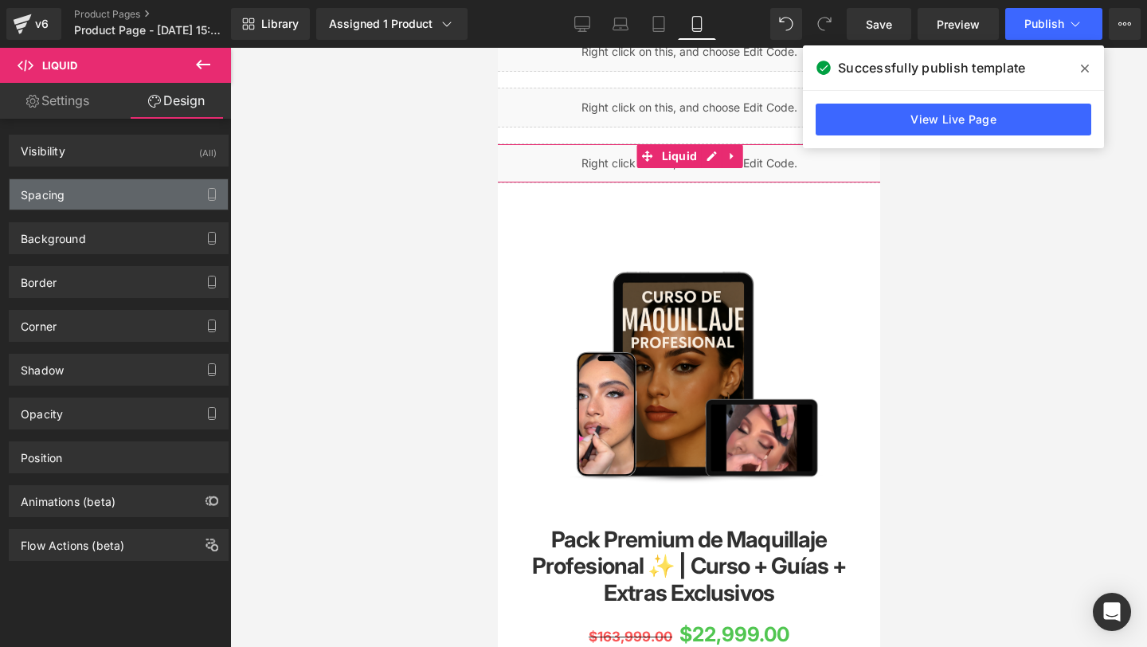
click at [119, 198] on div "Spacing" at bounding box center [119, 194] width 218 height 30
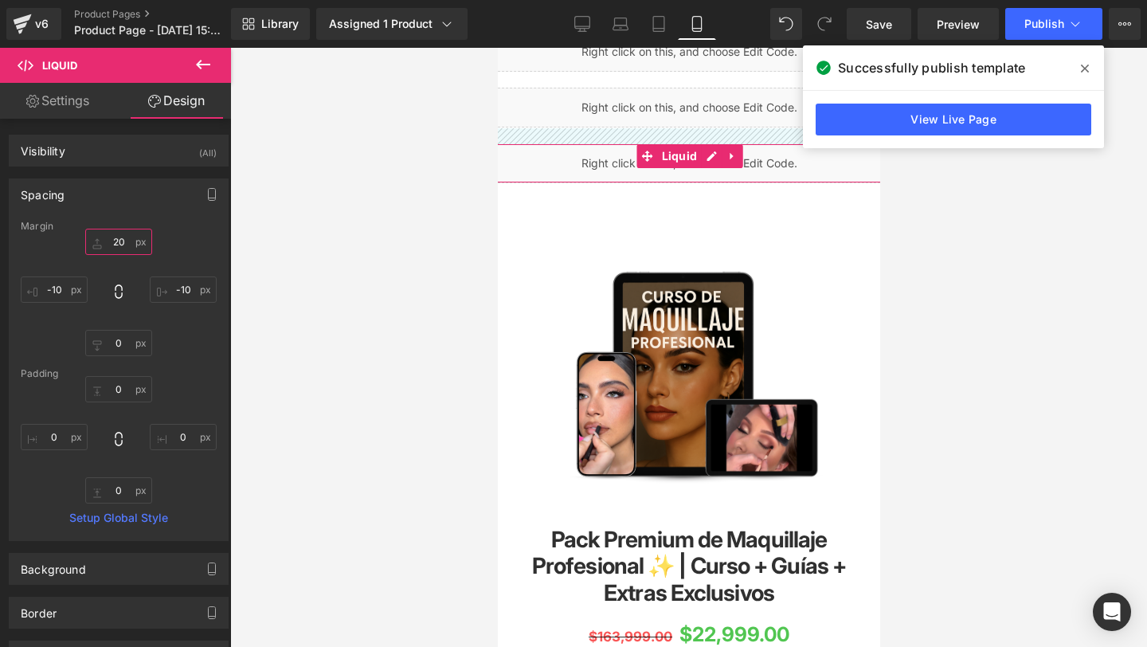
click at [122, 246] on input "20" at bounding box center [118, 242] width 67 height 26
click at [121, 343] on input "0" at bounding box center [118, 343] width 67 height 26
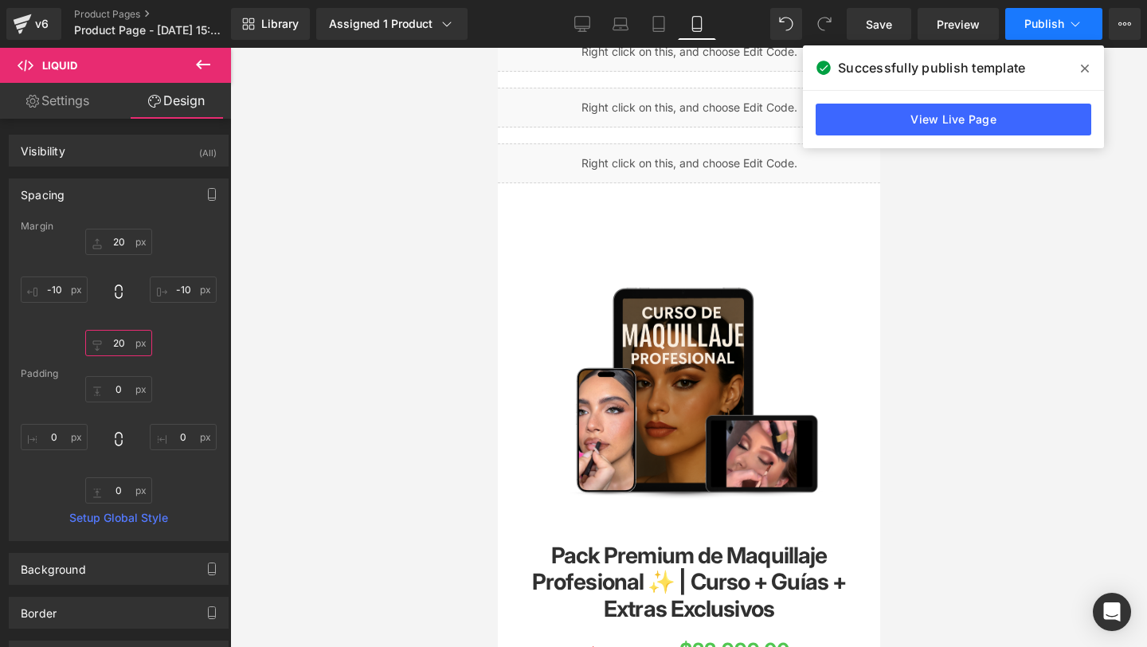
type input "20"
click at [1041, 27] on span "Publish" at bounding box center [1044, 24] width 40 height 13
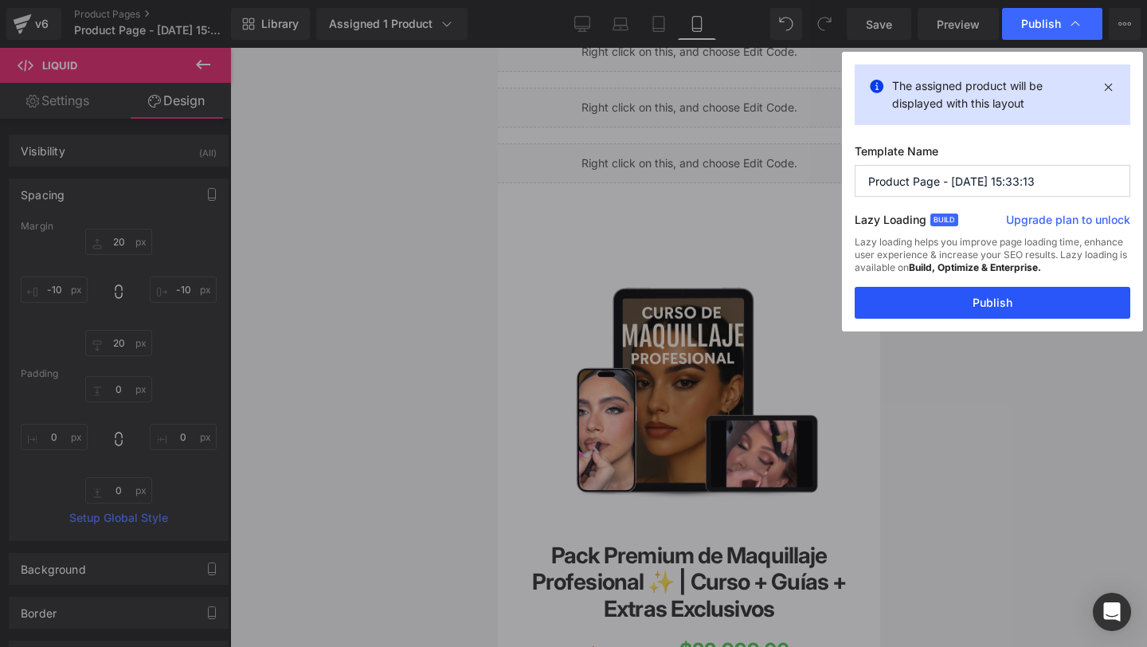
click at [961, 305] on button "Publish" at bounding box center [993, 303] width 276 height 32
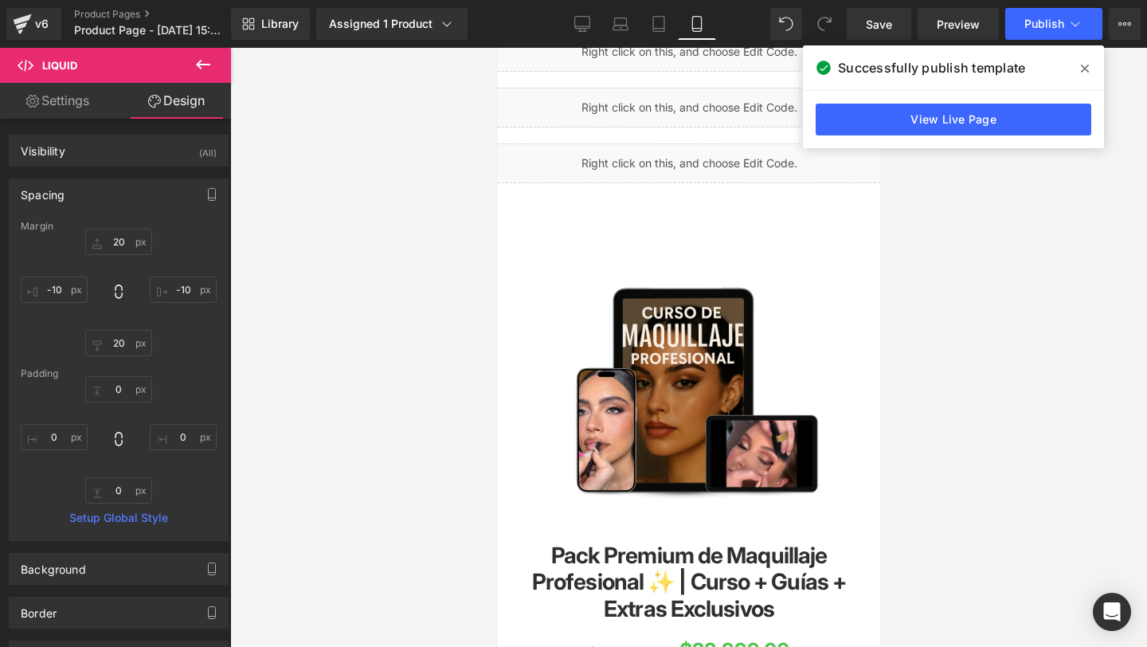
scroll to position [143, 0]
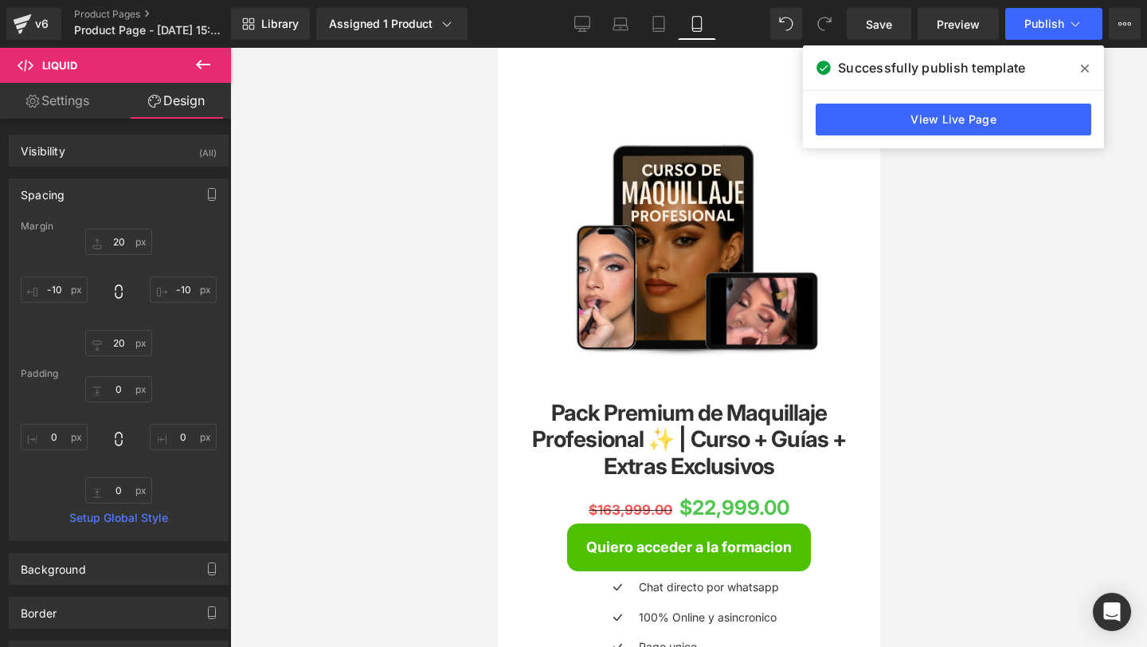
click at [687, 214] on img at bounding box center [688, 263] width 282 height 353
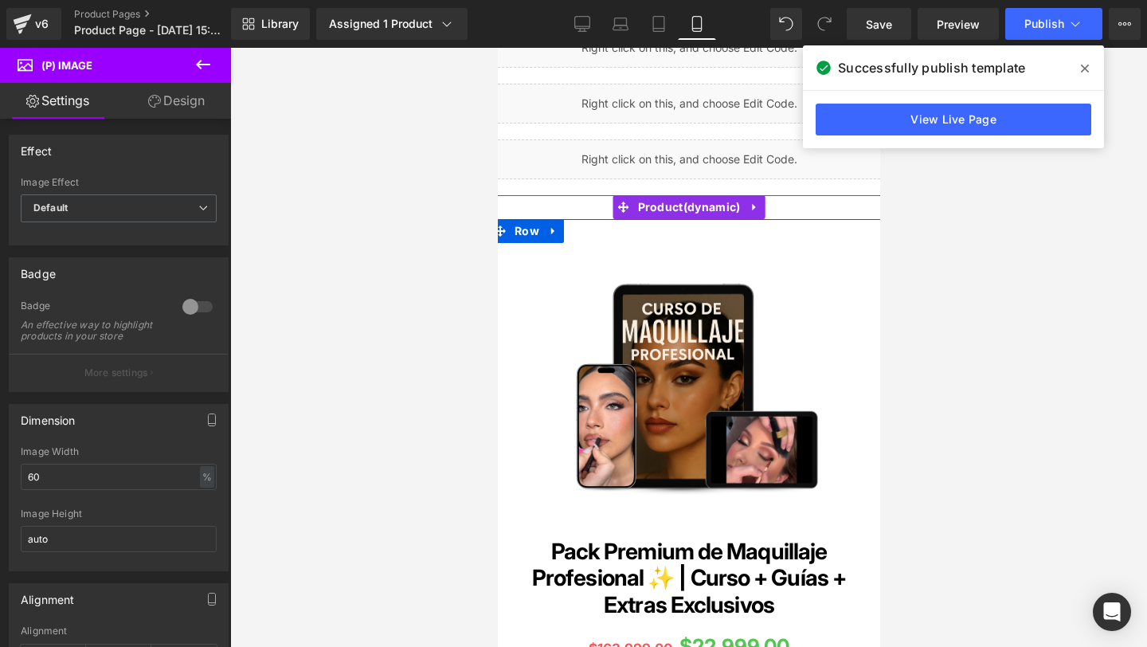
scroll to position [0, 0]
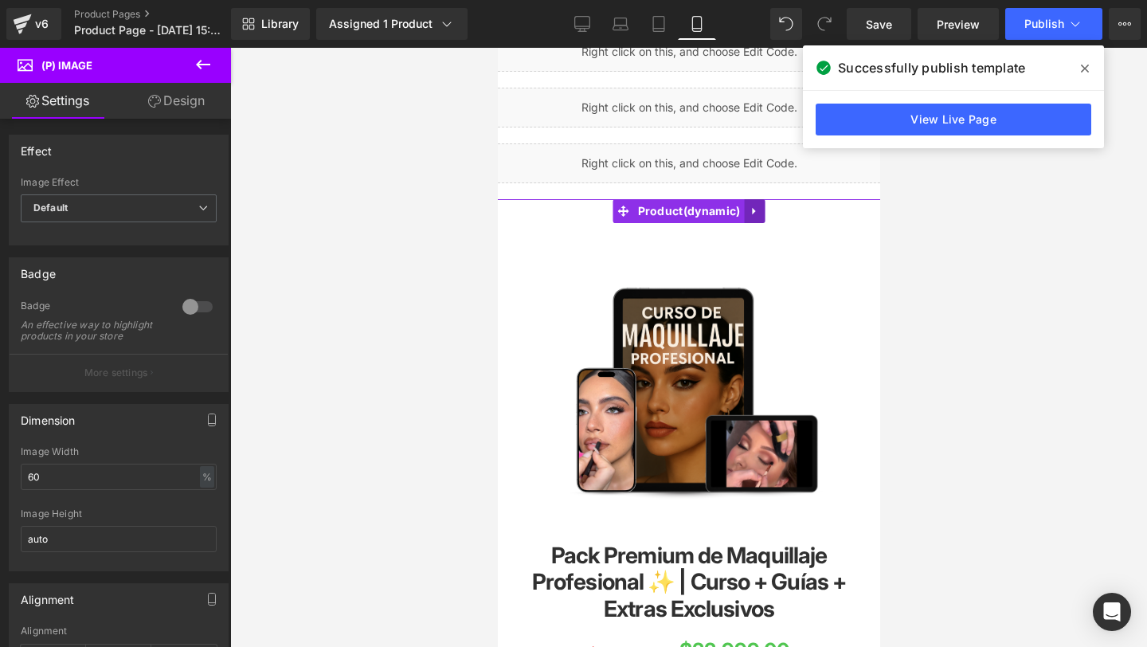
click at [748, 210] on icon at bounding box center [753, 212] width 11 height 12
click at [746, 213] on link at bounding box center [743, 211] width 21 height 24
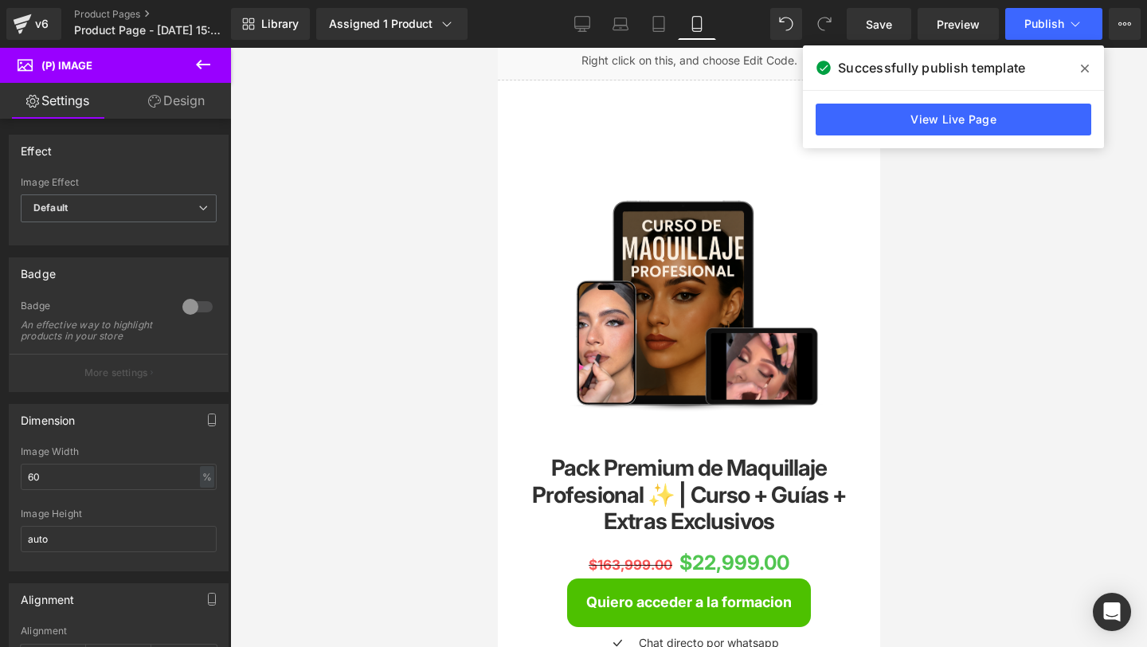
scroll to position [811, 0]
click at [662, 155] on img at bounding box center [688, 318] width 282 height 353
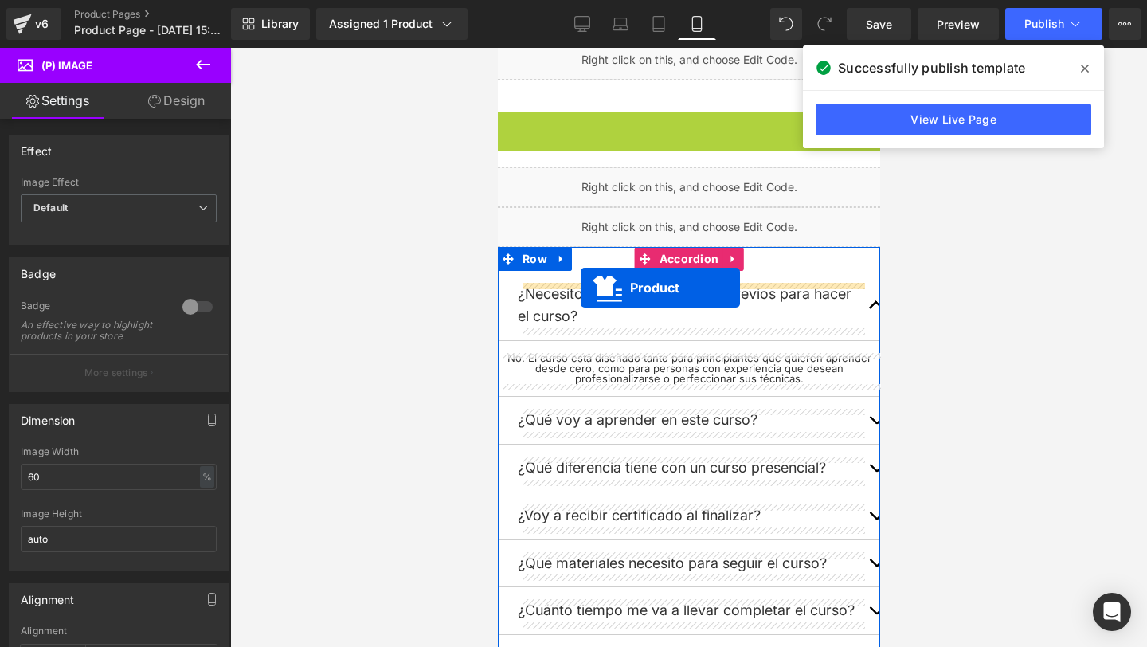
scroll to position [1323, 0]
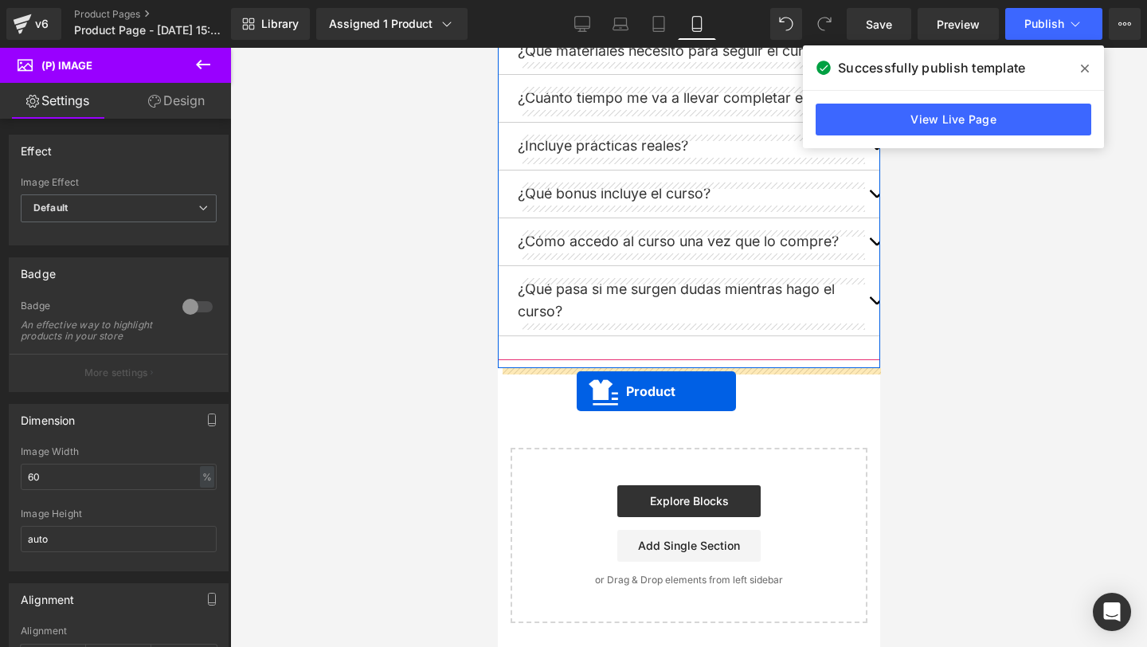
drag, startPoint x: 626, startPoint y: 127, endPoint x: 577, endPoint y: 391, distance: 268.3
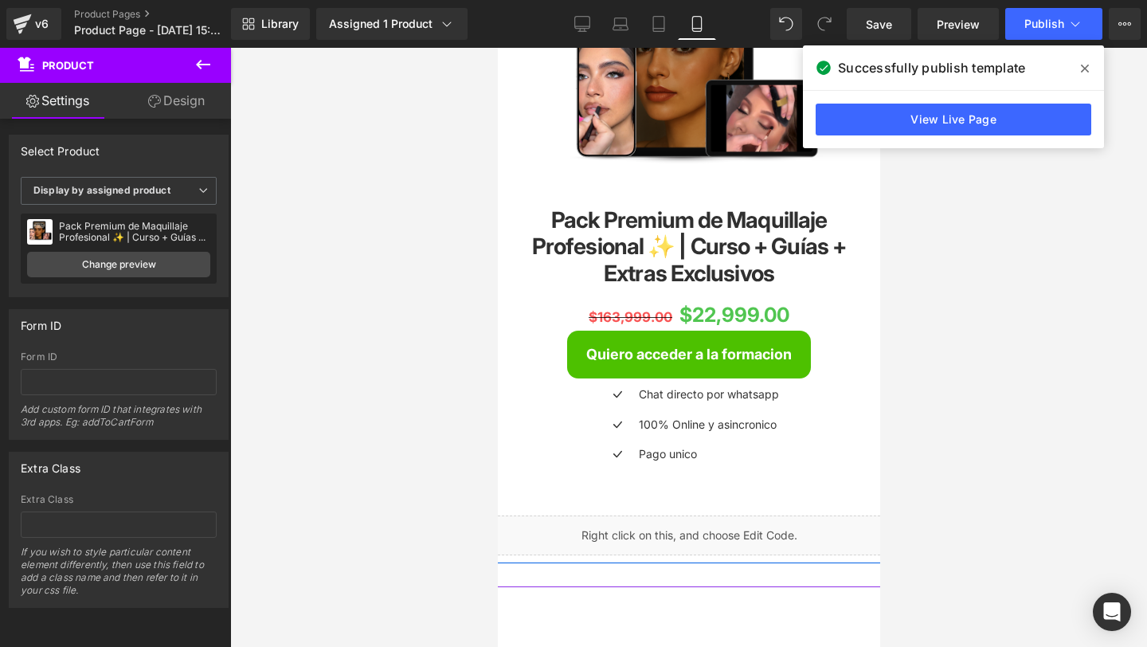
scroll to position [1950, 0]
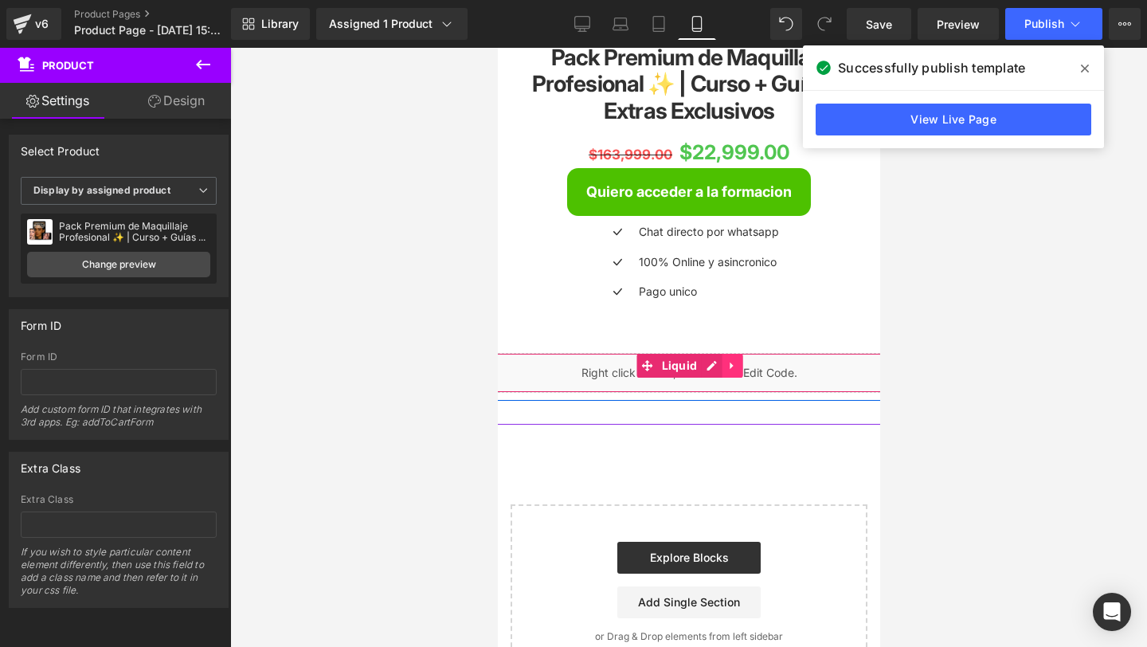
click at [730, 371] on icon at bounding box center [731, 365] width 11 height 12
click at [739, 371] on icon at bounding box center [741, 365] width 11 height 11
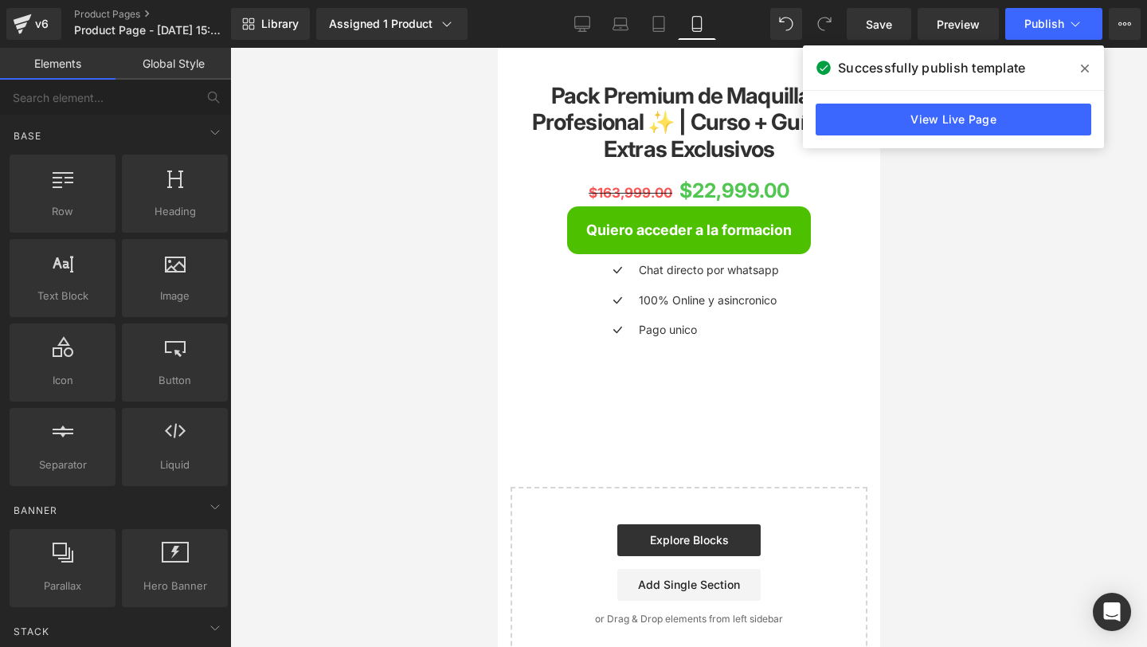
scroll to position [1952, 0]
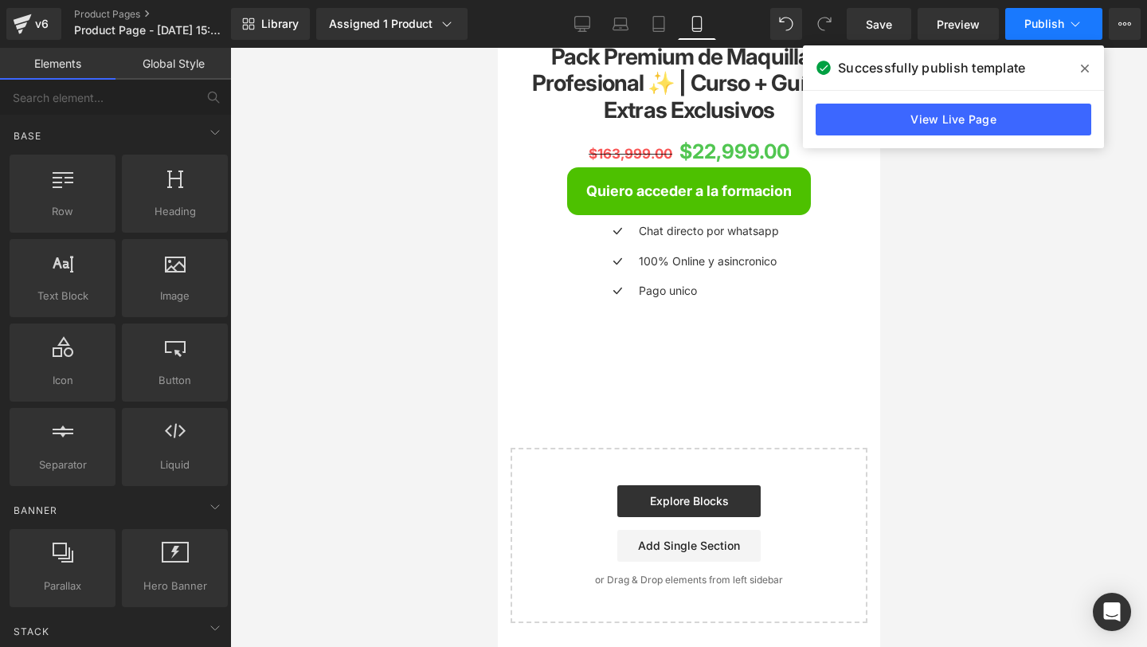
click at [1040, 25] on span "Publish" at bounding box center [1044, 24] width 40 height 13
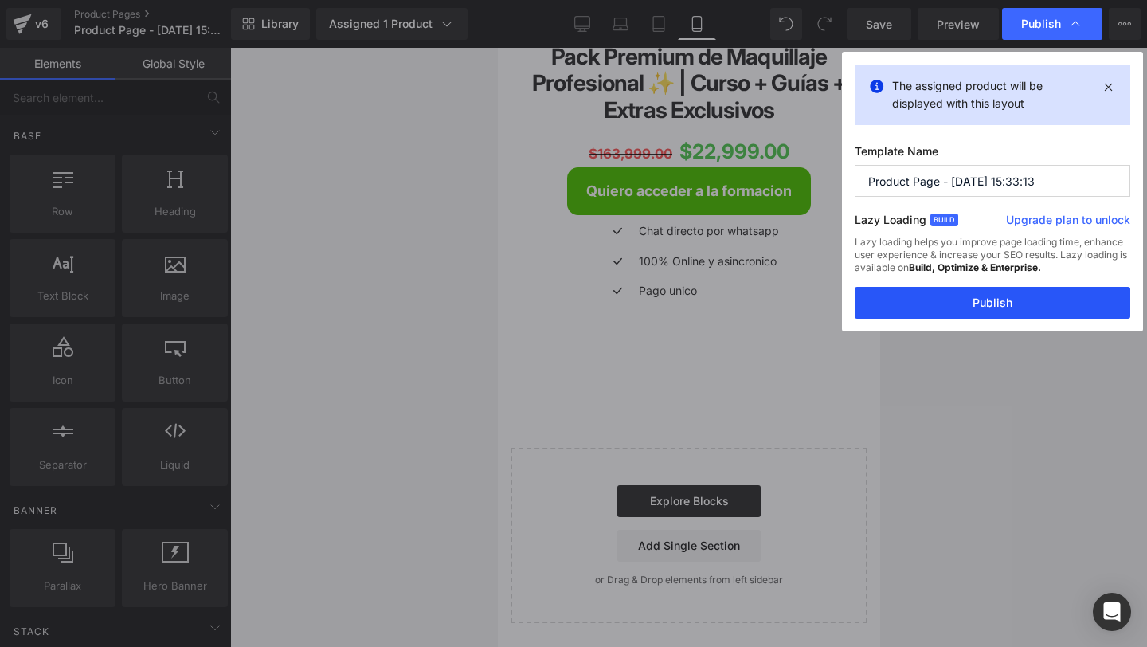
click at [891, 296] on button "Publish" at bounding box center [993, 303] width 276 height 32
